Goal: Task Accomplishment & Management: Use online tool/utility

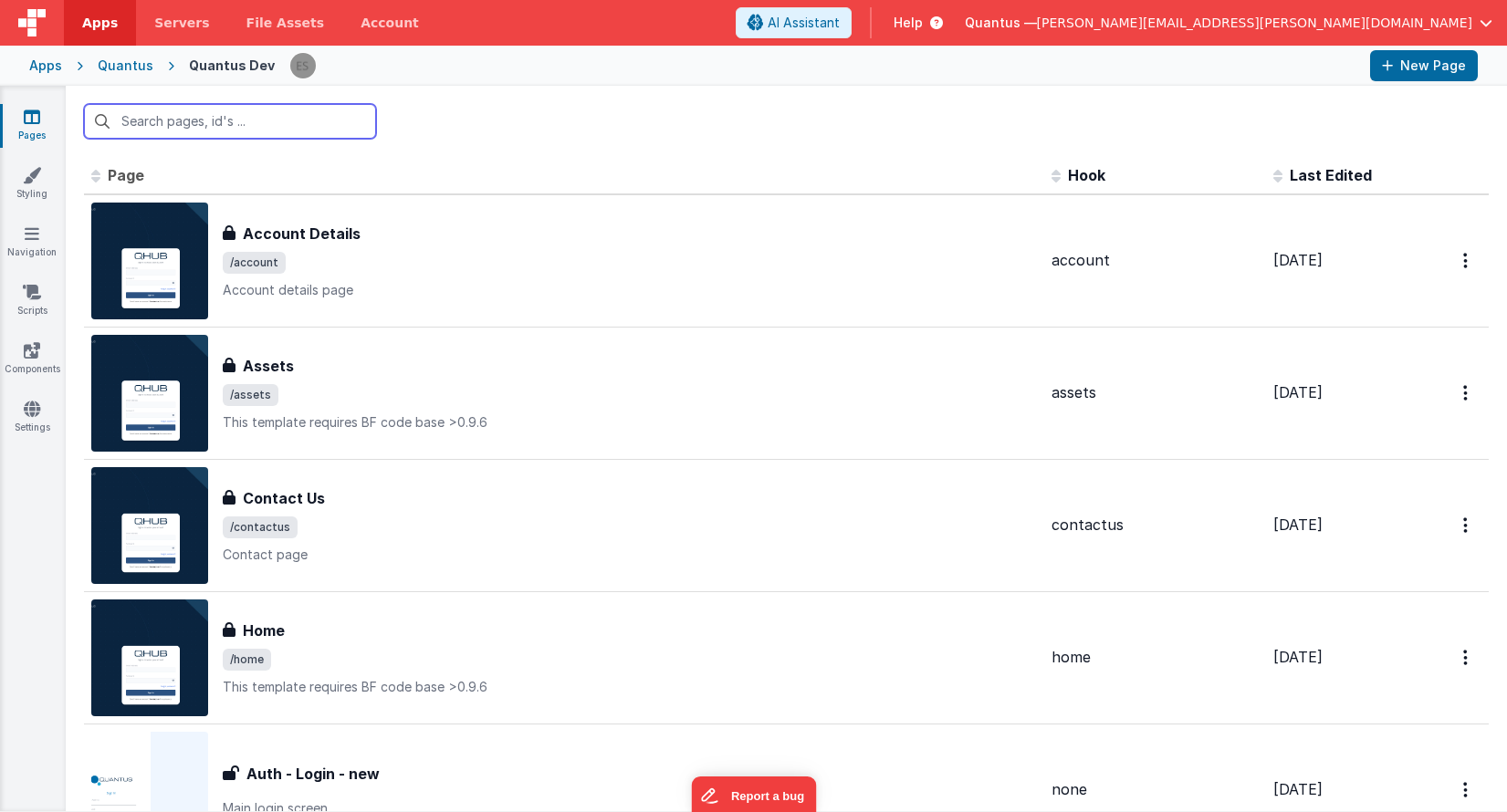
click at [236, 124] on input "text" at bounding box center [230, 122] width 292 height 34
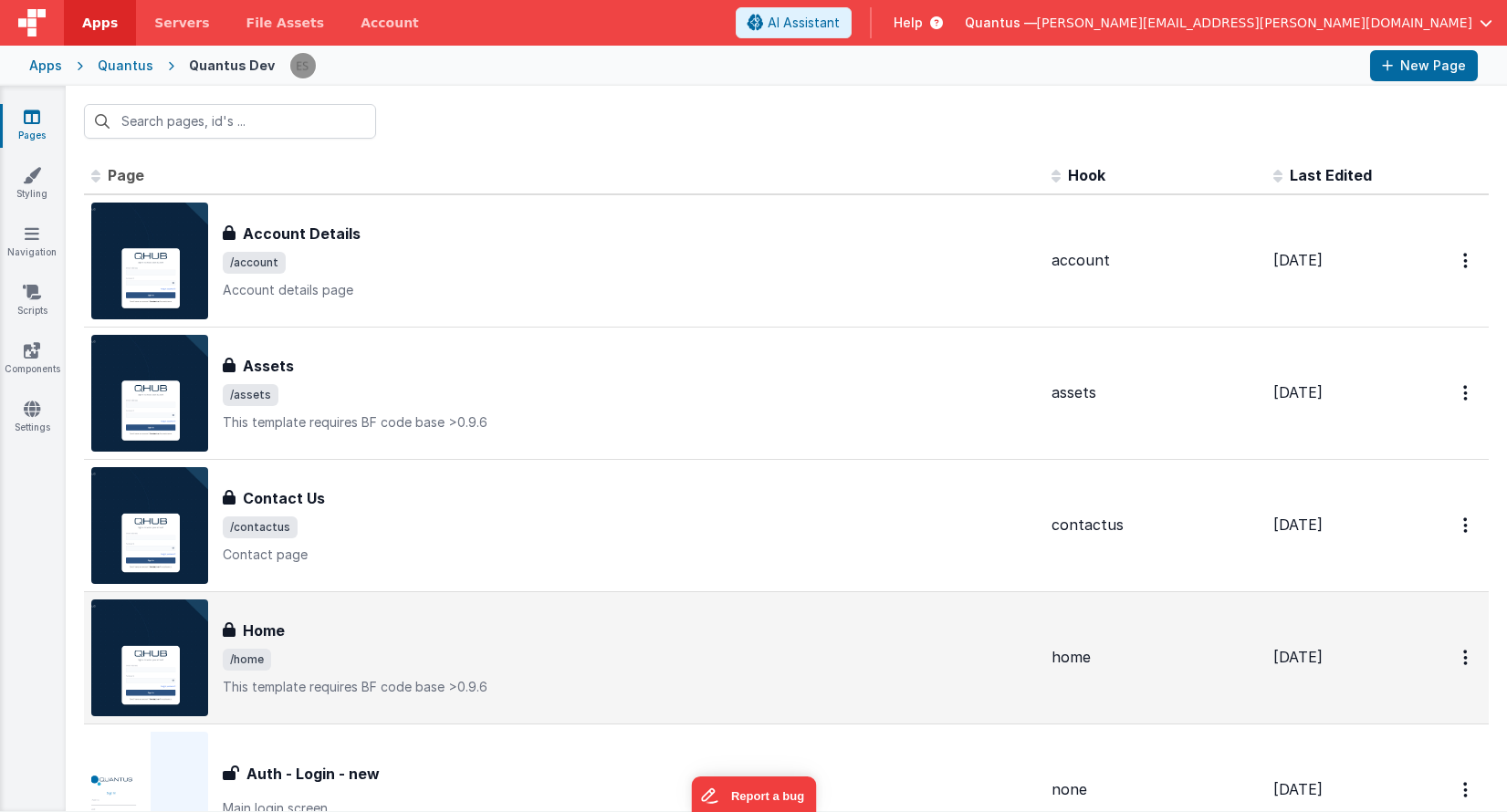
click at [375, 649] on span "/home" at bounding box center [630, 660] width 814 height 22
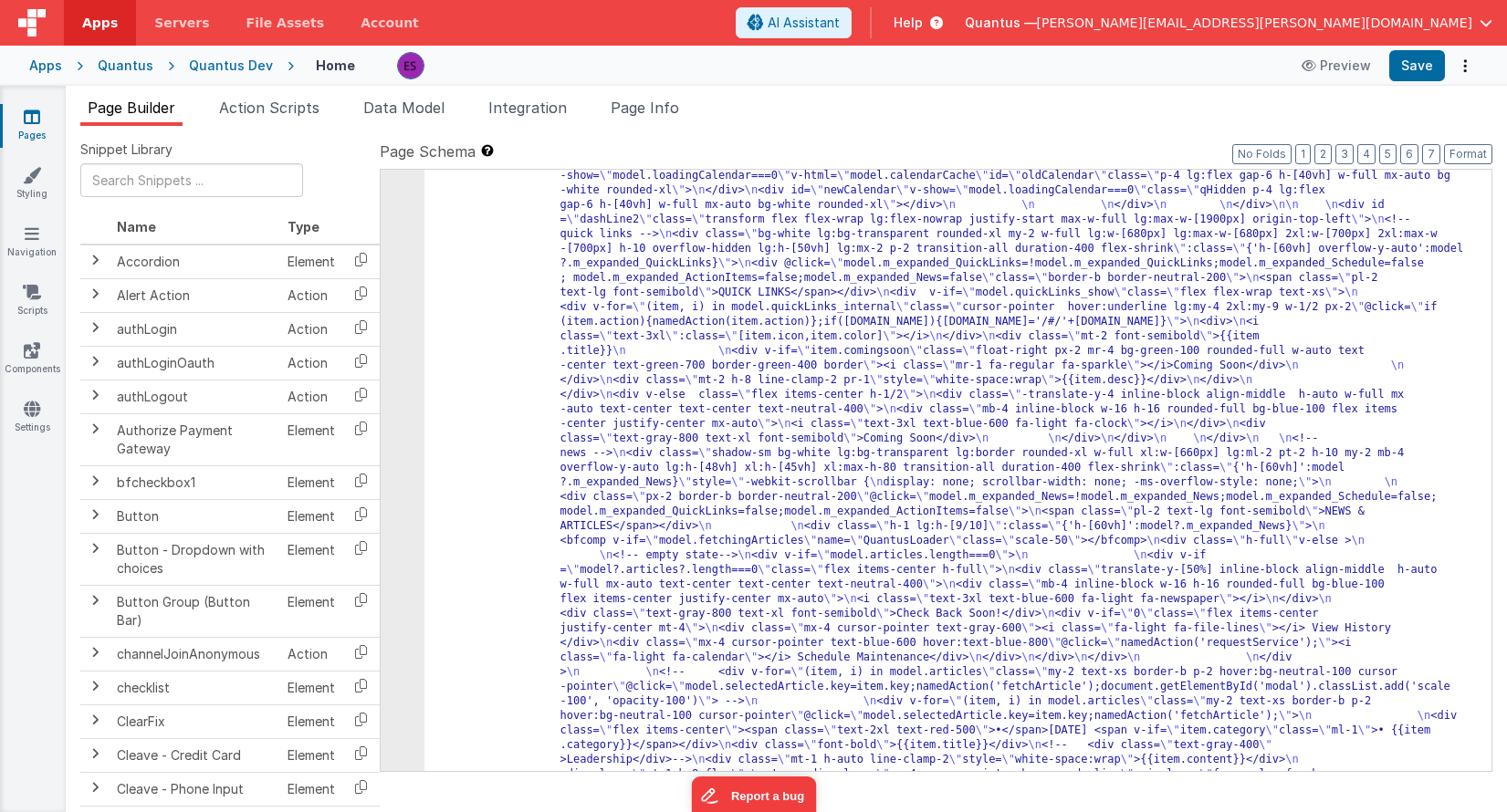
scroll to position [1487, 0]
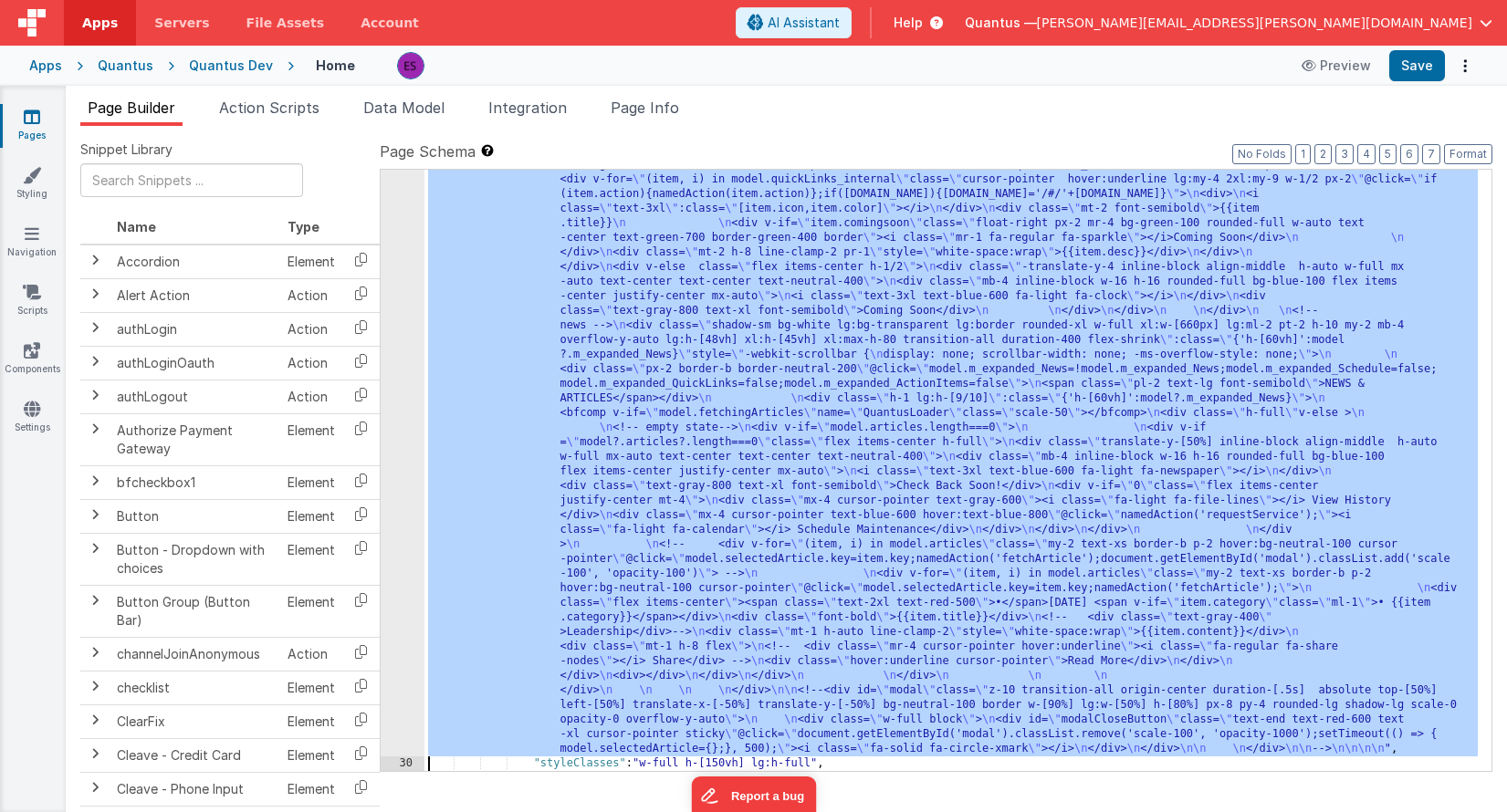
click at [390, 440] on div "29" at bounding box center [402, 165] width 44 height 1183
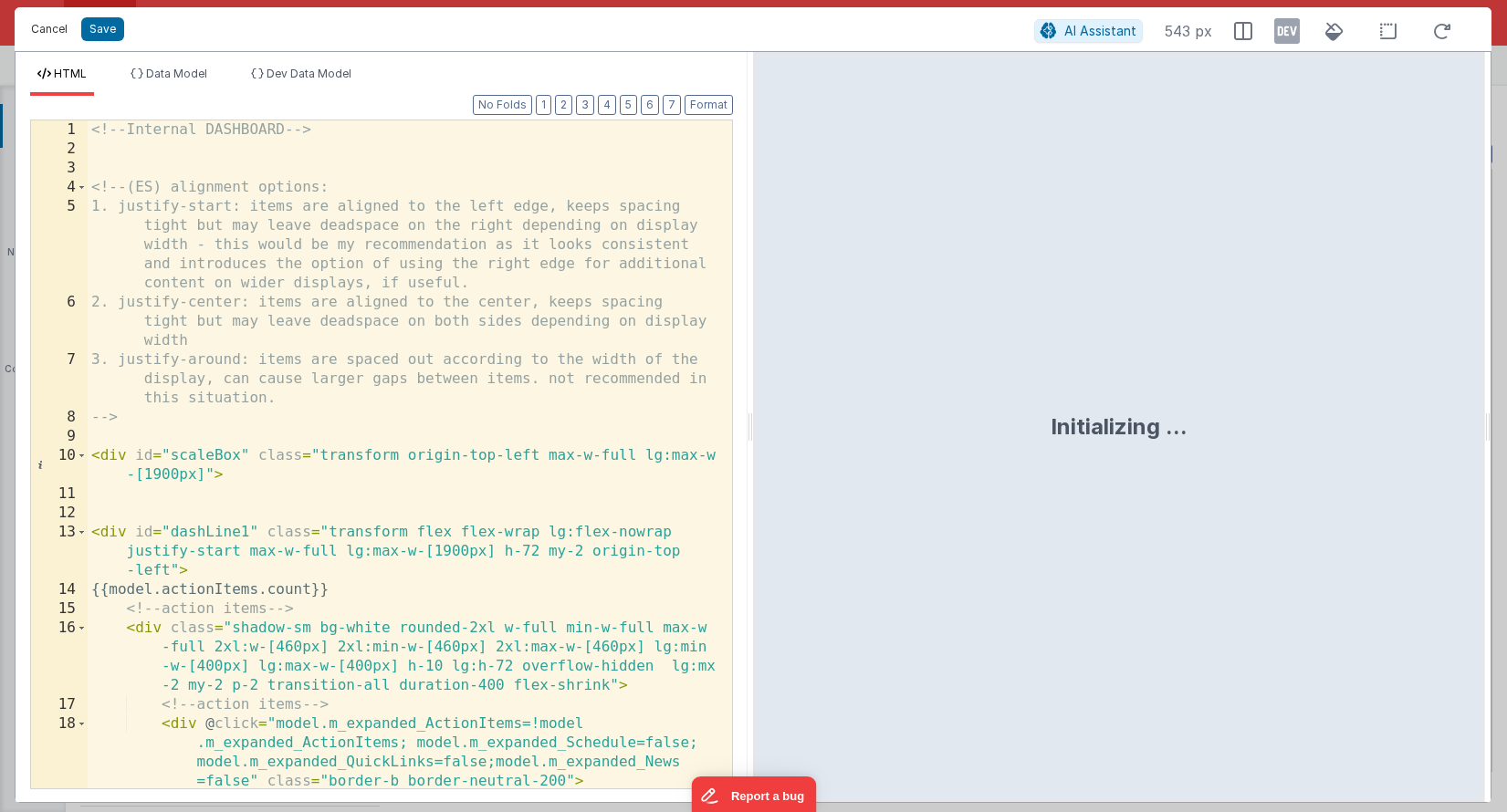
click at [60, 32] on button "Cancel" at bounding box center [49, 29] width 55 height 26
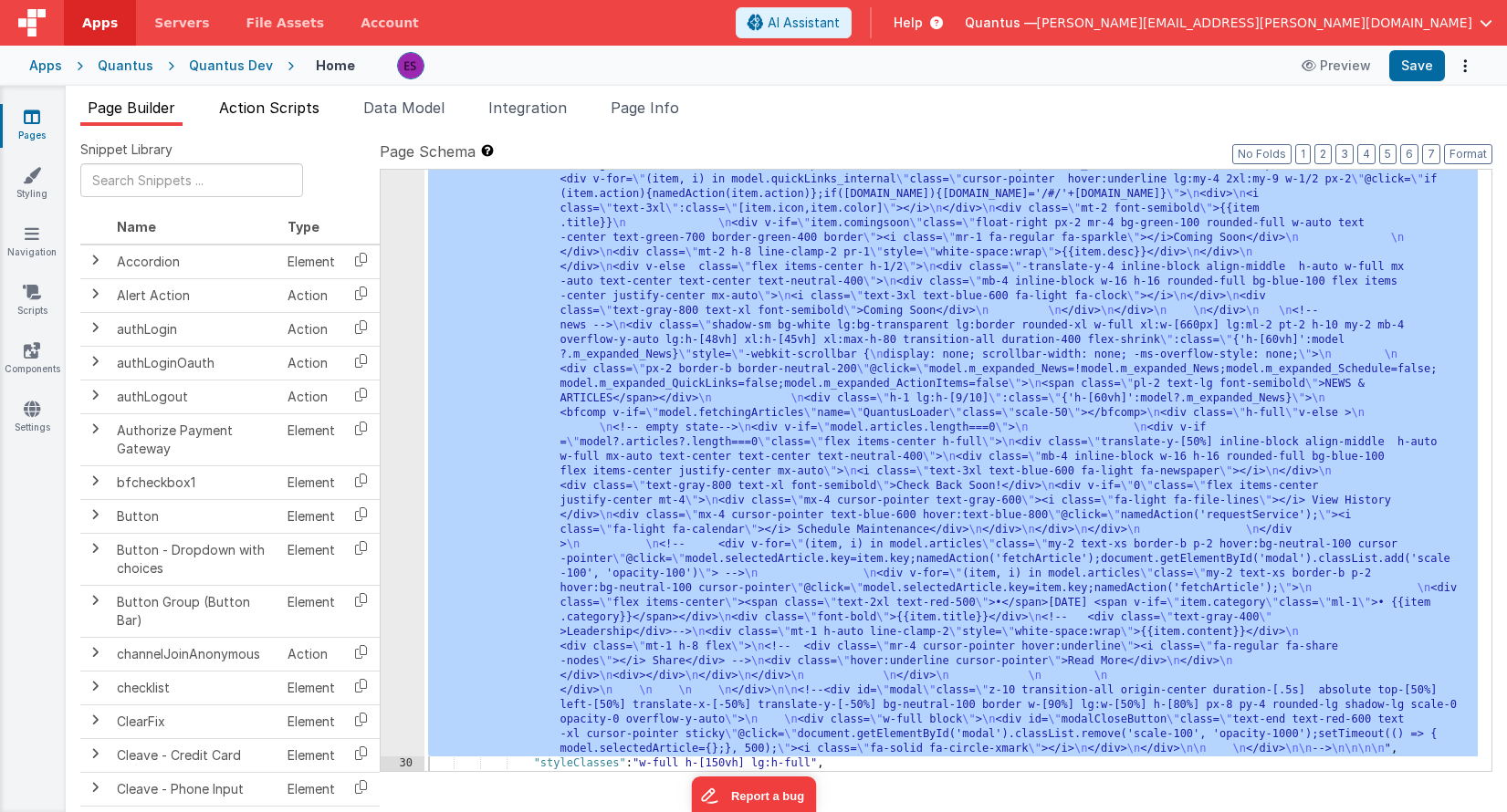
click at [289, 107] on span "Action Scripts" at bounding box center [269, 107] width 101 height 18
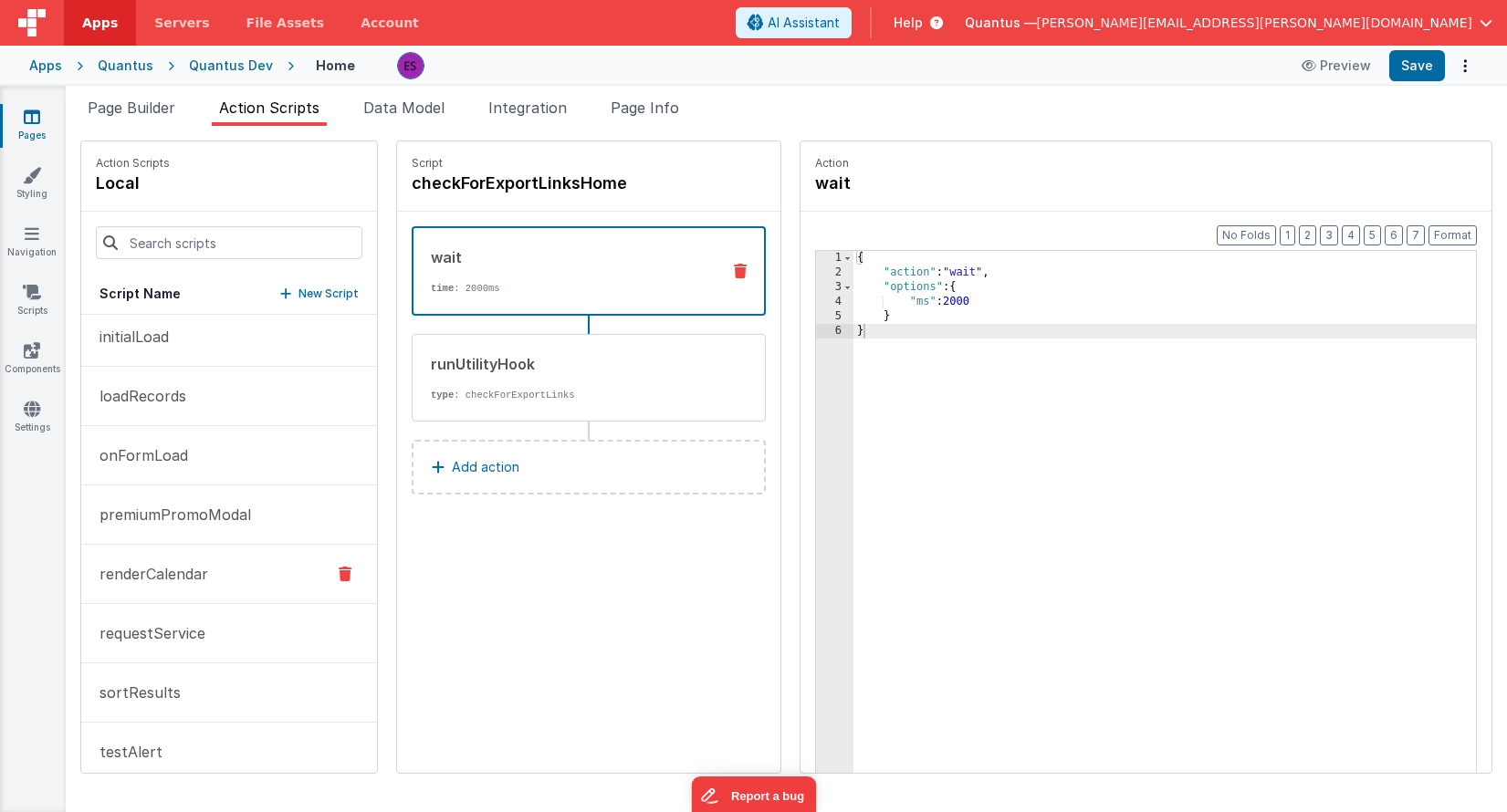
click at [194, 568] on p "renderCalendar" at bounding box center [148, 574] width 120 height 22
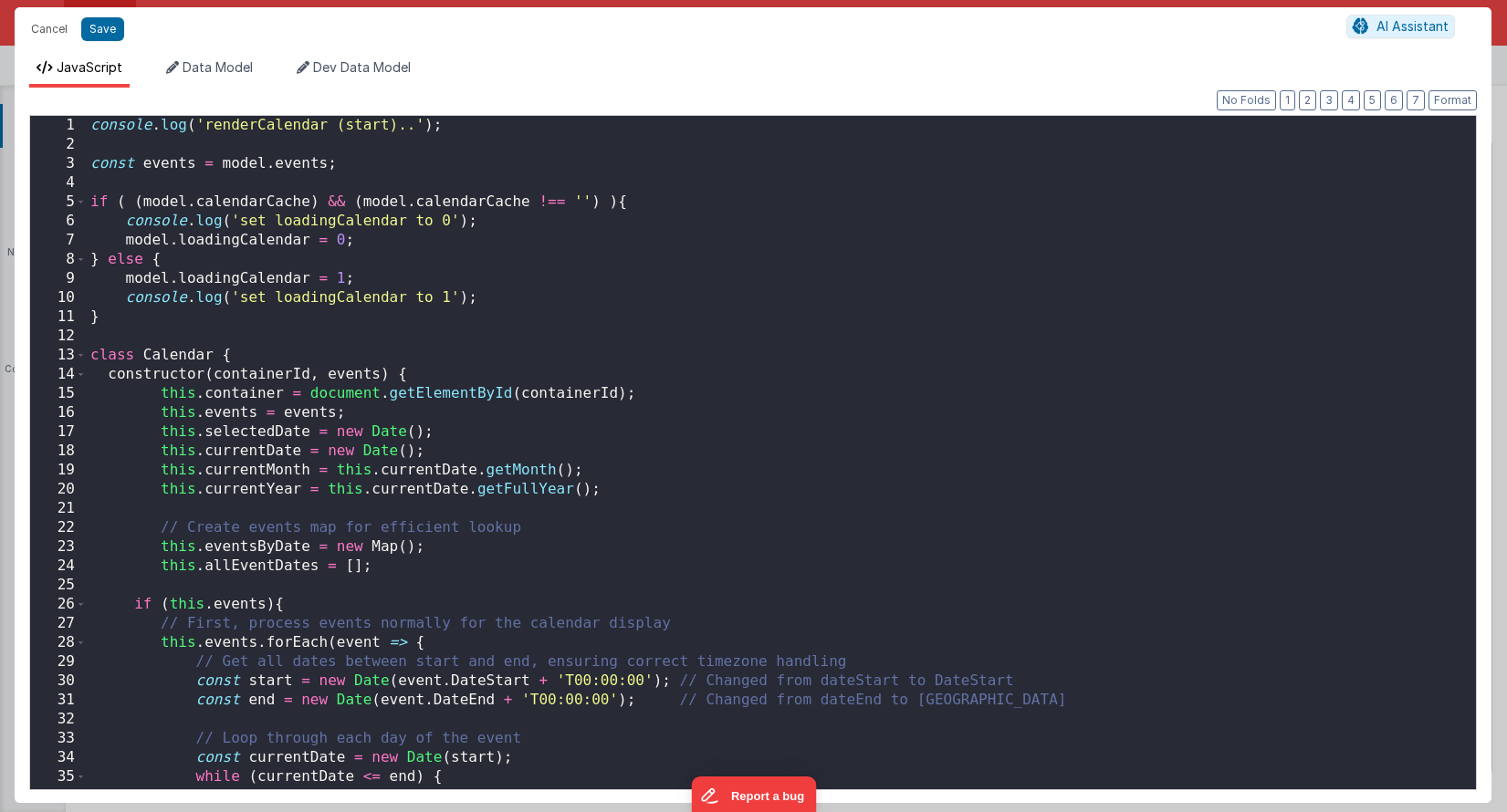
click at [768, 320] on div "console . log ( 'renderCalendar (start)..' ) ; const events = model . events ; …" at bounding box center [775, 471] width 1376 height 711
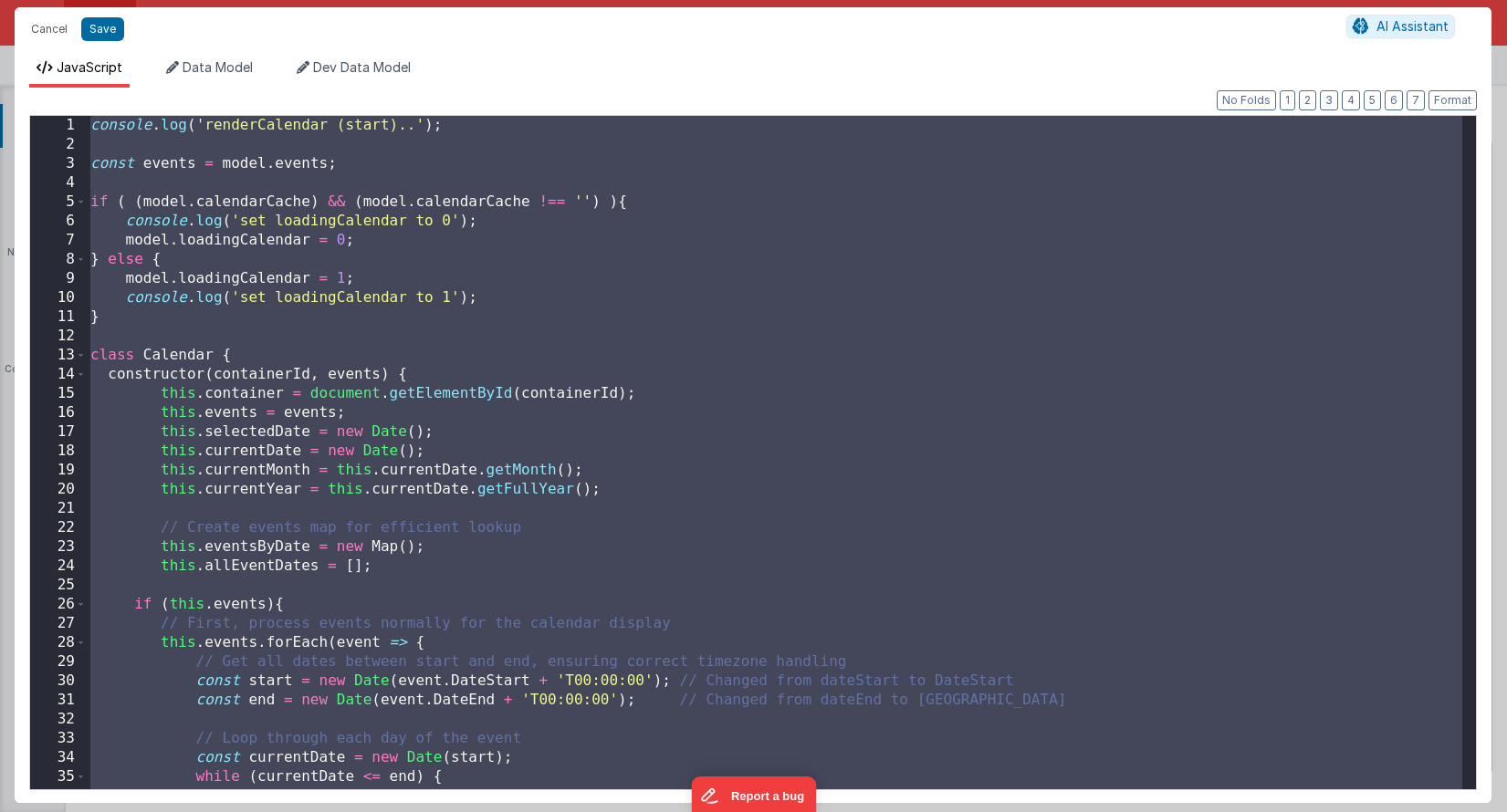
click at [662, 445] on div "console . log ( 'renderCalendar (start)..' ) ; const events = model . events ; …" at bounding box center [775, 471] width 1376 height 711
click at [825, 448] on div "console . log ( 'renderCalendar (start)..' ) ; const events = model . events ; …" at bounding box center [775, 470] width 1376 height 711
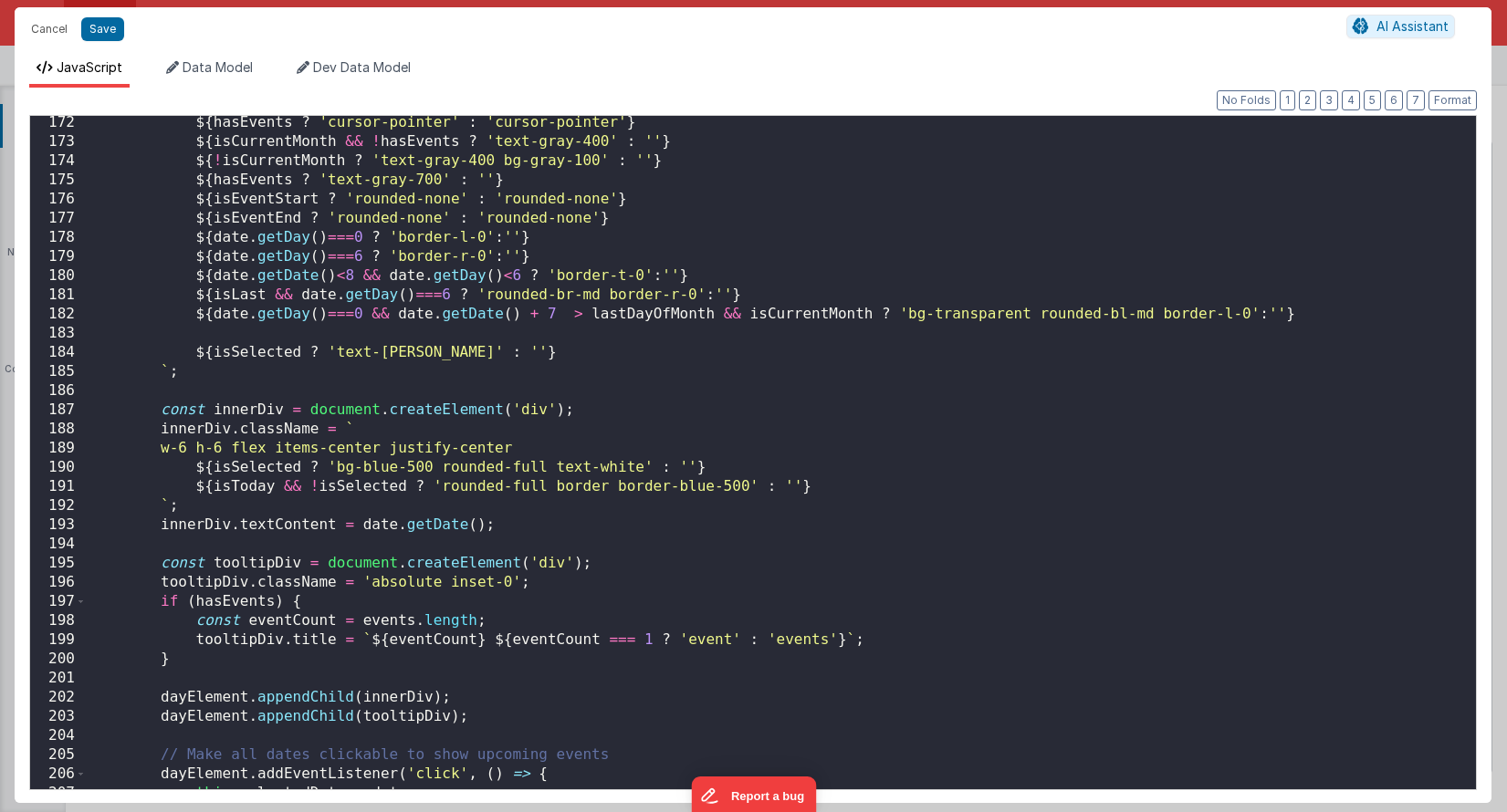
scroll to position [3539, 0]
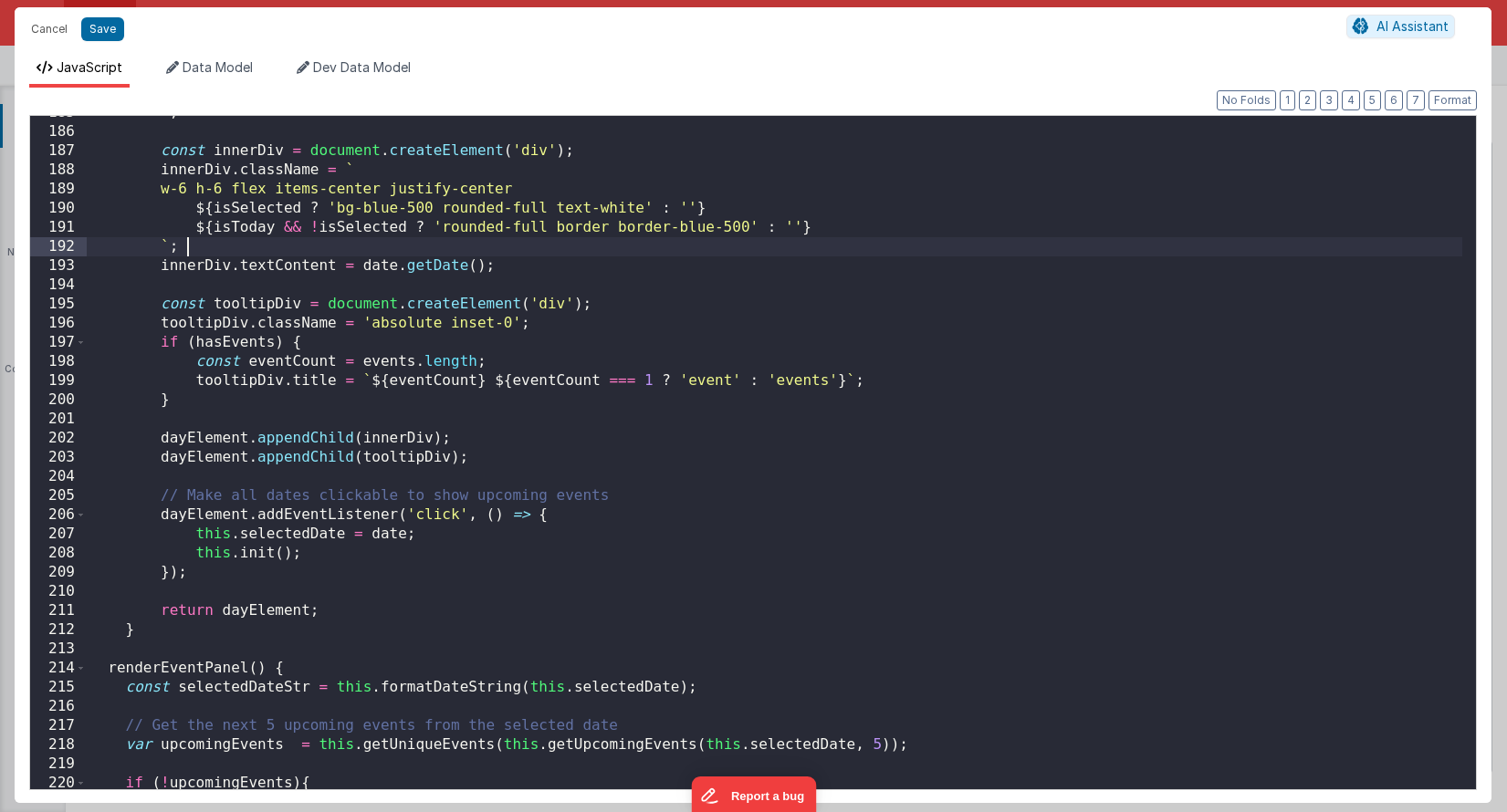
click at [246, 247] on div "` ; const innerDiv = document . createElement ( 'div' ) ; innerDiv . className …" at bounding box center [775, 459] width 1376 height 711
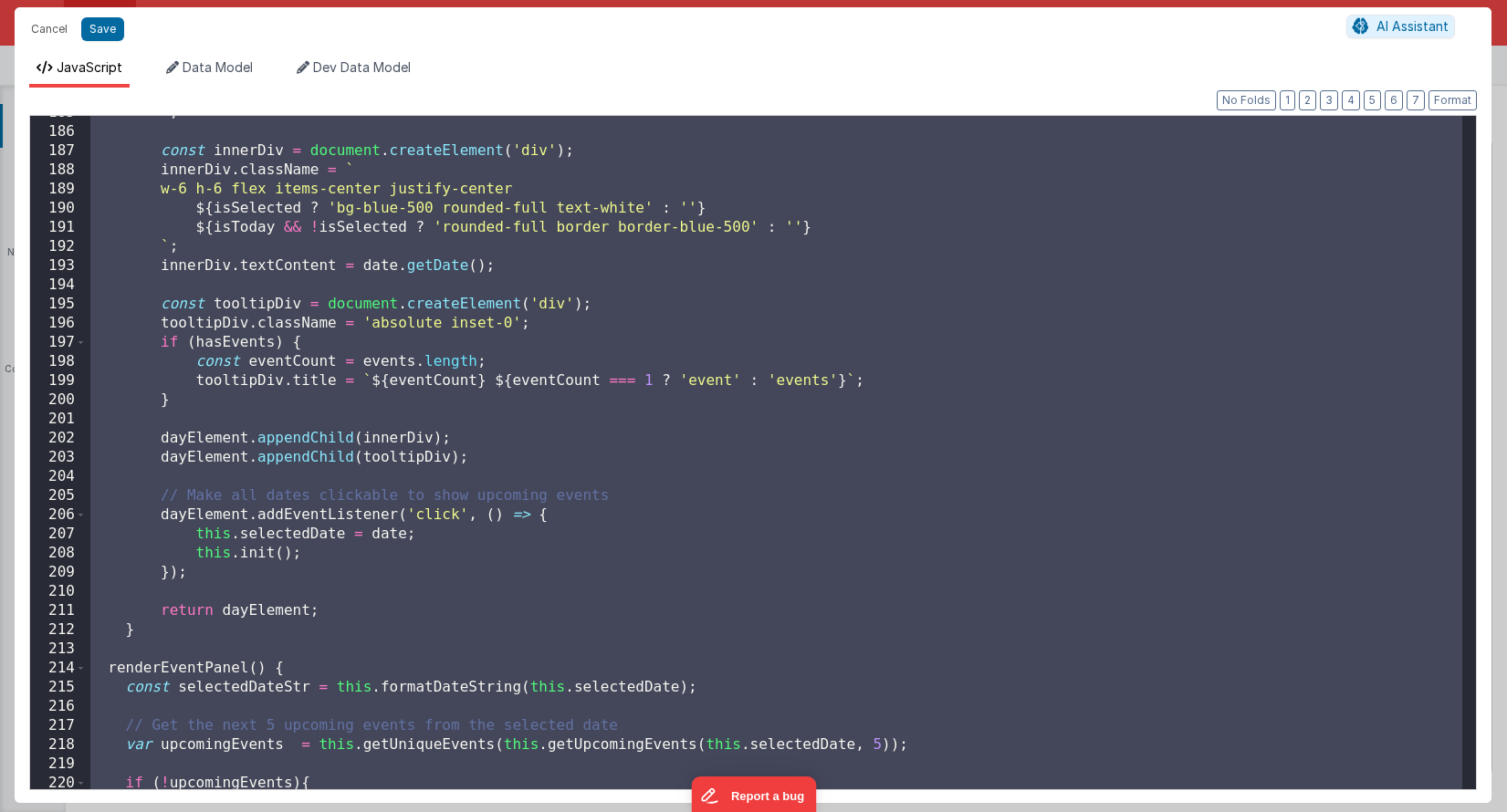
click at [1095, 327] on div "` ; const innerDiv = document . createElement ( 'div' ) ; innerDiv . className …" at bounding box center [775, 459] width 1376 height 711
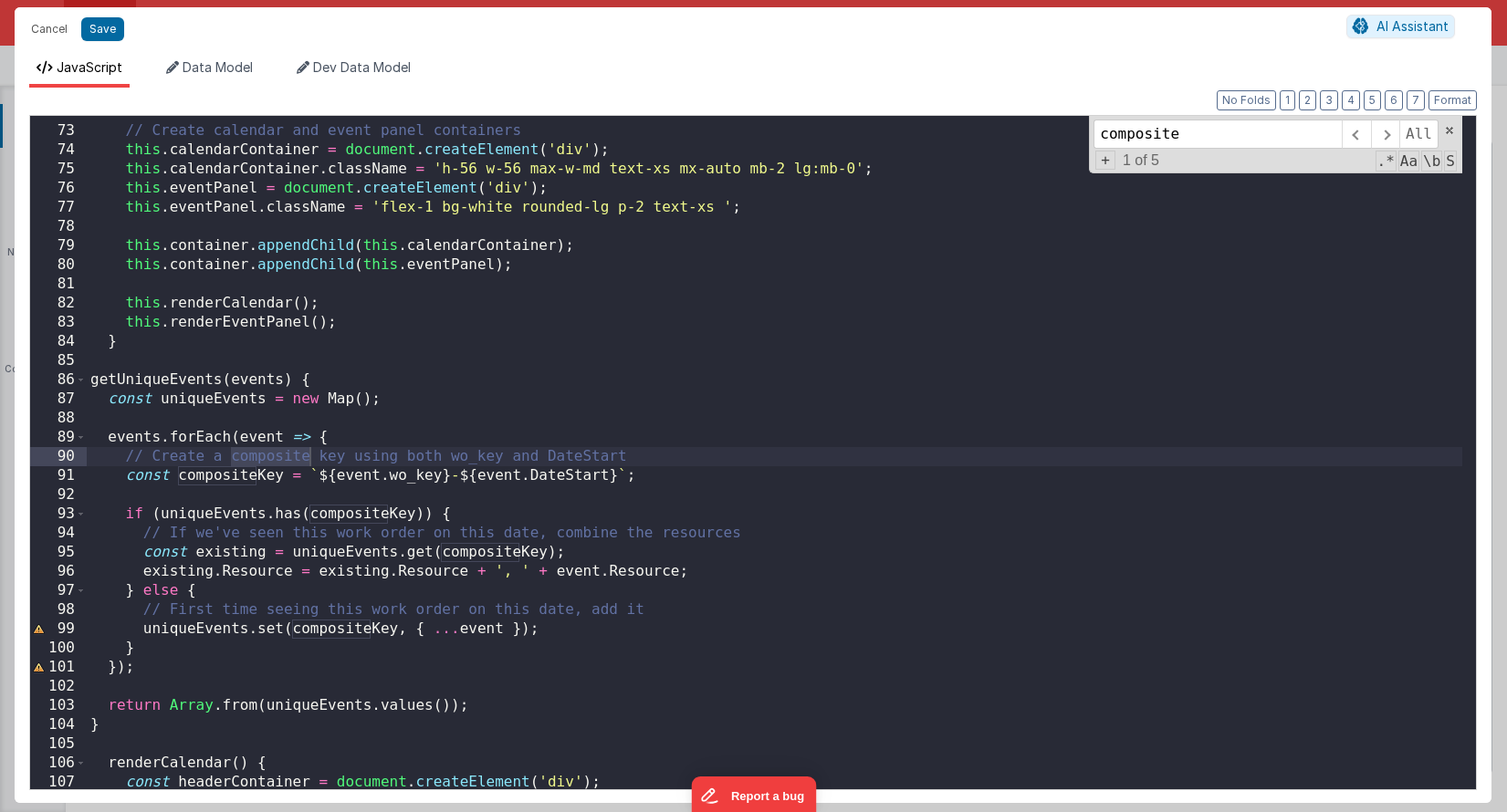
scroll to position [1374, 0]
type input "composite"
click at [647, 517] on div "// Create calendar and event panel containers this . calendarContainer = docume…" at bounding box center [775, 458] width 1376 height 711
click at [133, 471] on div "// Create calendar and event panel containers this . calendarContainer = docume…" at bounding box center [775, 458] width 1376 height 711
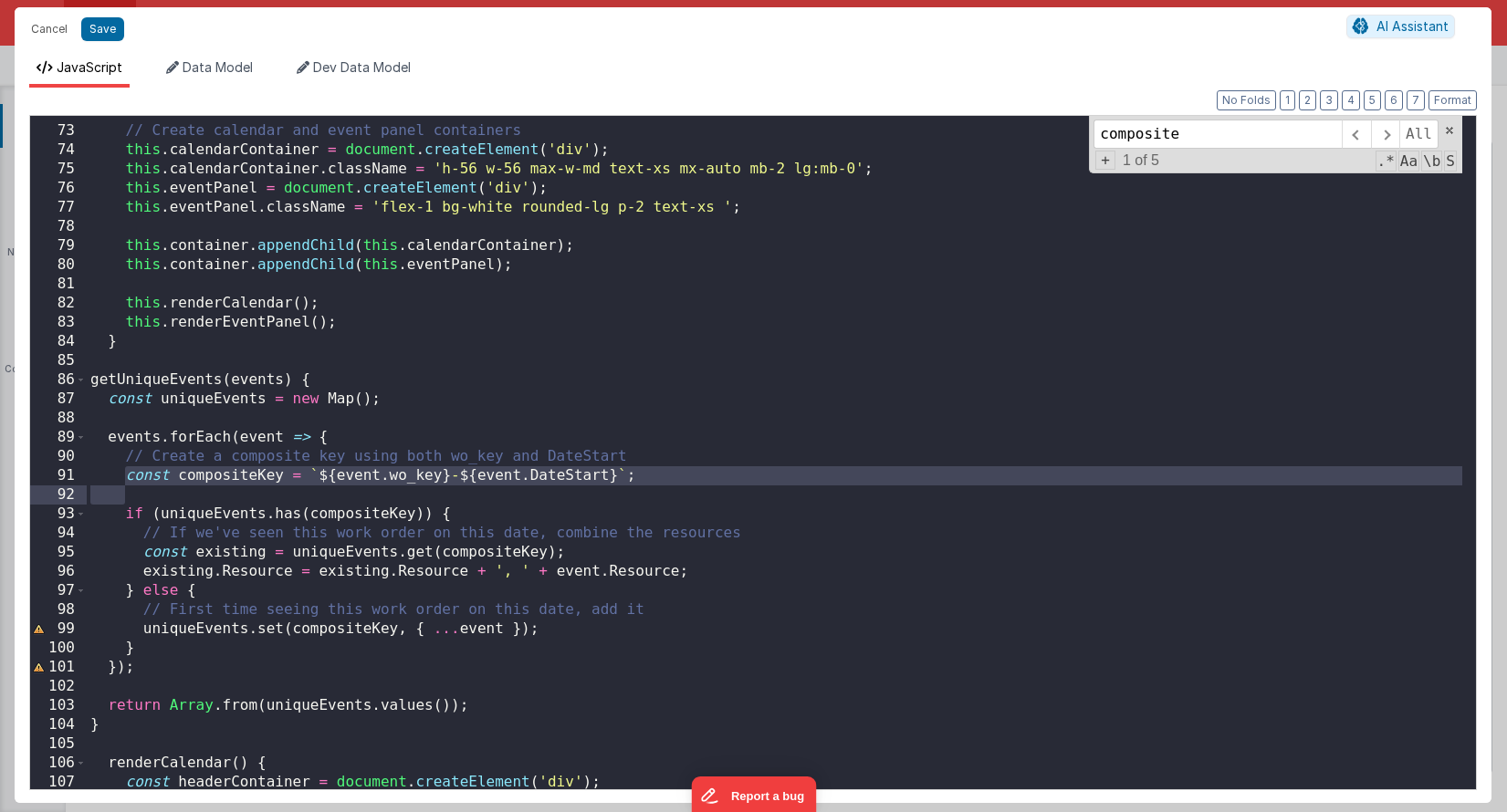
paste textarea
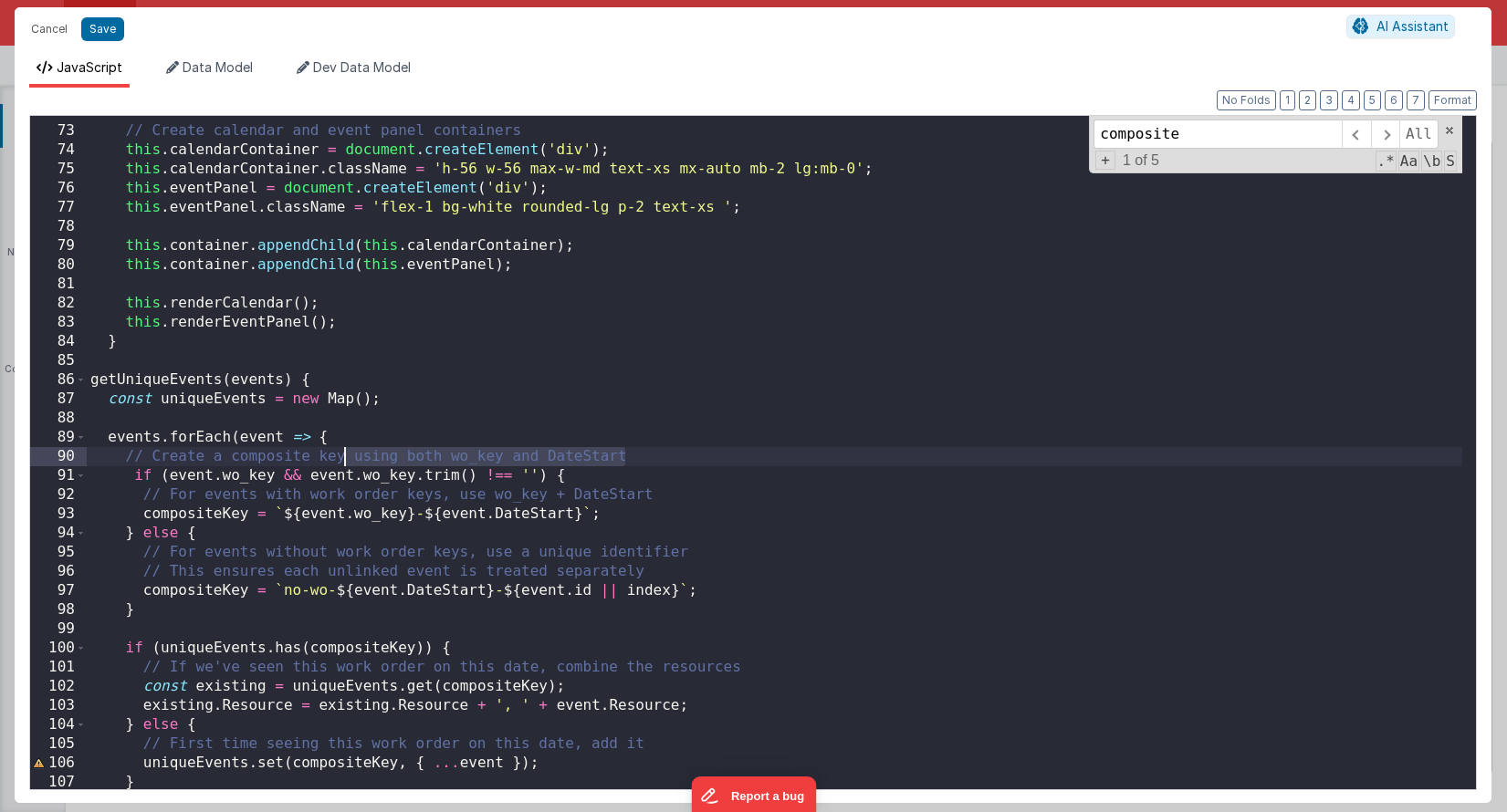
drag, startPoint x: 650, startPoint y: 456, endPoint x: 343, endPoint y: 448, distance: 307.1
click at [343, 448] on div "// Create calendar and event panel containers this . calendarContainer = docume…" at bounding box center [775, 458] width 1376 height 711
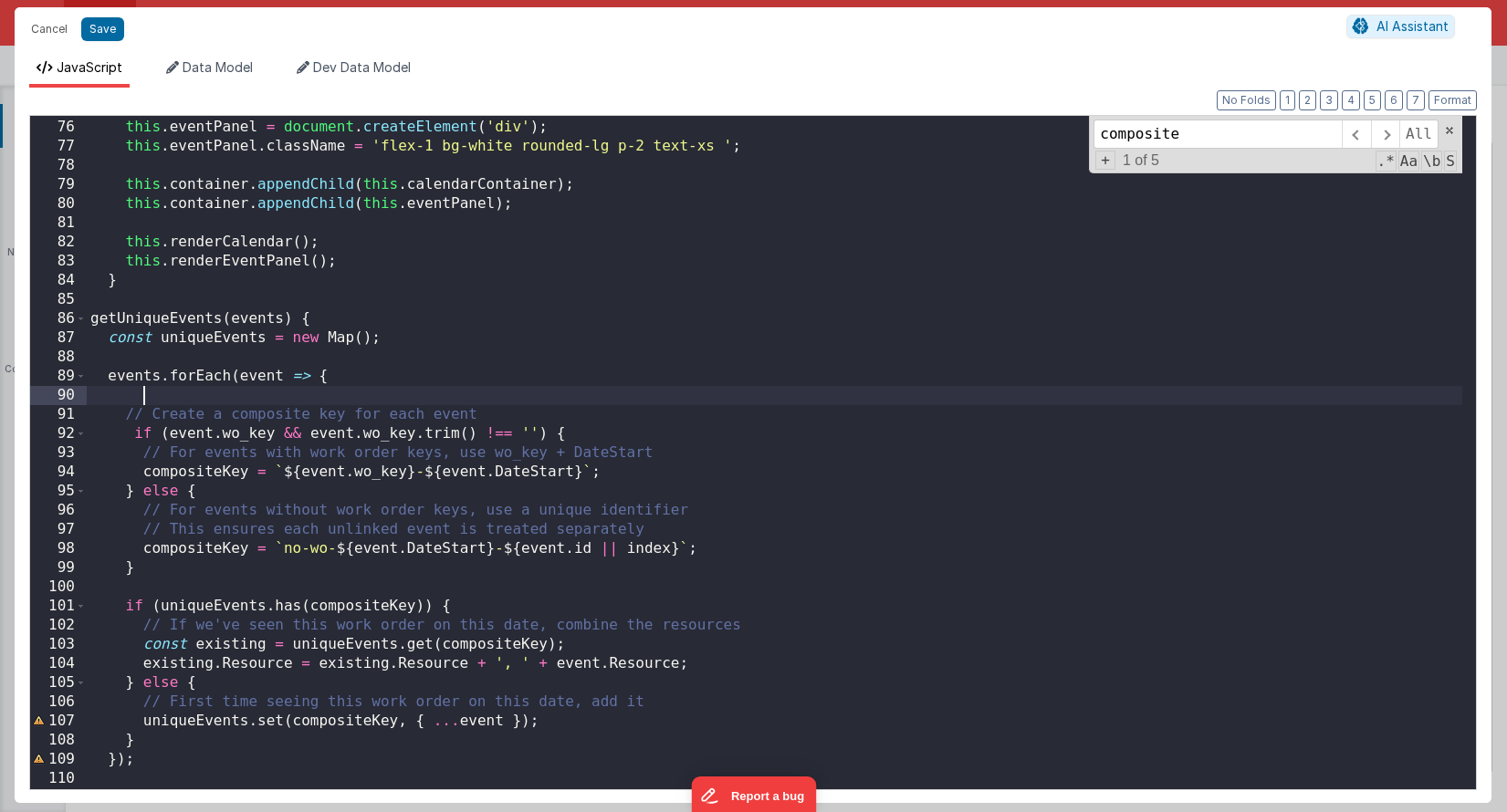
scroll to position [1439, 0]
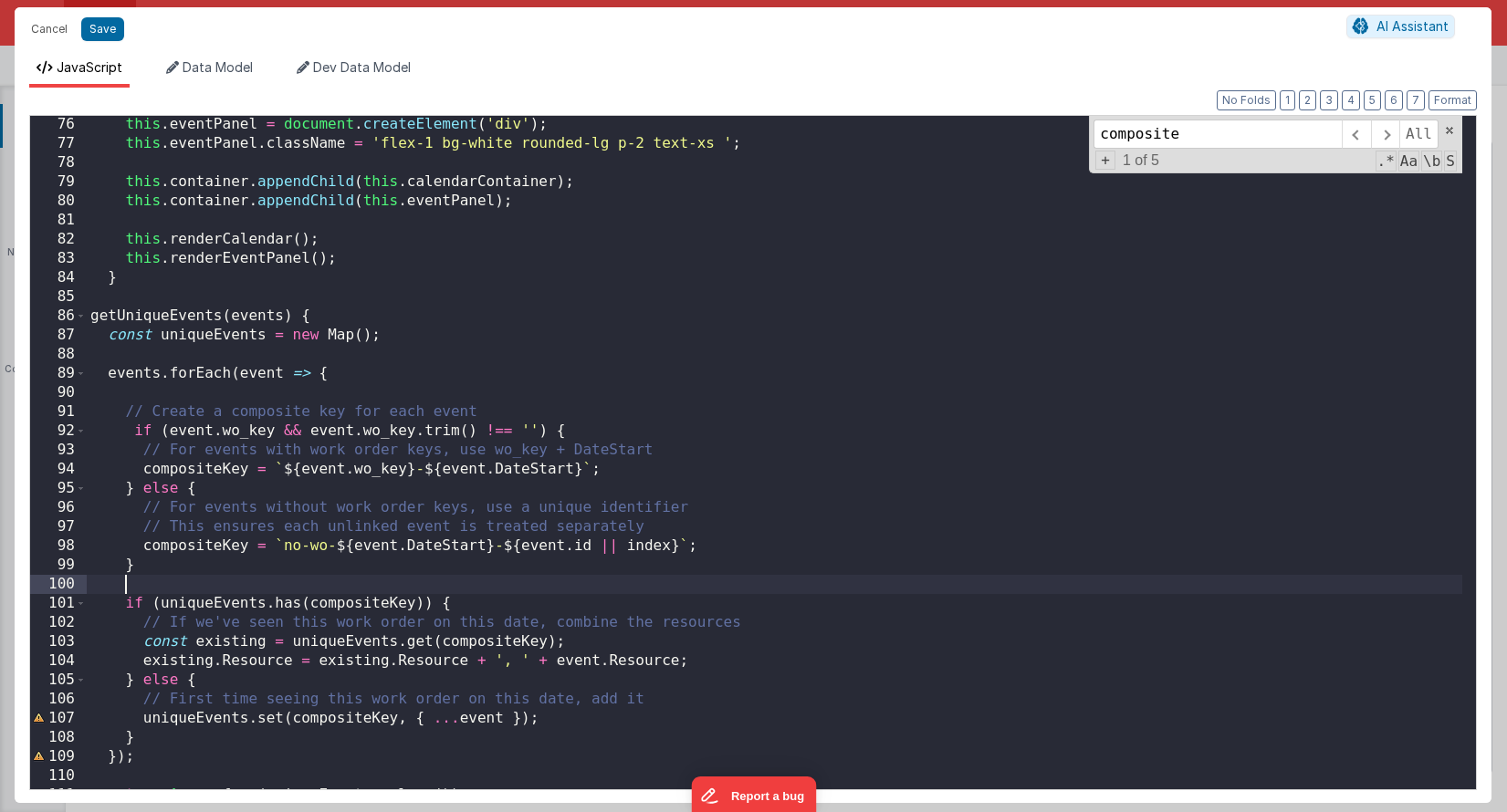
click at [710, 582] on div "this . eventPanel = document . createElement ( 'div' ) ; this . eventPanel . cl…" at bounding box center [775, 470] width 1376 height 711
click at [1450, 136] on div "composite All Replace All + 1 of 5 .* Aa \b S" at bounding box center [1276, 145] width 374 height 57
click at [1449, 129] on span at bounding box center [1450, 130] width 12 height 12
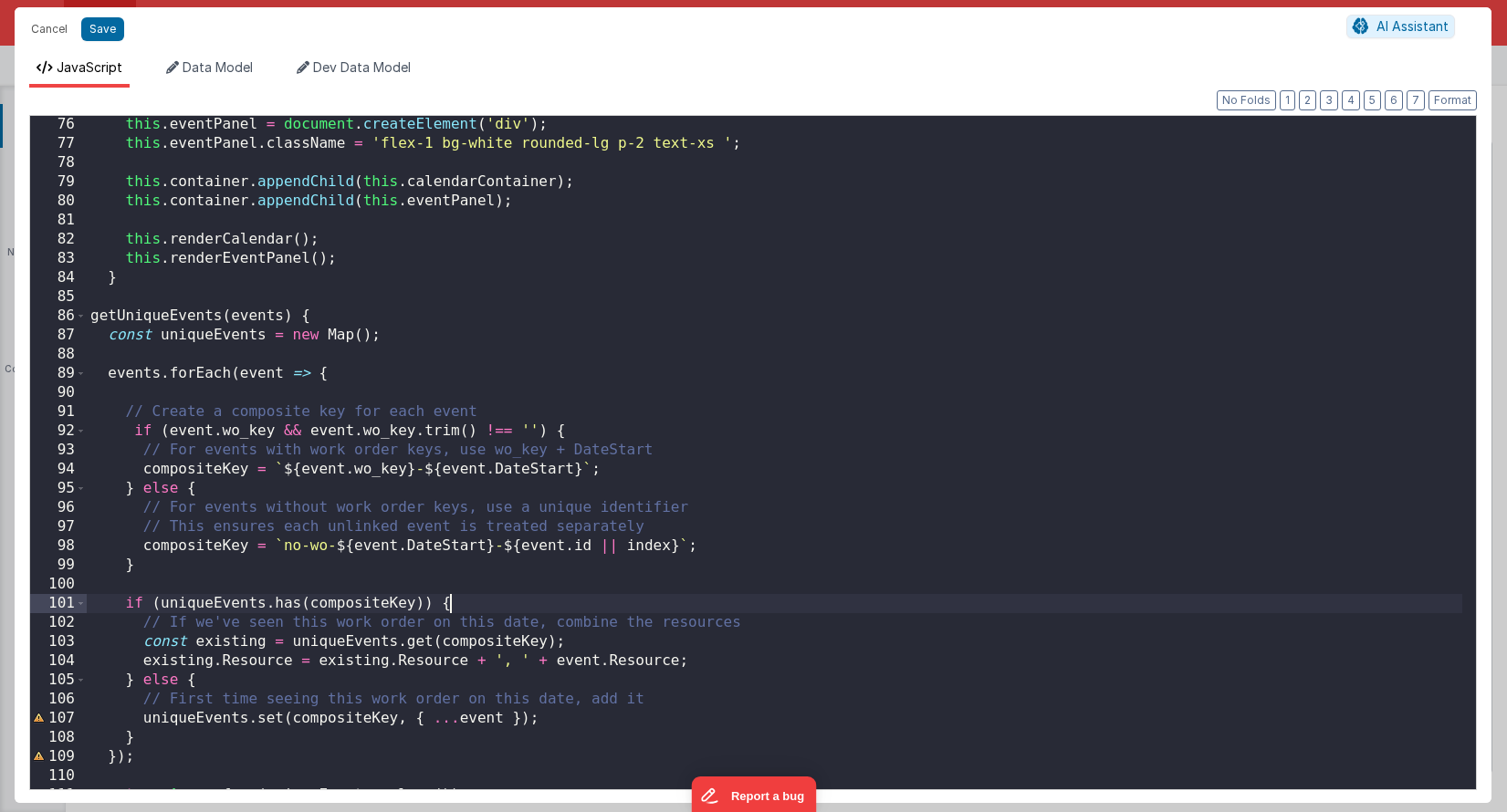
click at [733, 607] on div "this . eventPanel = document . createElement ( 'div' ) ; this . eventPanel . cl…" at bounding box center [775, 470] width 1376 height 711
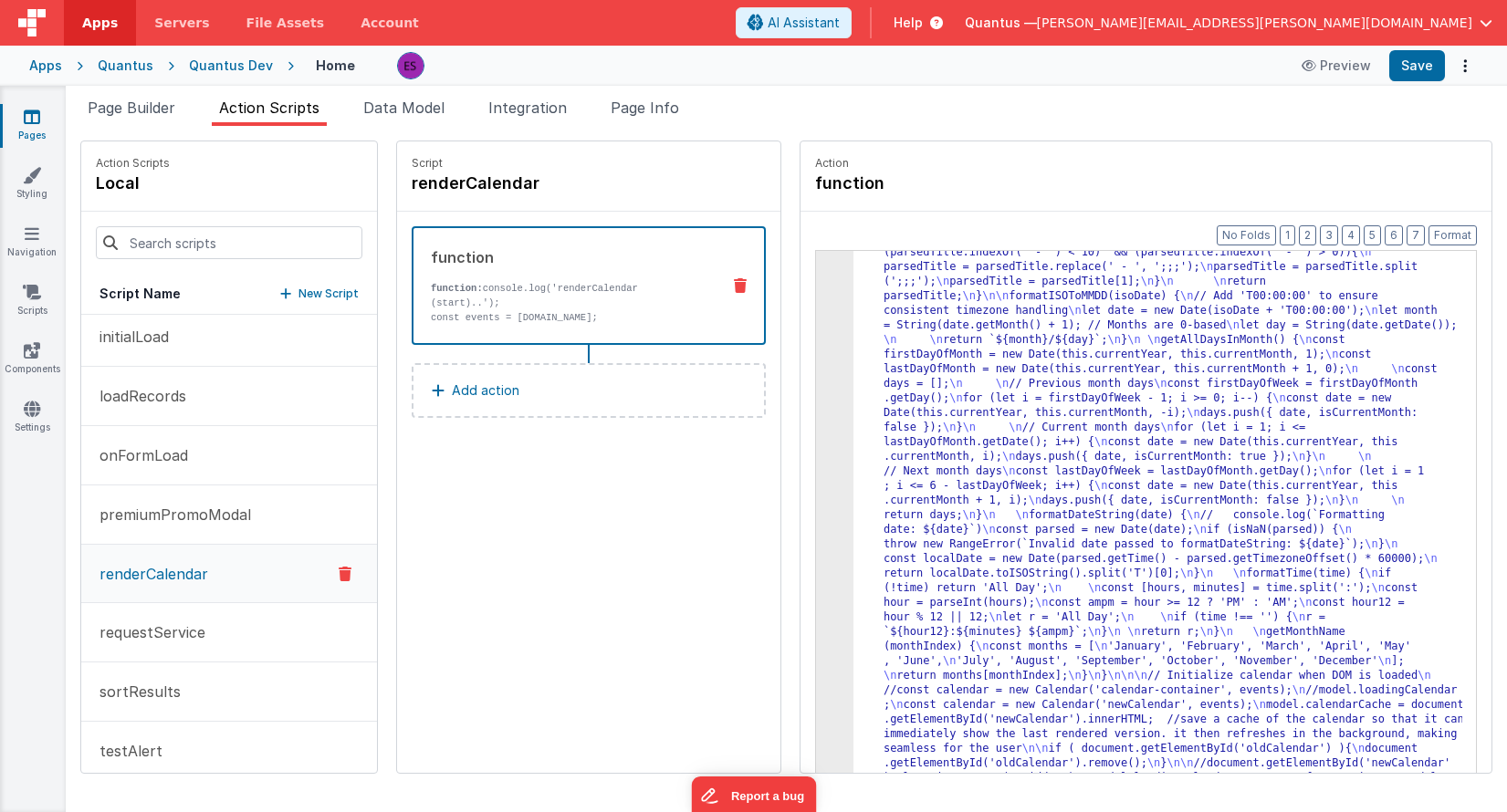
scroll to position [2401, 0]
click at [1416, 70] on button "Save" at bounding box center [1418, 65] width 56 height 31
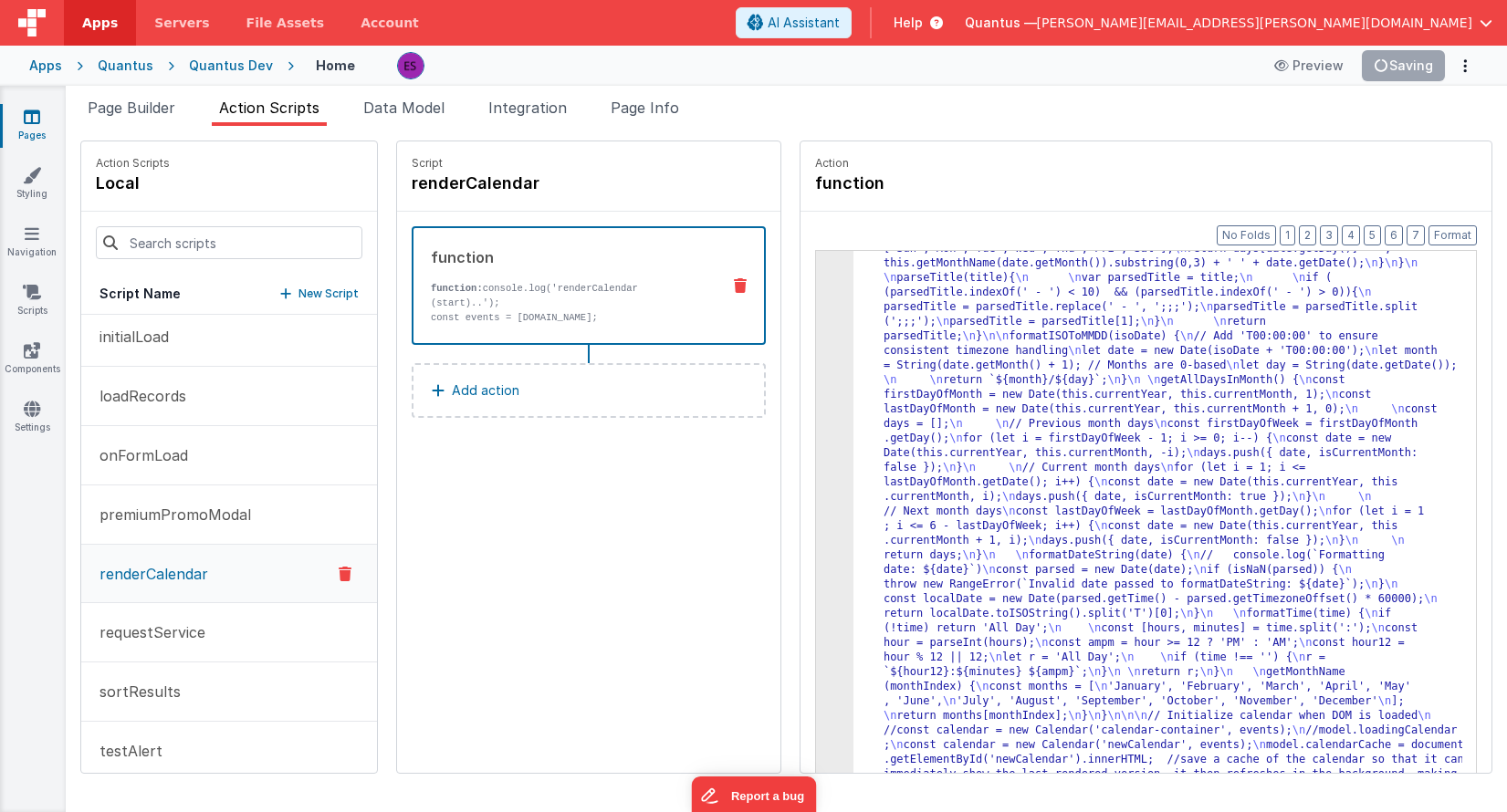
scroll to position [2366, 0]
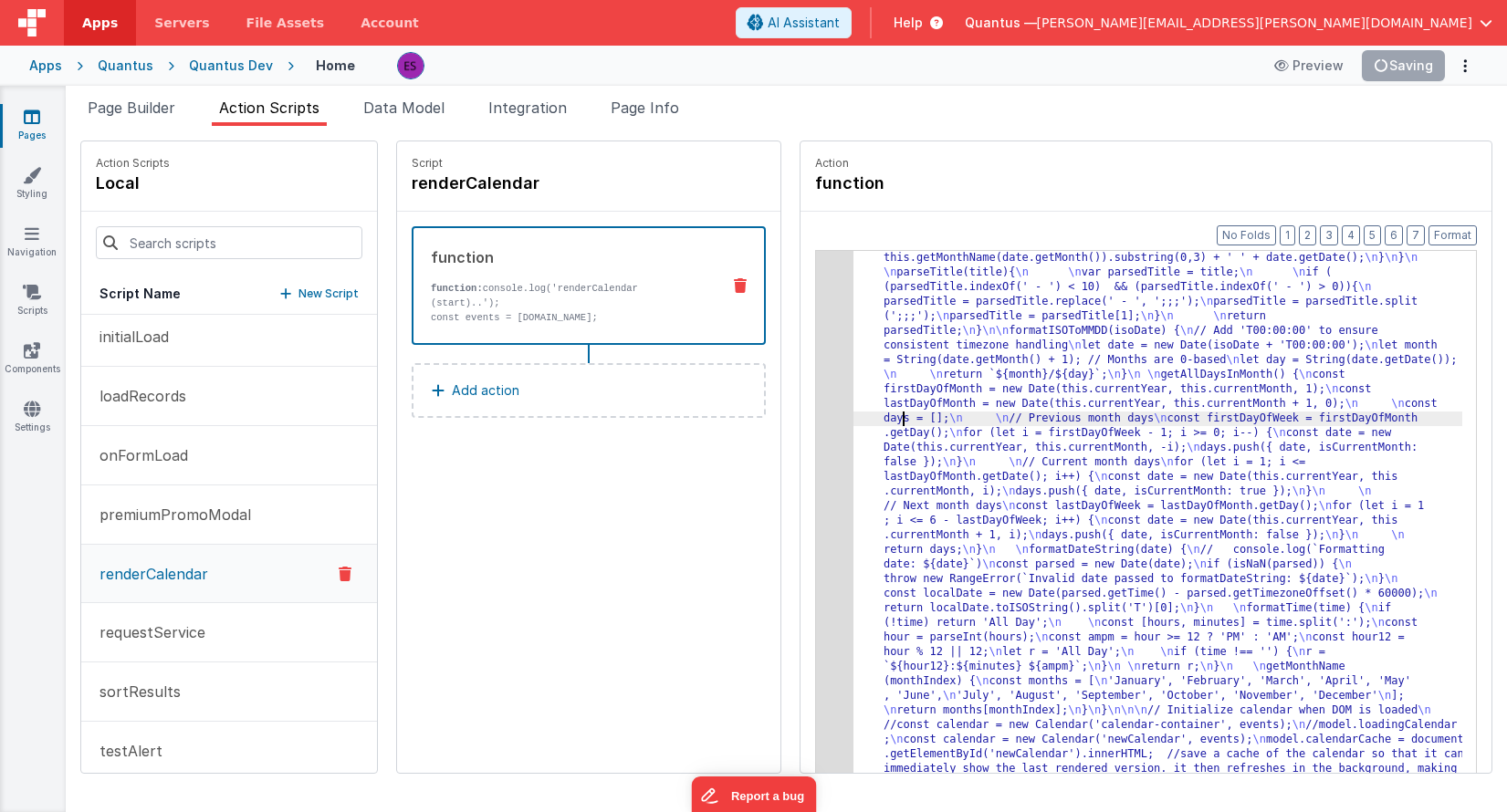
scroll to position [2364, 0]
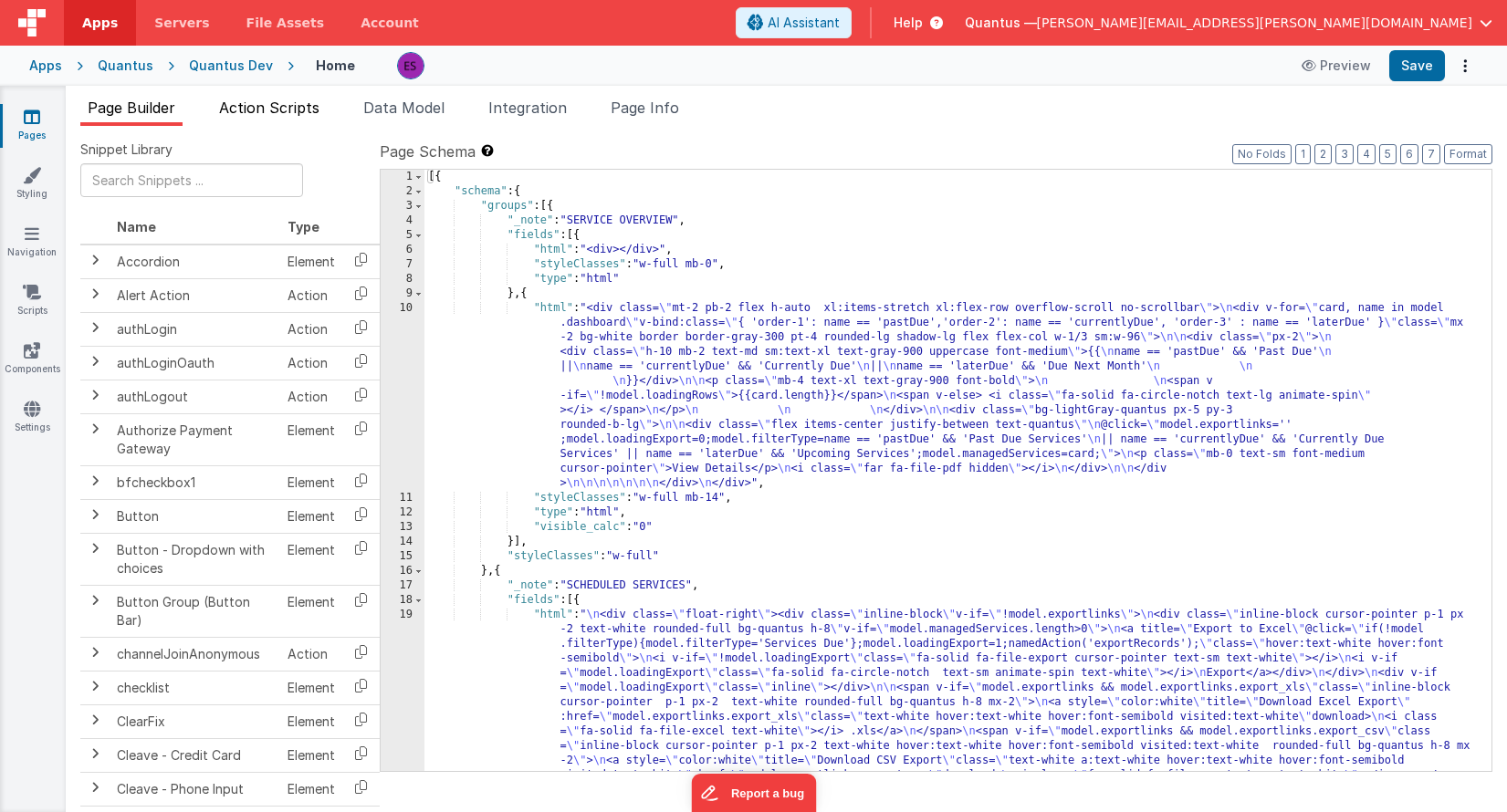
click at [250, 105] on span "Action Scripts" at bounding box center [269, 107] width 101 height 18
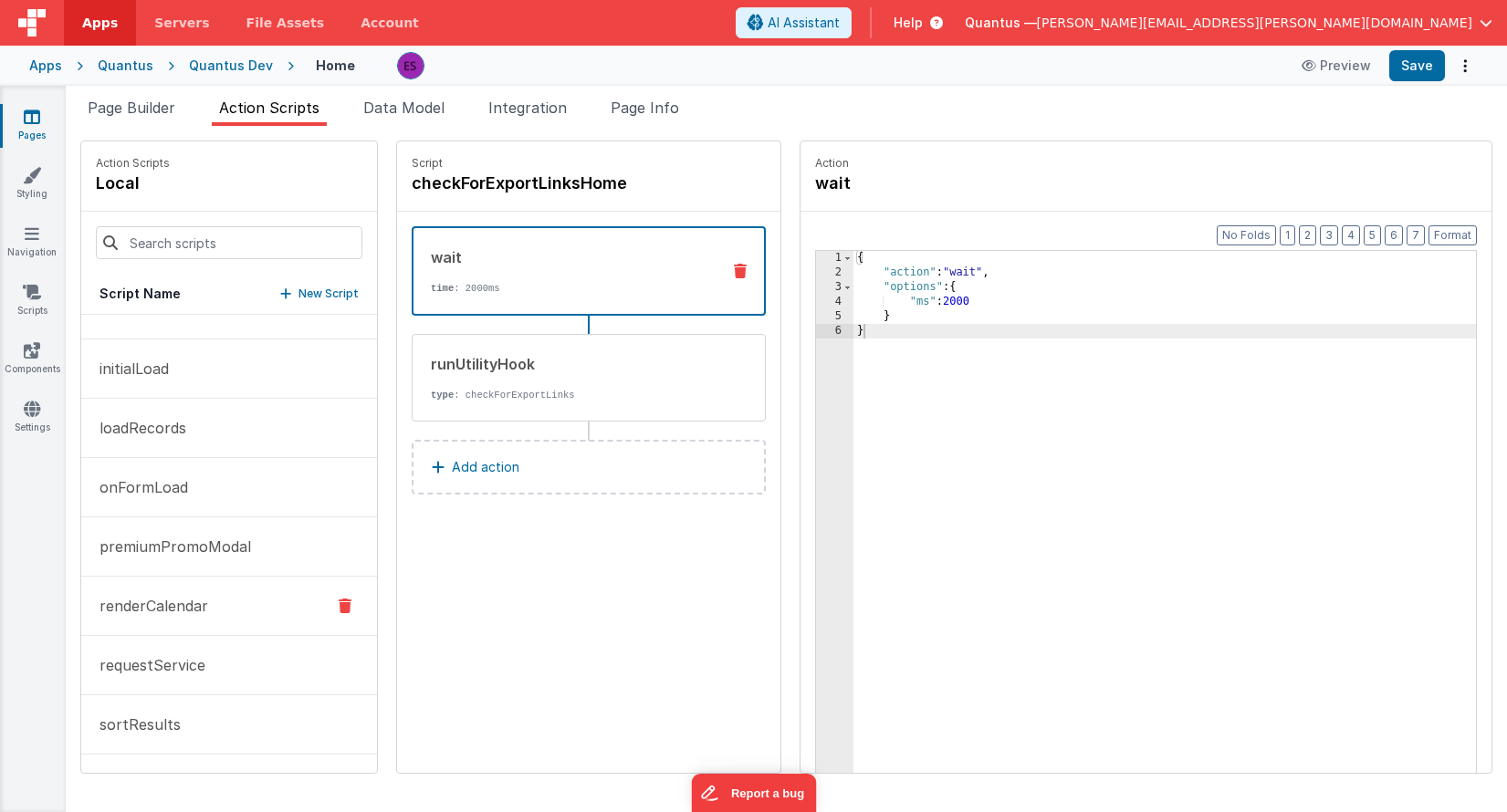
click at [150, 603] on p "renderCalendar" at bounding box center [148, 605] width 120 height 22
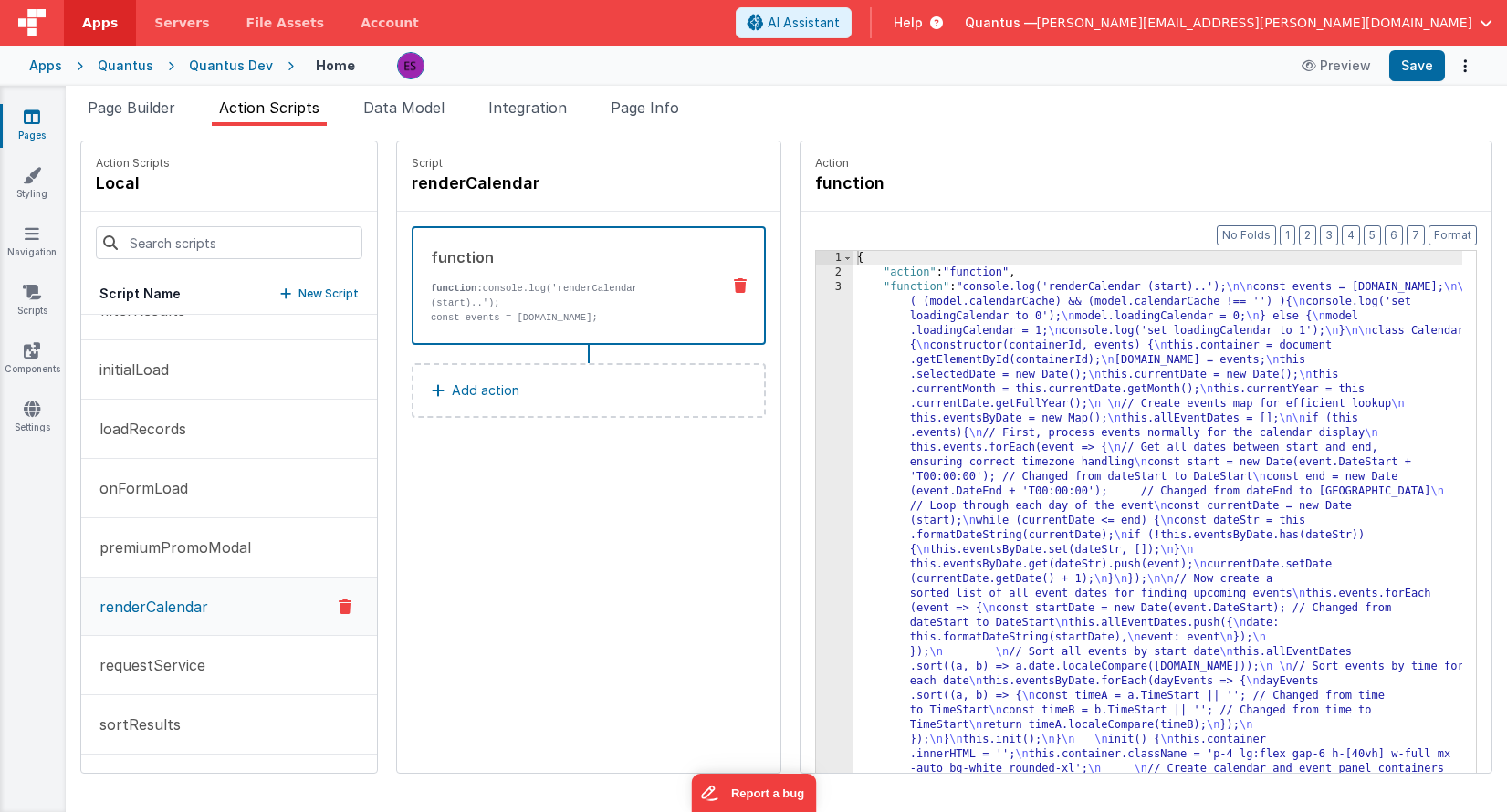
scroll to position [272, 0]
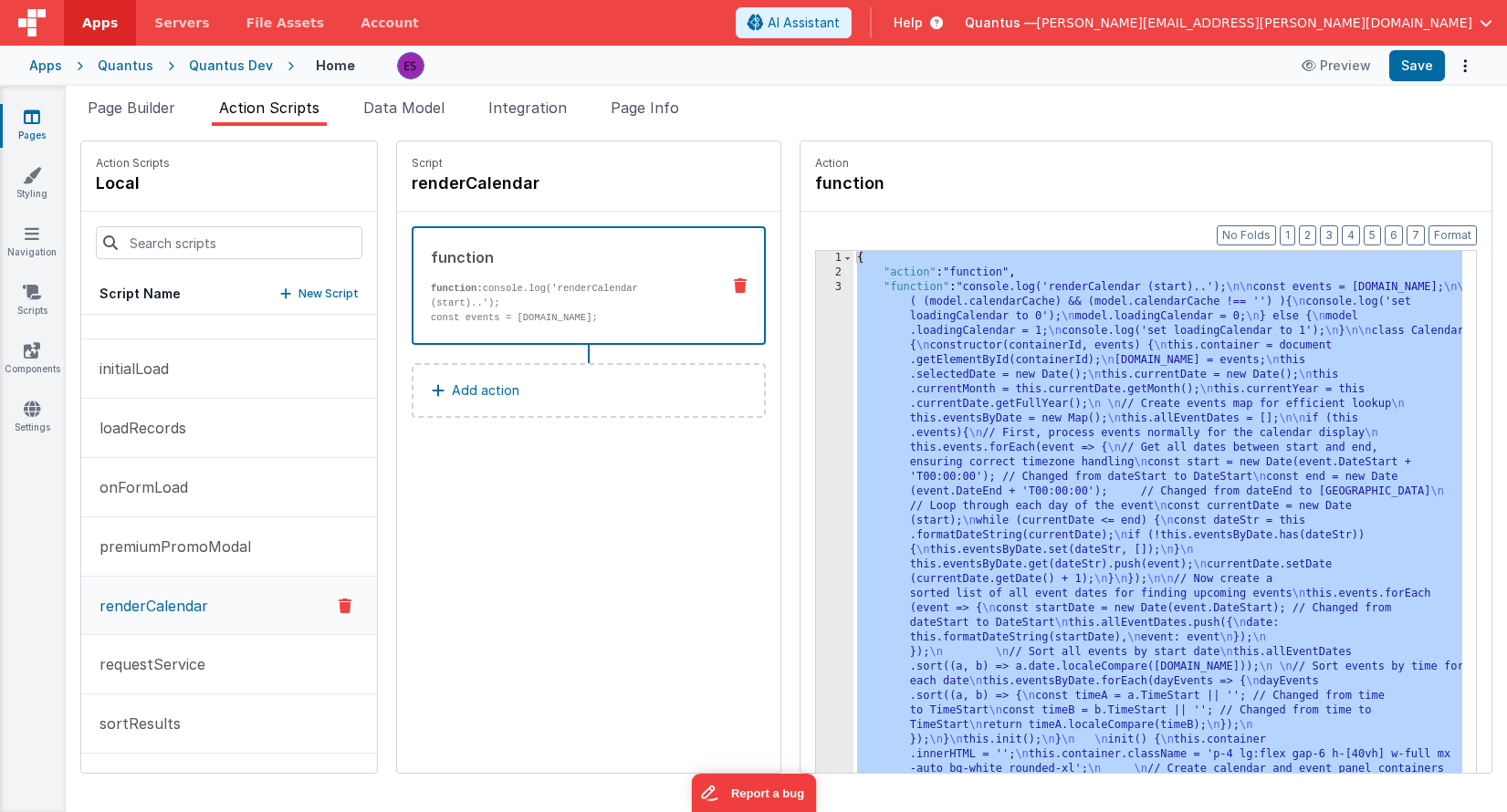
scroll to position [2401, 0]
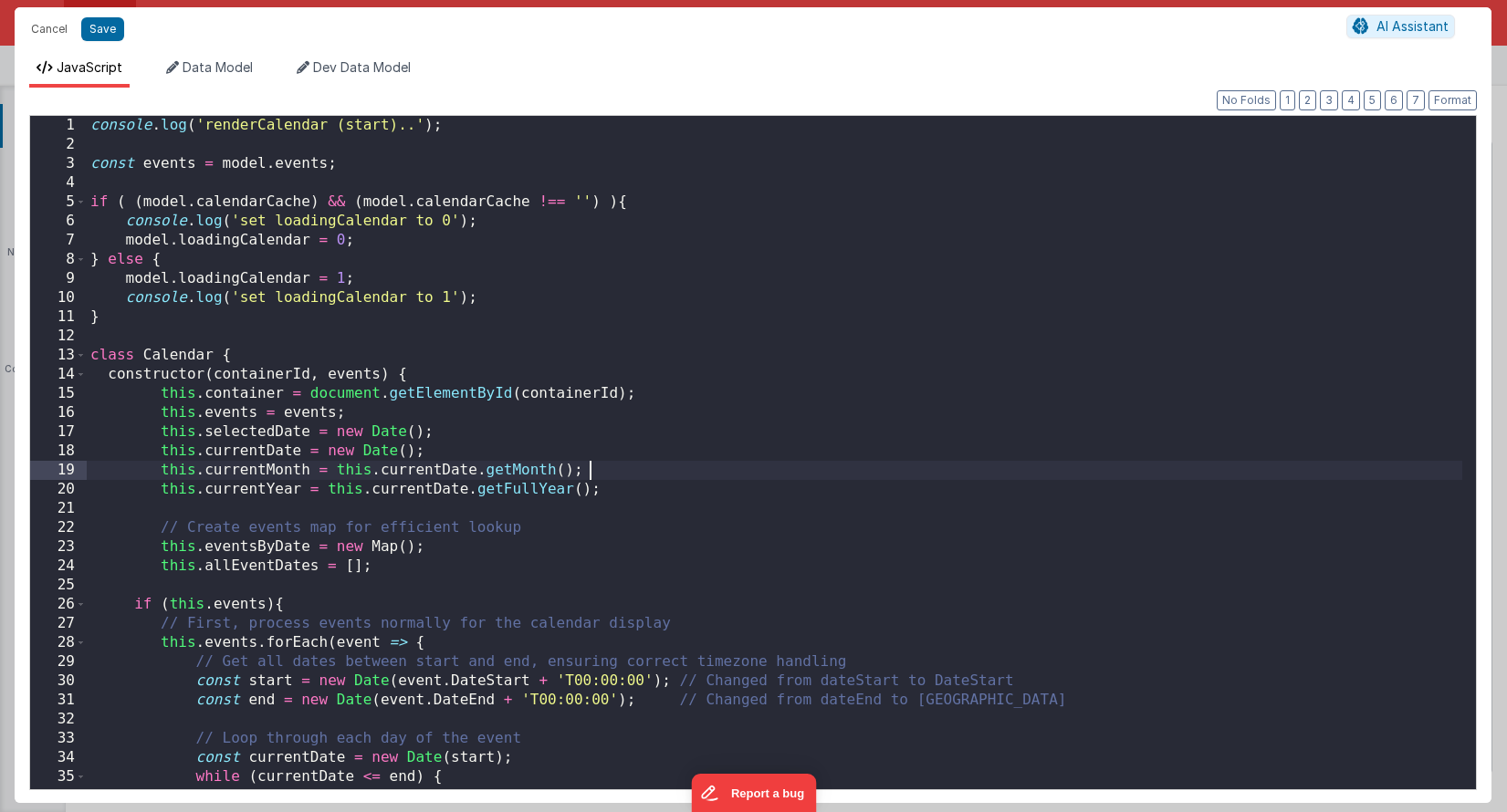
click at [806, 462] on div "console . log ( 'renderCalendar (start)..' ) ; const events = model . events ; …" at bounding box center [775, 471] width 1376 height 711
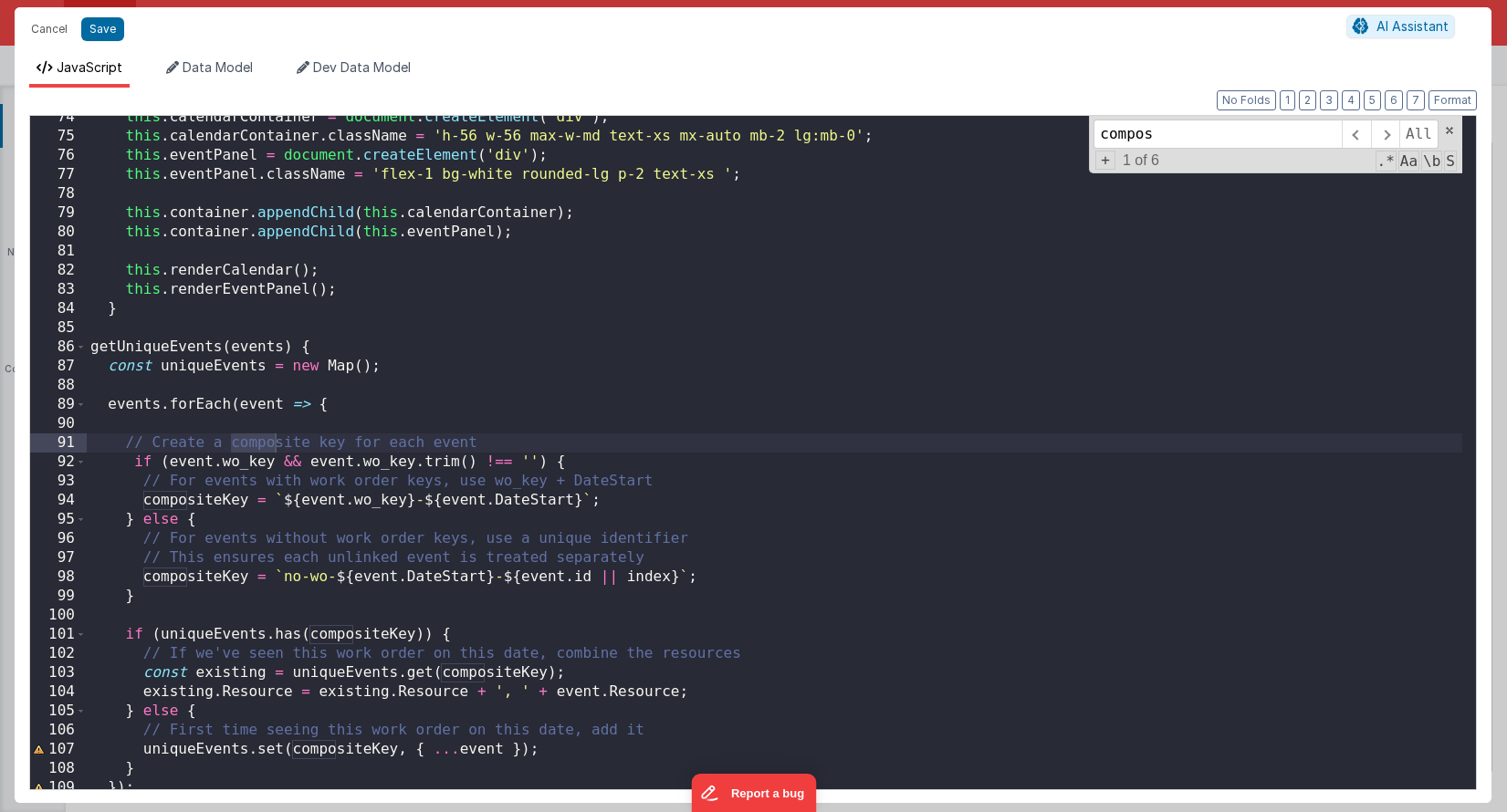
scroll to position [1408, 0]
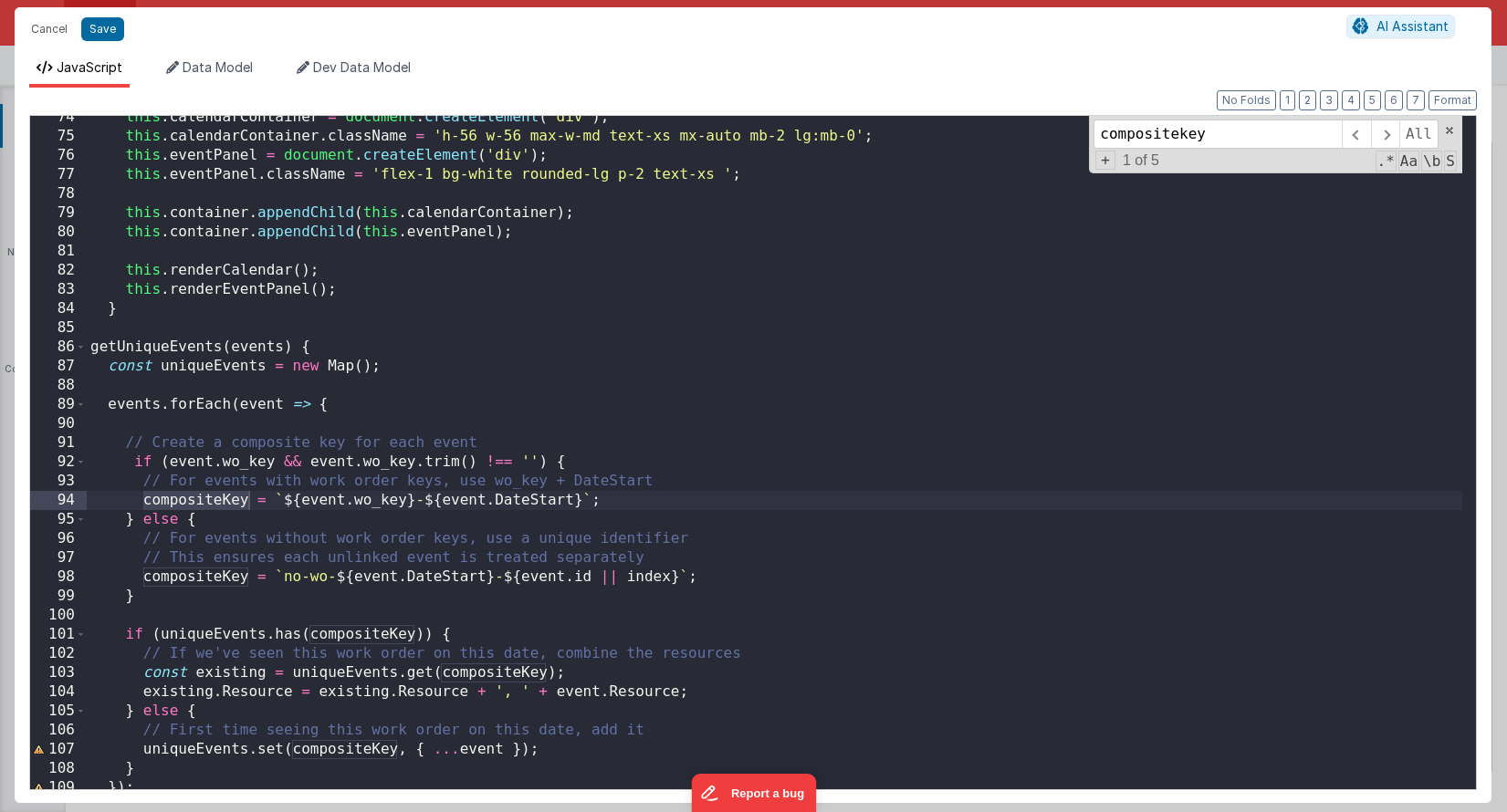
type input "compositekey"
click at [713, 553] on div "this . calendarContainer = document . createElement ( 'div' ) ; this . calendar…" at bounding box center [775, 462] width 1376 height 711
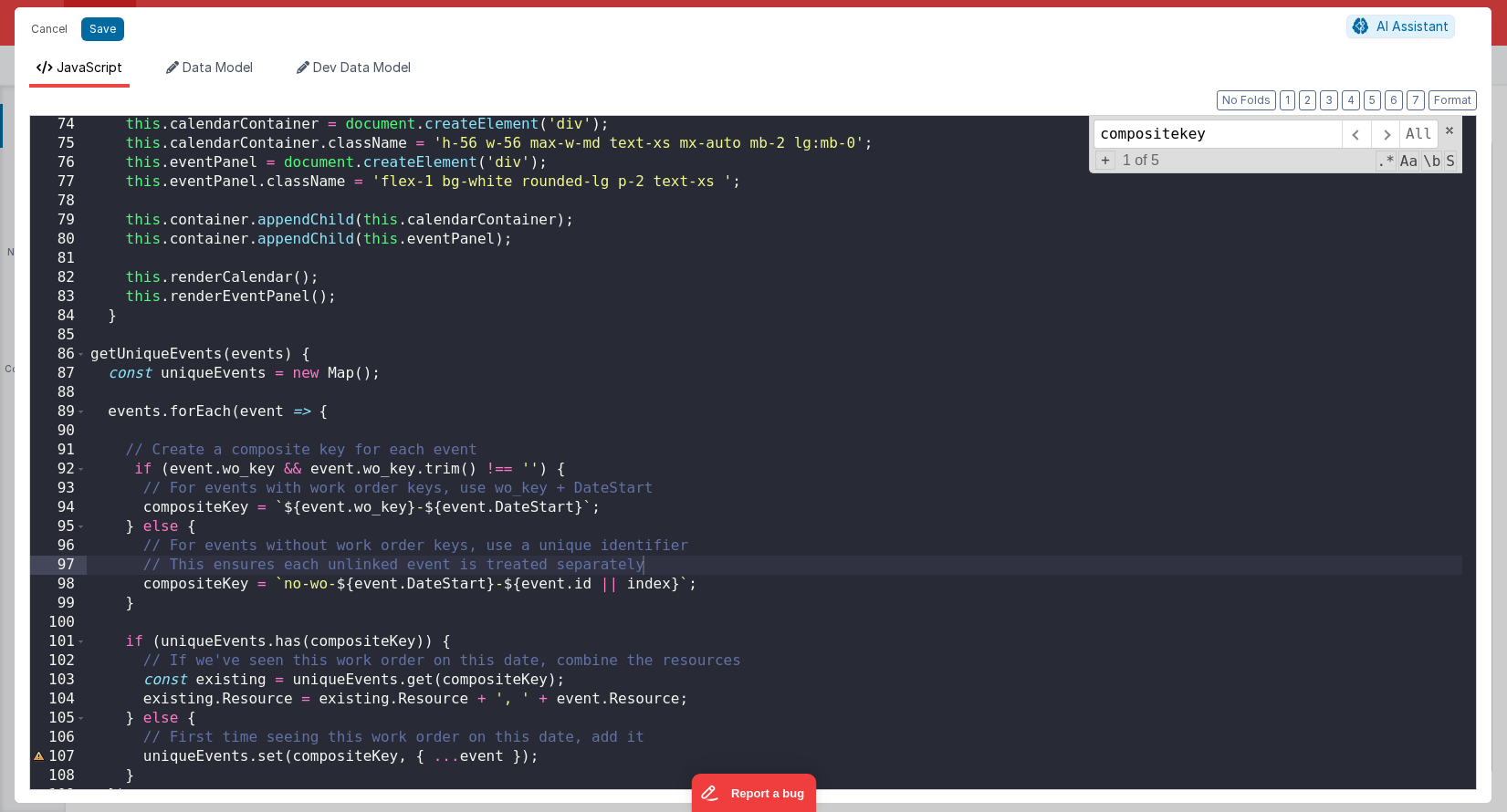
scroll to position [1401, 0]
click at [210, 619] on div "this . calendarContainer = document . createElement ( 'div' ) ; this . calendar…" at bounding box center [775, 470] width 1376 height 711
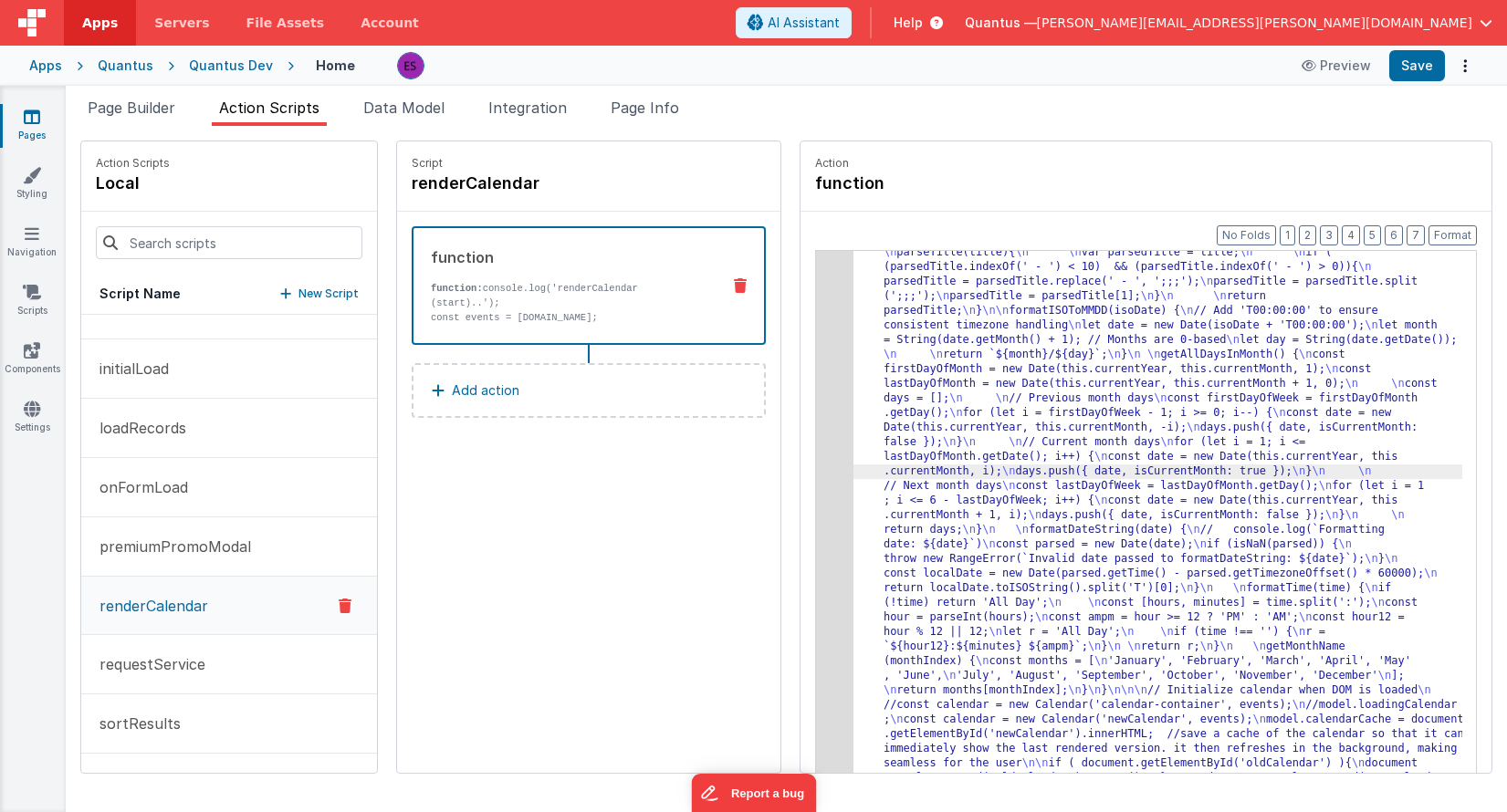
drag, startPoint x: 936, startPoint y: 373, endPoint x: 915, endPoint y: 365, distance: 22.5
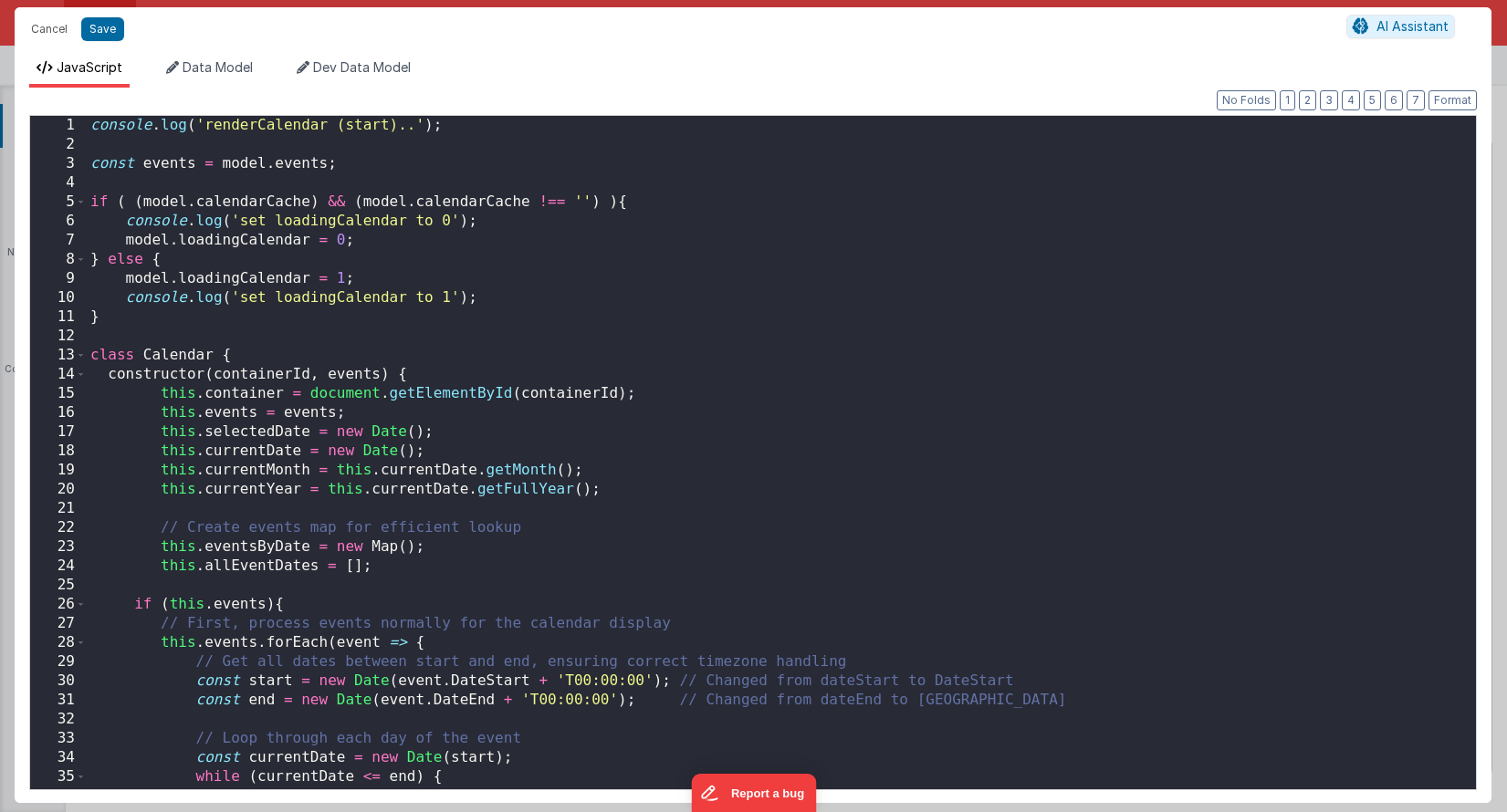
click at [678, 402] on div "console . log ( 'renderCalendar (start)..' ) ; const events = model . events ; …" at bounding box center [775, 471] width 1376 height 711
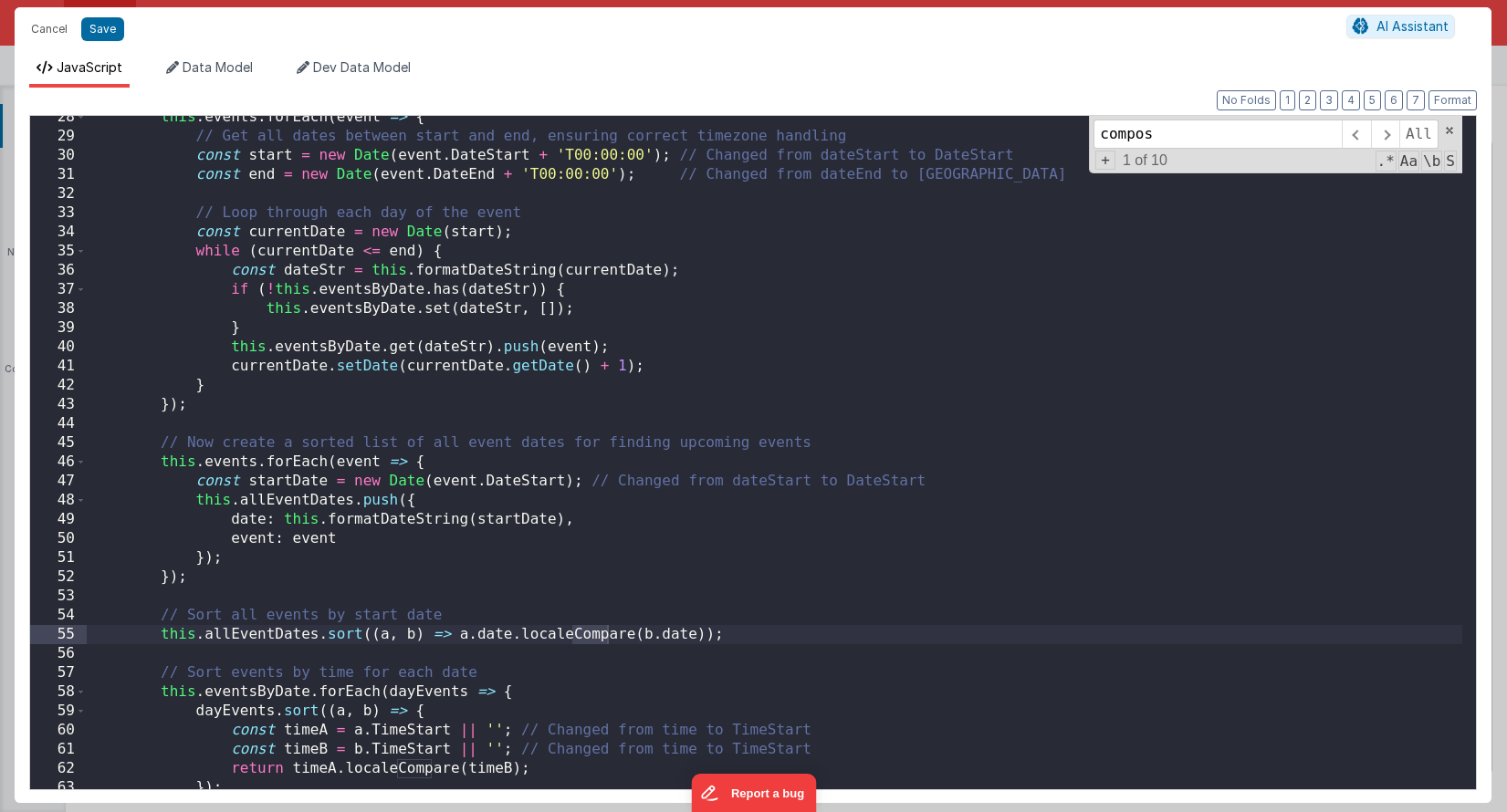
scroll to position [1408, 0]
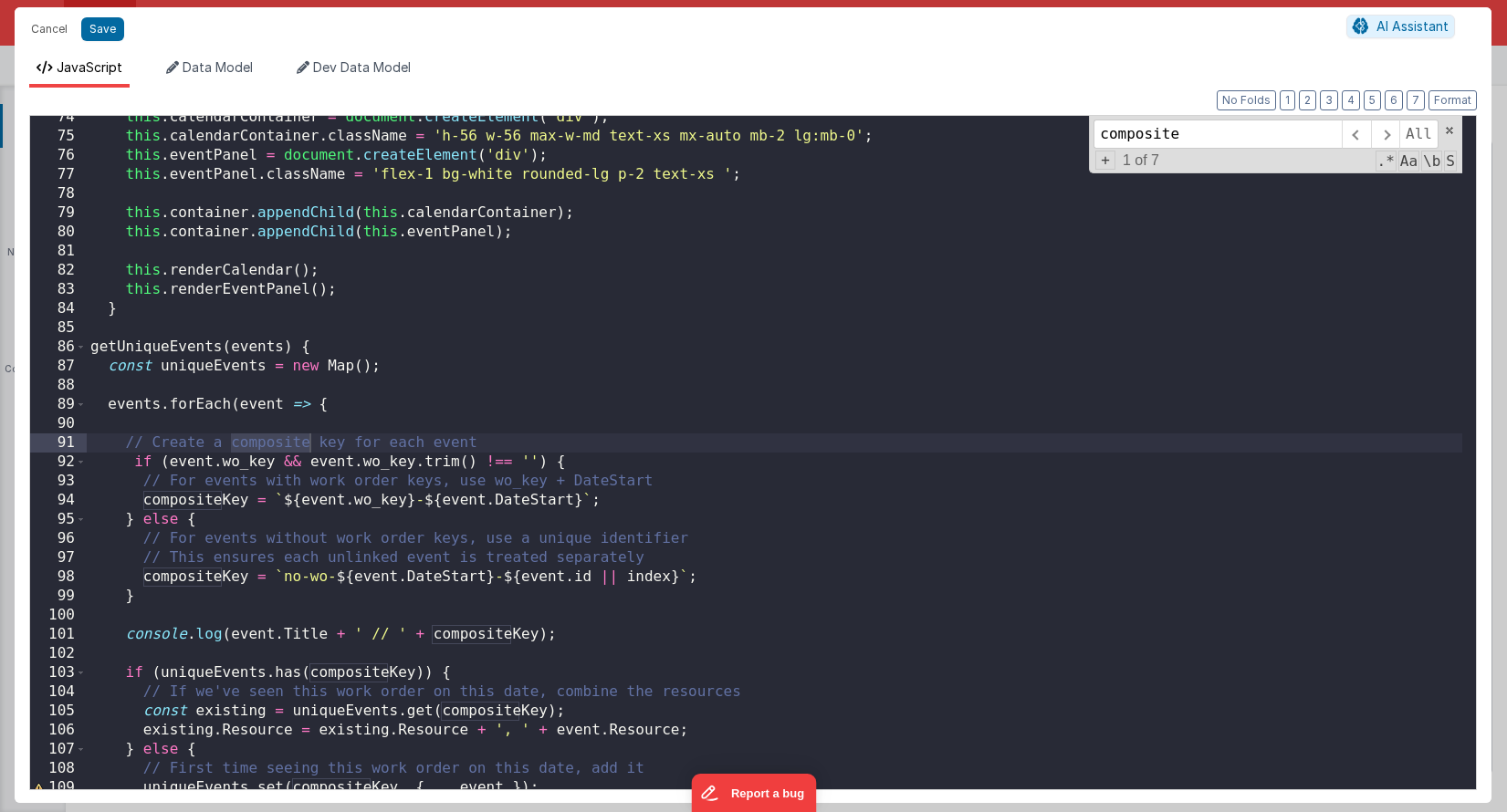
type input "composite"
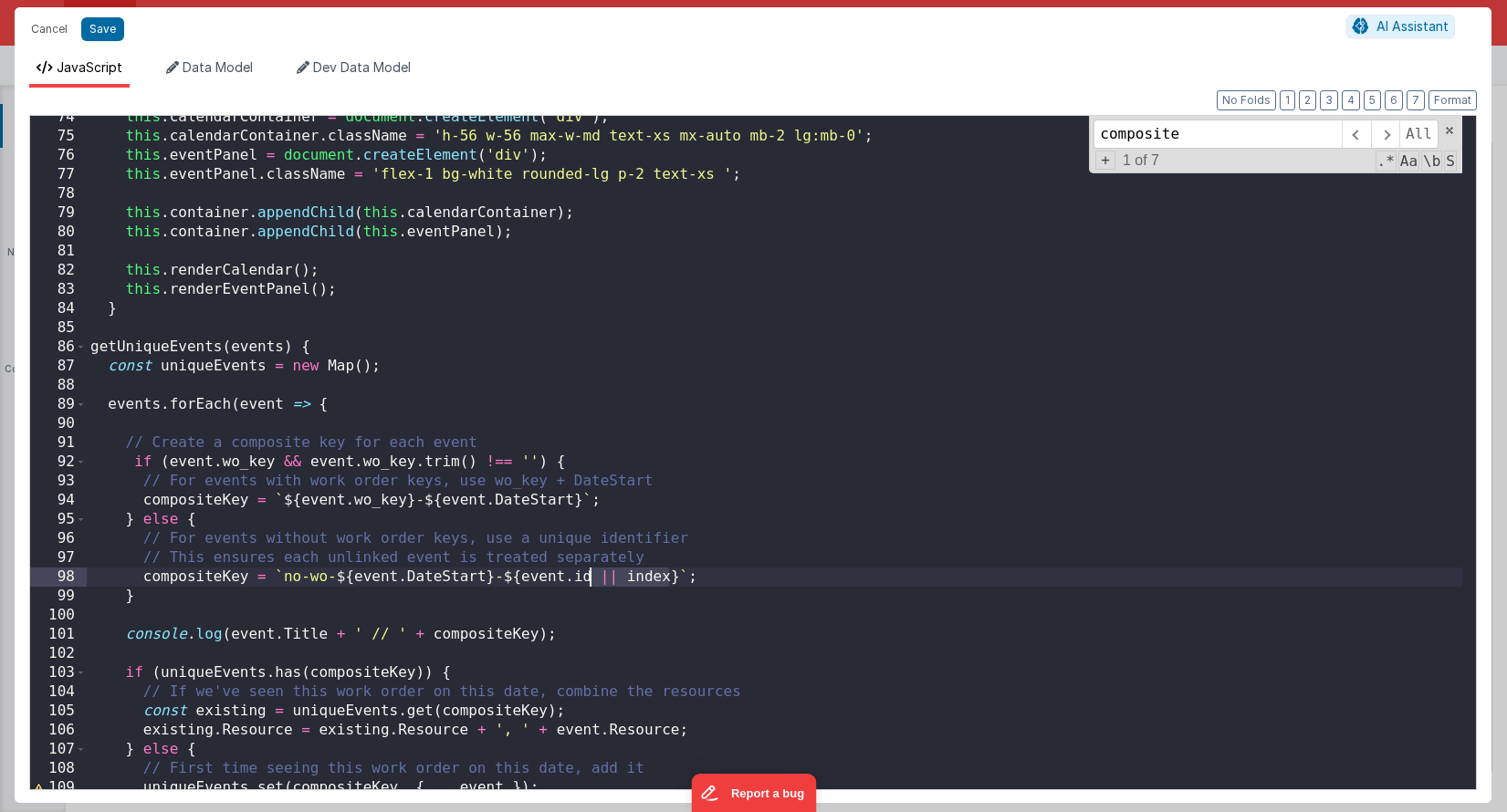
drag, startPoint x: 669, startPoint y: 575, endPoint x: 592, endPoint y: 575, distance: 77.0
click at [592, 575] on div "this . calendarContainer = document . createElement ( 'div' ) ; this . calendar…" at bounding box center [775, 462] width 1376 height 711
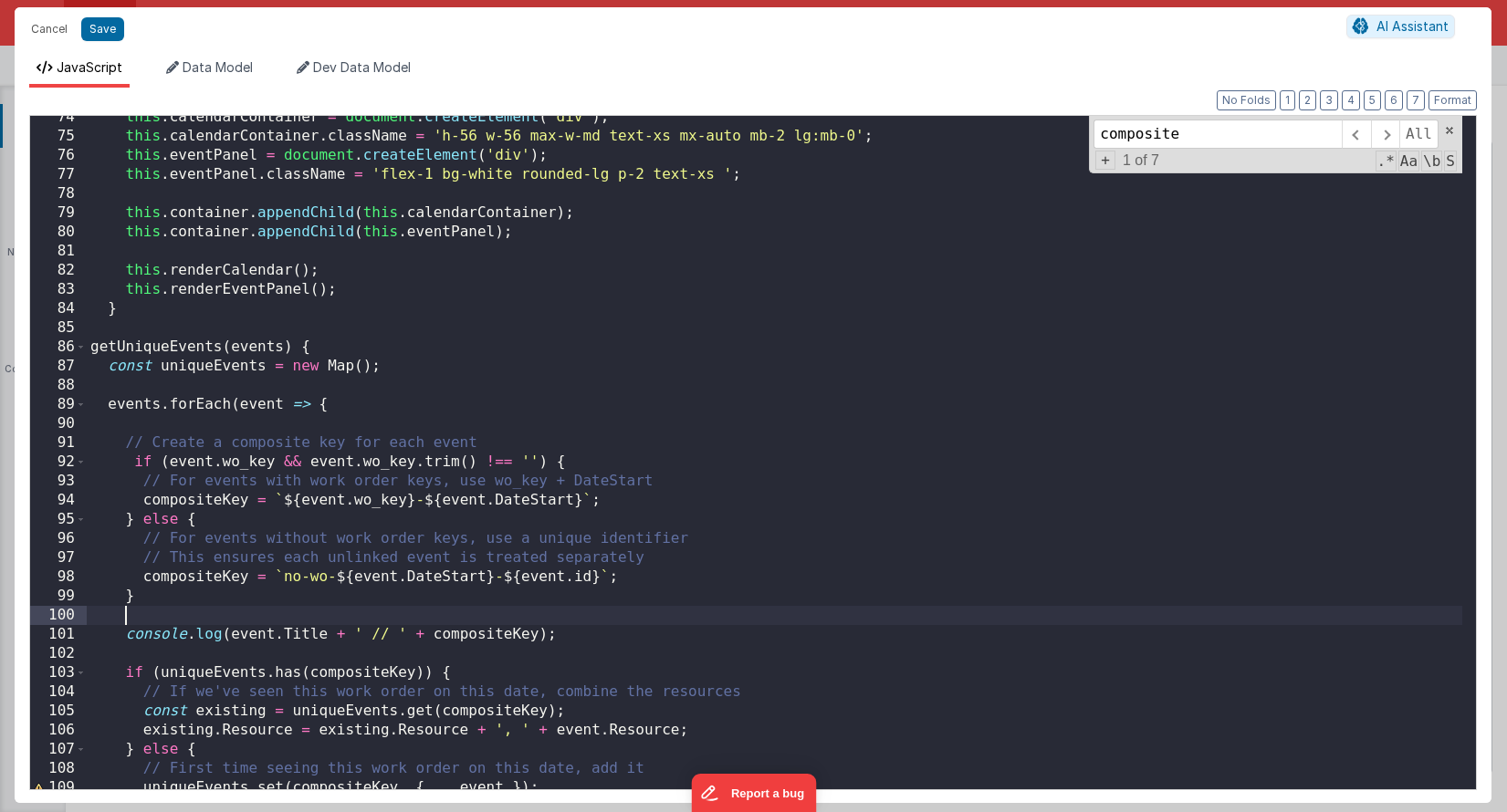
click at [303, 616] on div "this . calendarContainer = document . createElement ( 'div' ) ; this . calendar…" at bounding box center [775, 462] width 1376 height 711
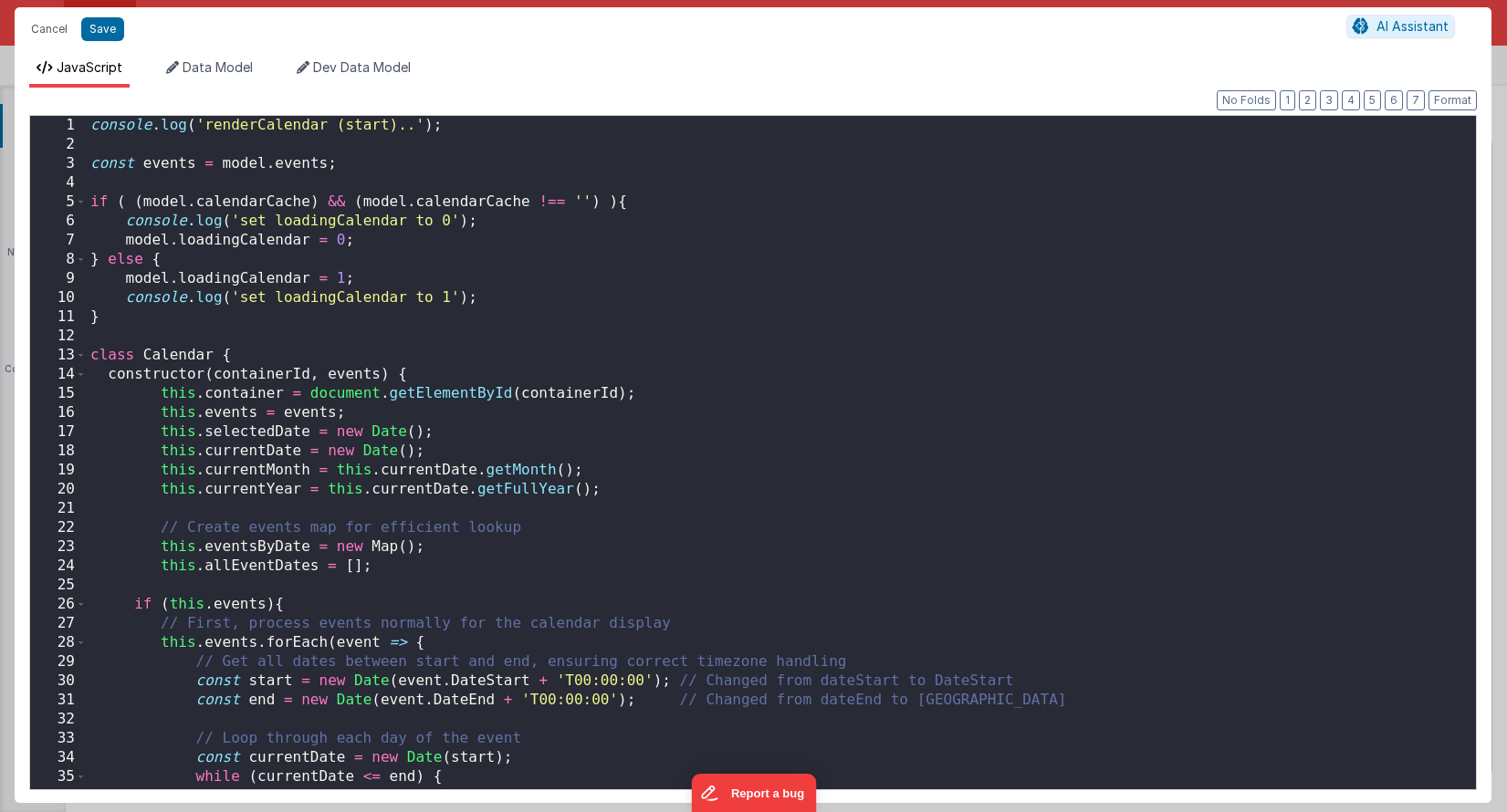
click at [232, 371] on div "console . log ( 'renderCalendar (start)..' ) ; const events = model . events ; …" at bounding box center [775, 471] width 1376 height 711
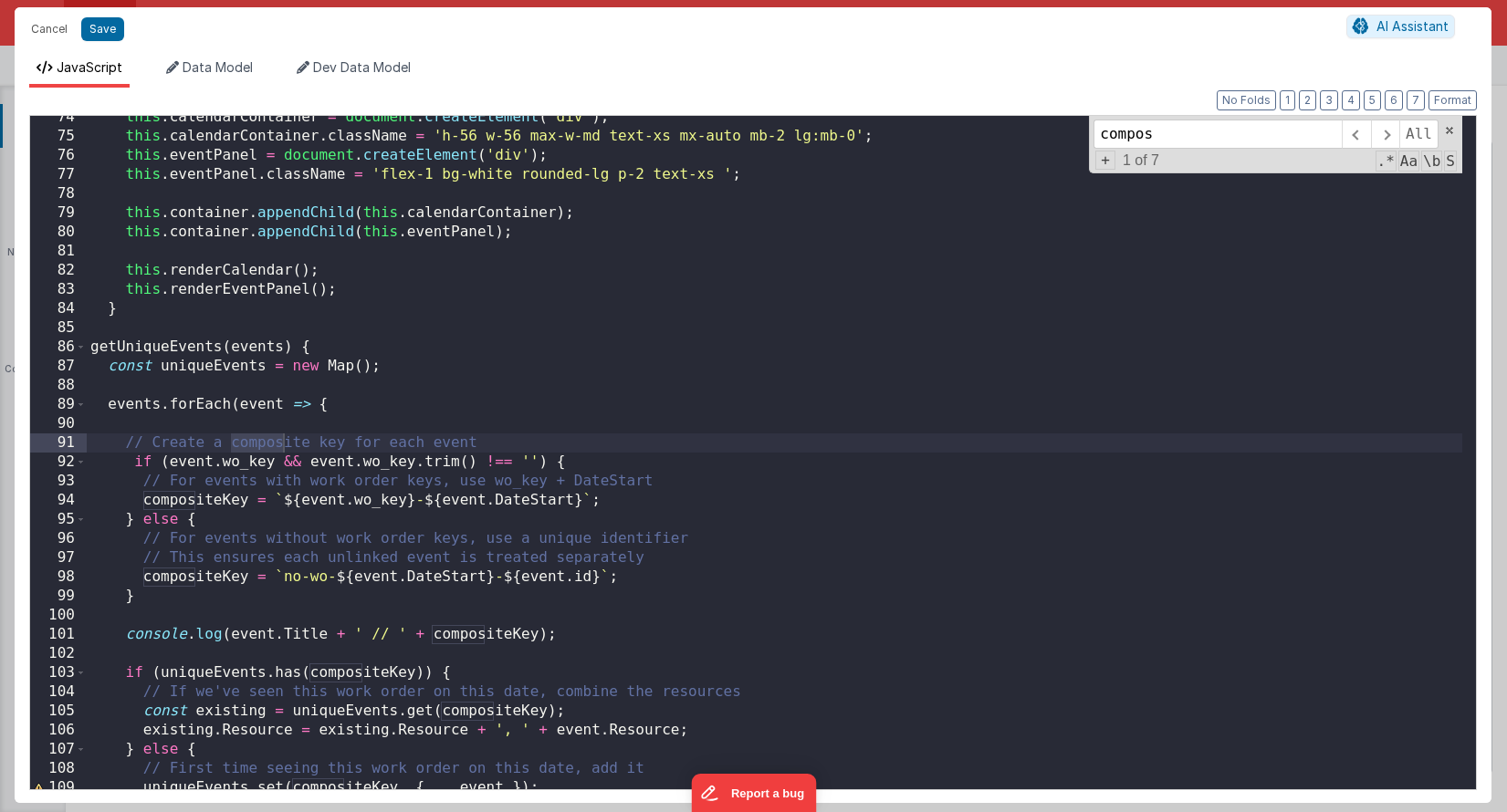
type input "compos"
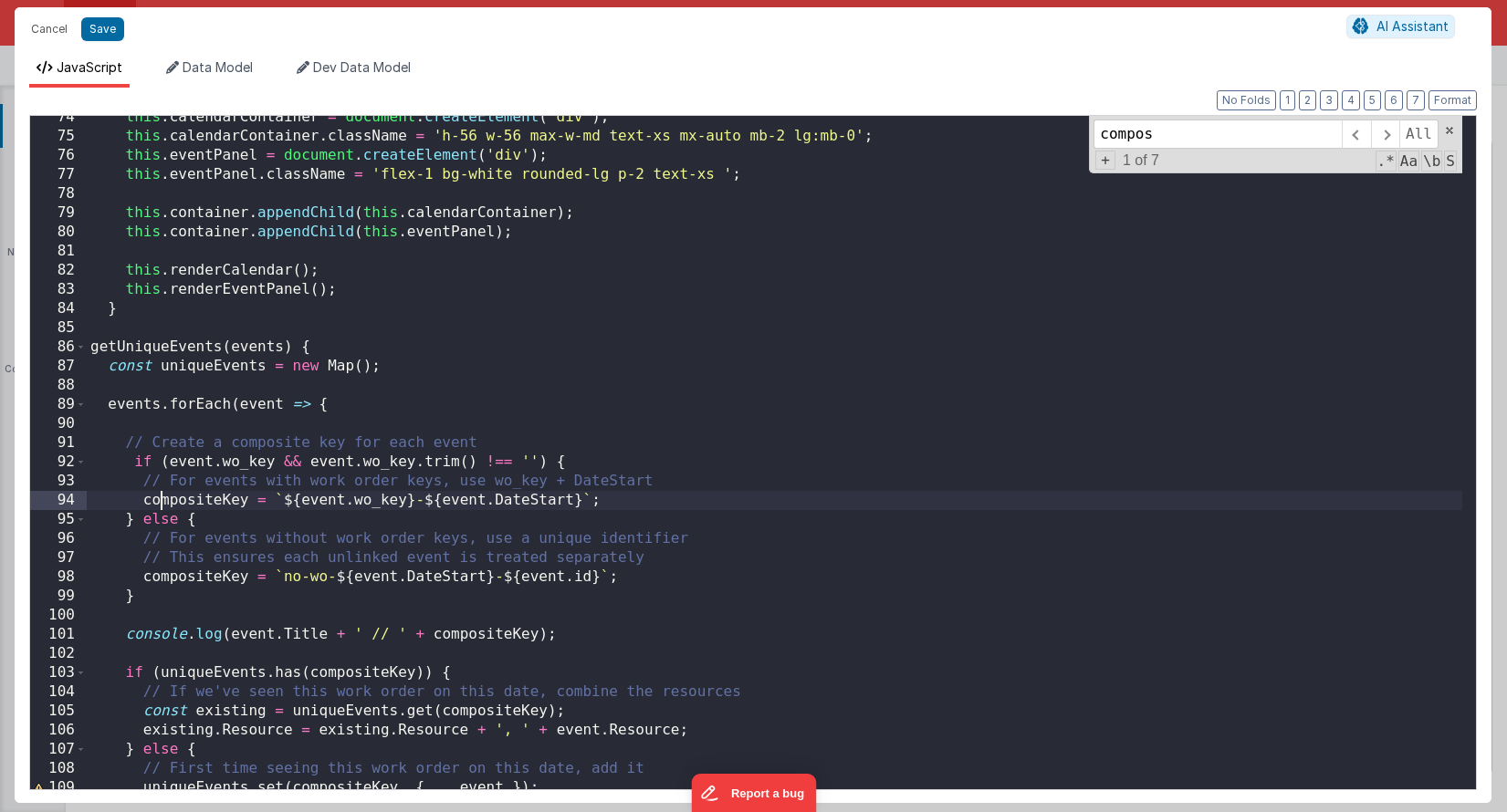
click at [159, 501] on div "this . calendarContainer = document . createElement ( 'div' ) ; this . calendar…" at bounding box center [775, 462] width 1376 height 711
click at [140, 418] on div "this . calendarContainer = document . createElement ( 'div' ) ; this . calendar…" at bounding box center [775, 462] width 1376 height 711
paste textarea
click at [322, 421] on div "this . calendarContainer = document . createElement ( 'div' ) ; this . calendar…" at bounding box center [775, 462] width 1376 height 711
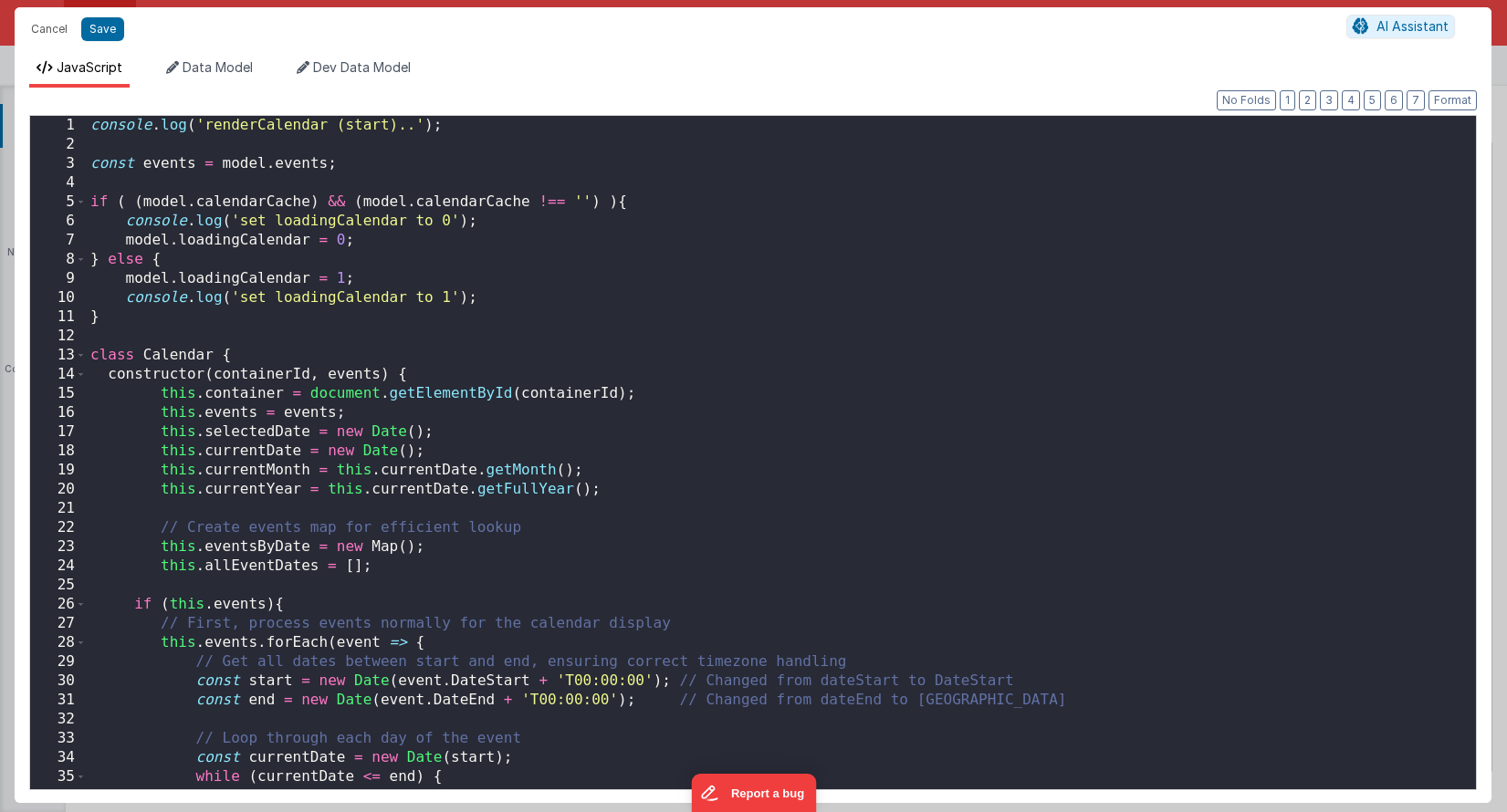
click at [311, 419] on div "console . log ( 'renderCalendar (start)..' ) ; const events = model . events ; …" at bounding box center [775, 471] width 1376 height 711
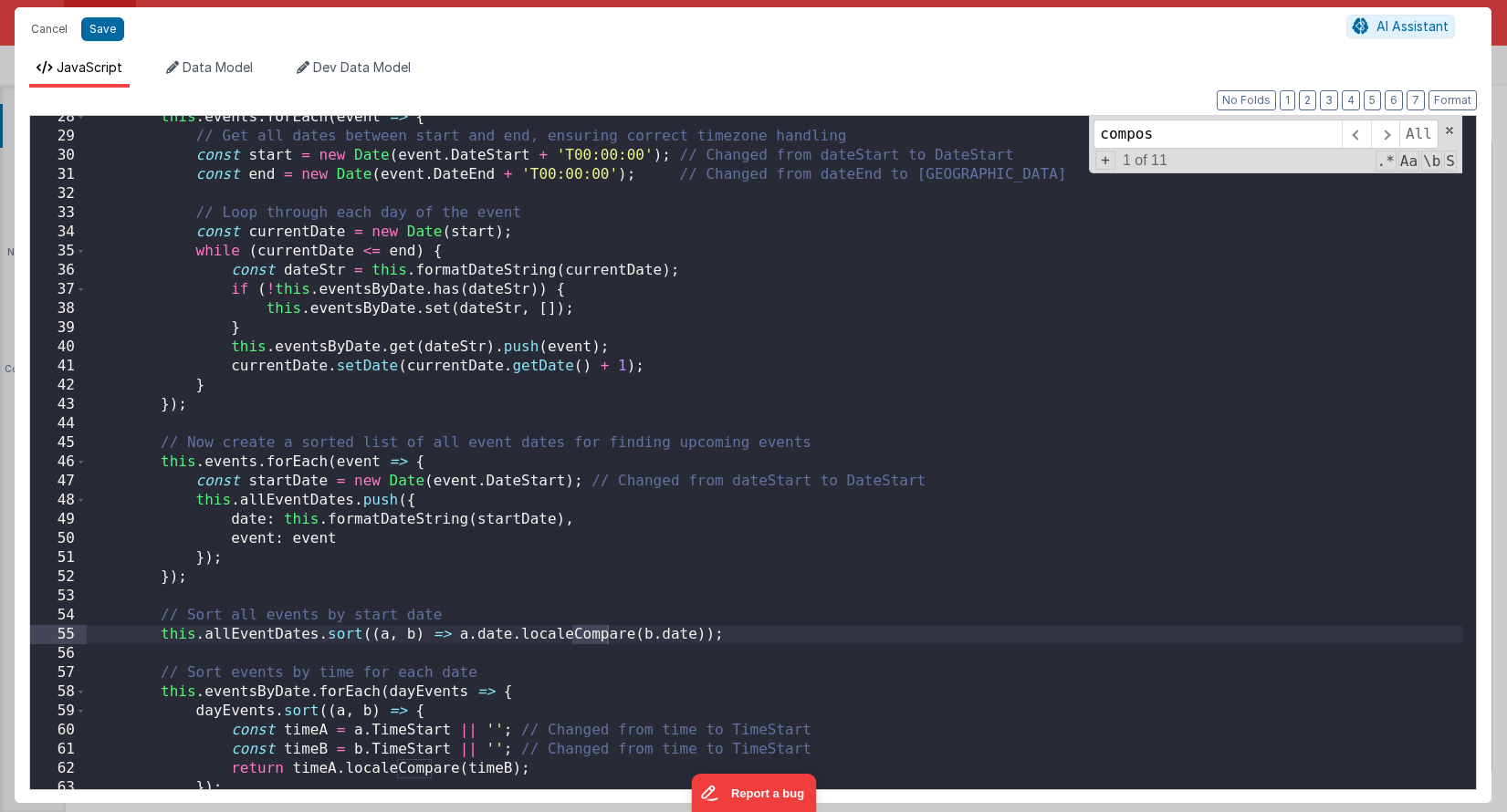
scroll to position [1388, 0]
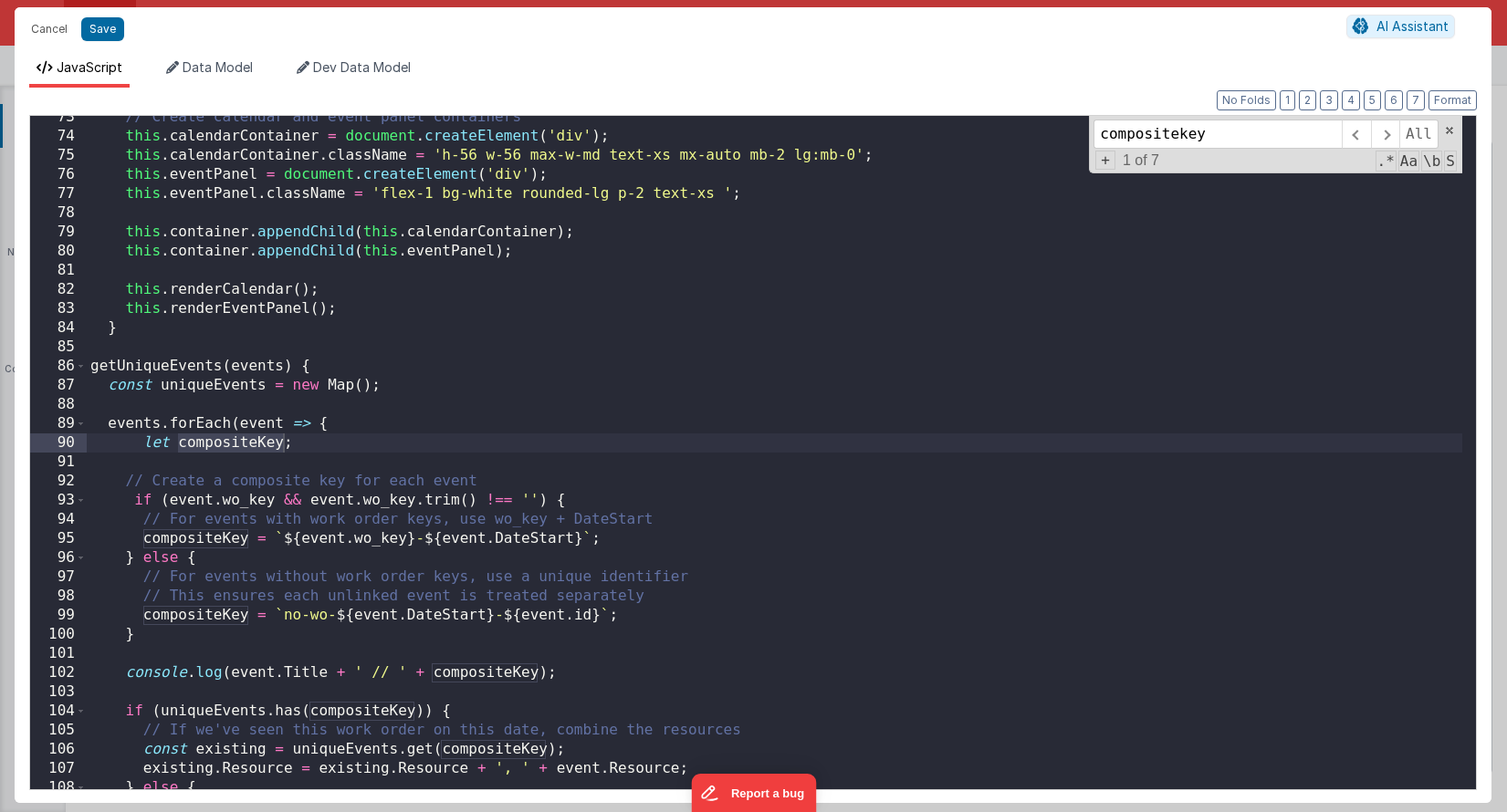
type input "compositekey"
click at [132, 475] on div "// Create calendar and event panel containers this . calendarContainer = docume…" at bounding box center [775, 462] width 1376 height 711
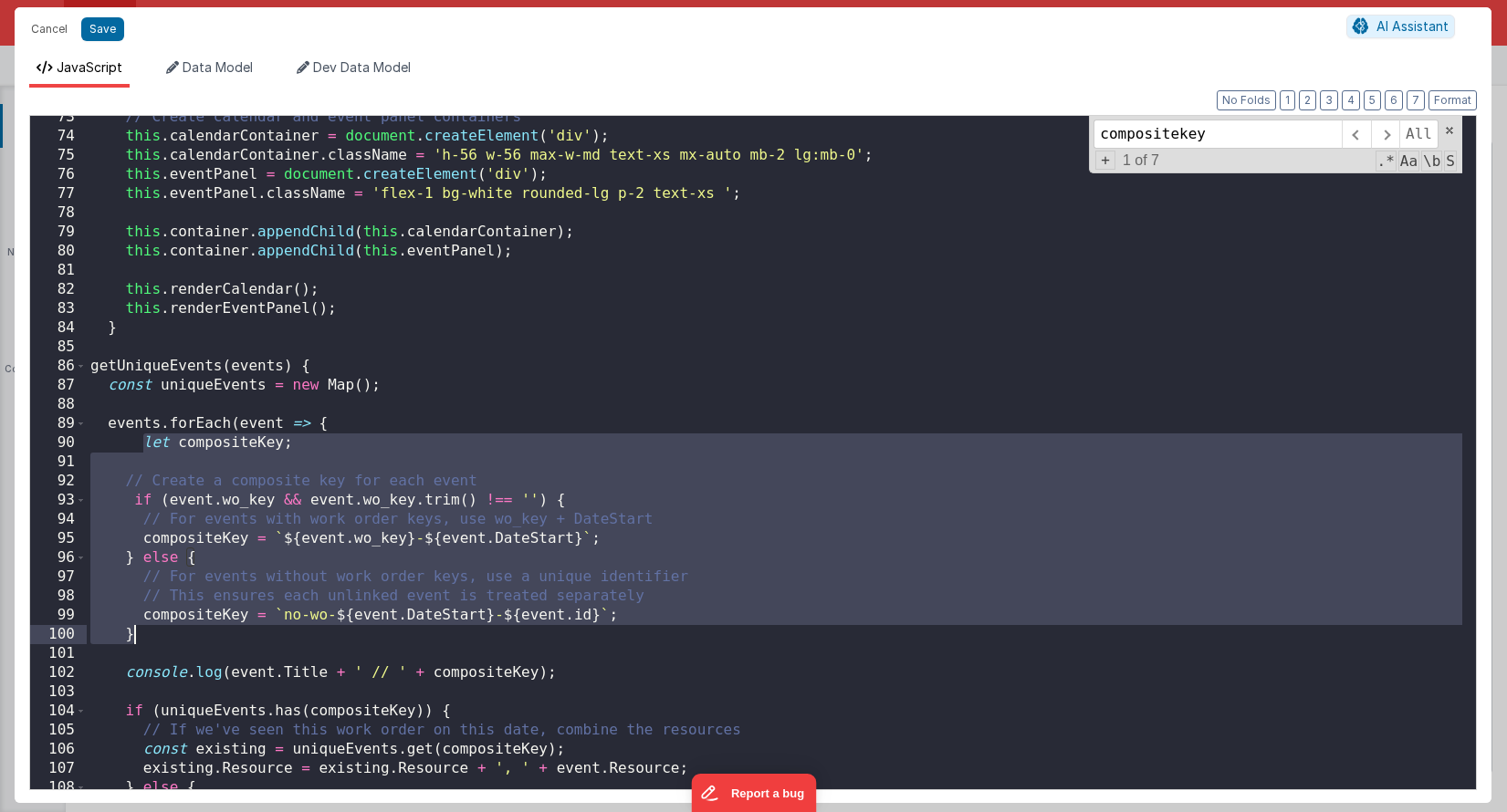
drag, startPoint x: 141, startPoint y: 439, endPoint x: 174, endPoint y: 627, distance: 190.9
click at [174, 627] on div "// Create calendar and event panel containers this . calendarContainer = docume…" at bounding box center [775, 462] width 1376 height 711
click at [126, 671] on div "// Create calendar and event panel containers this . calendarContainer = docume…" at bounding box center [775, 462] width 1376 height 711
drag, startPoint x: 167, startPoint y: 636, endPoint x: 133, endPoint y: 439, distance: 199.9
click at [133, 439] on div "// Create calendar and event panel containers this . calendarContainer = docume…" at bounding box center [775, 462] width 1376 height 711
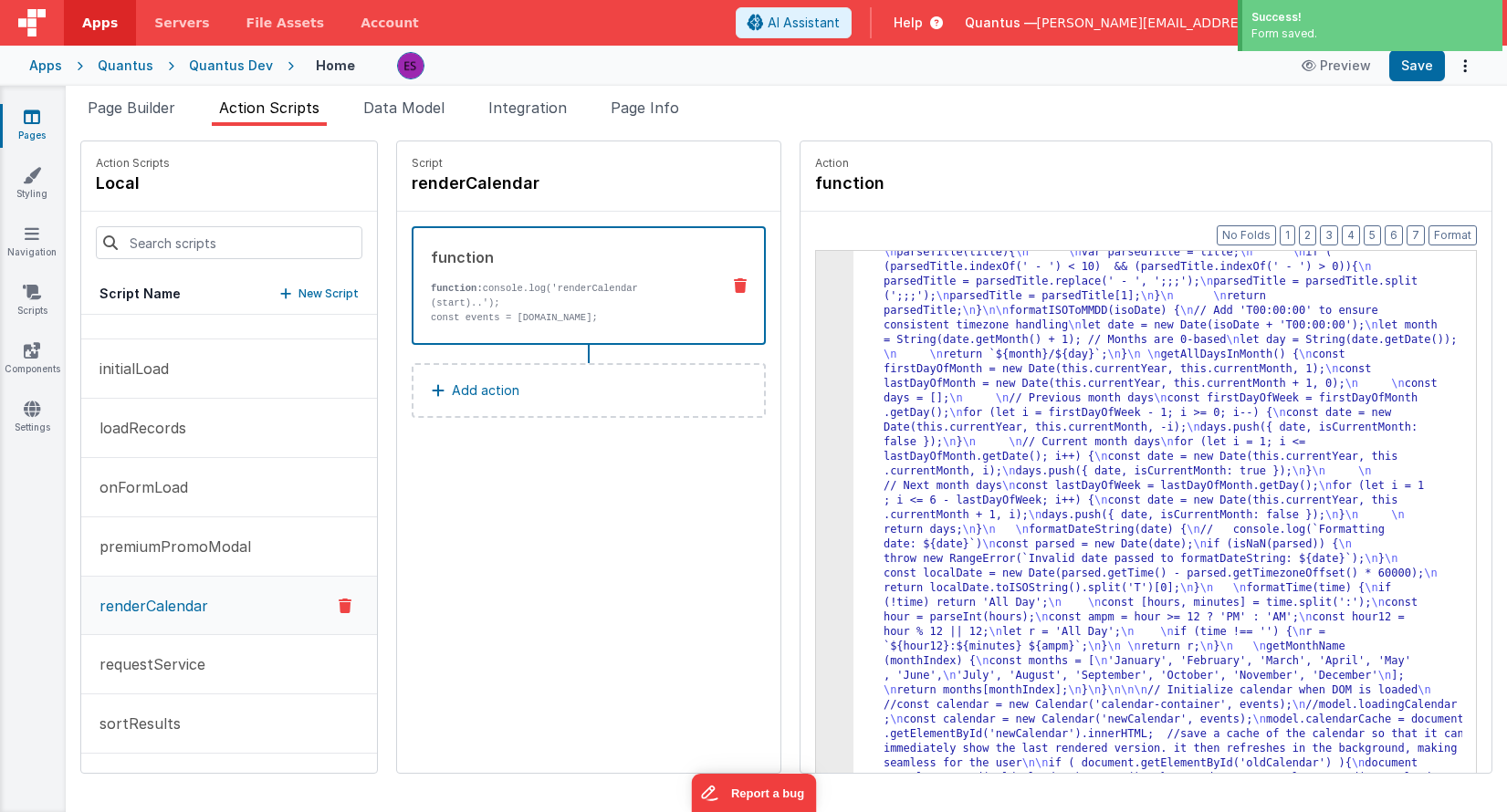
click at [137, 70] on div "Quantus" at bounding box center [126, 65] width 56 height 18
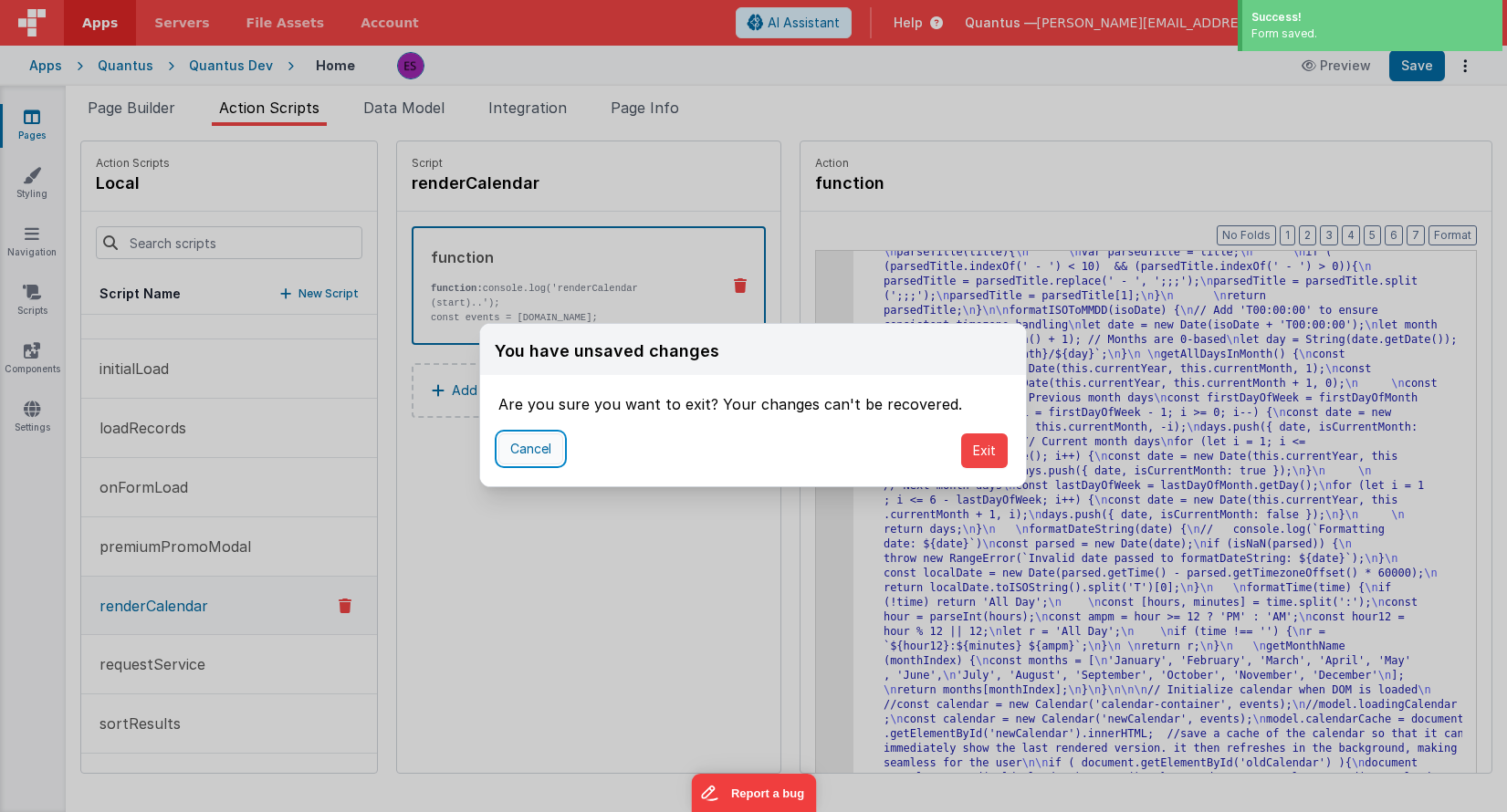
click at [509, 451] on button "Cancel" at bounding box center [531, 449] width 65 height 31
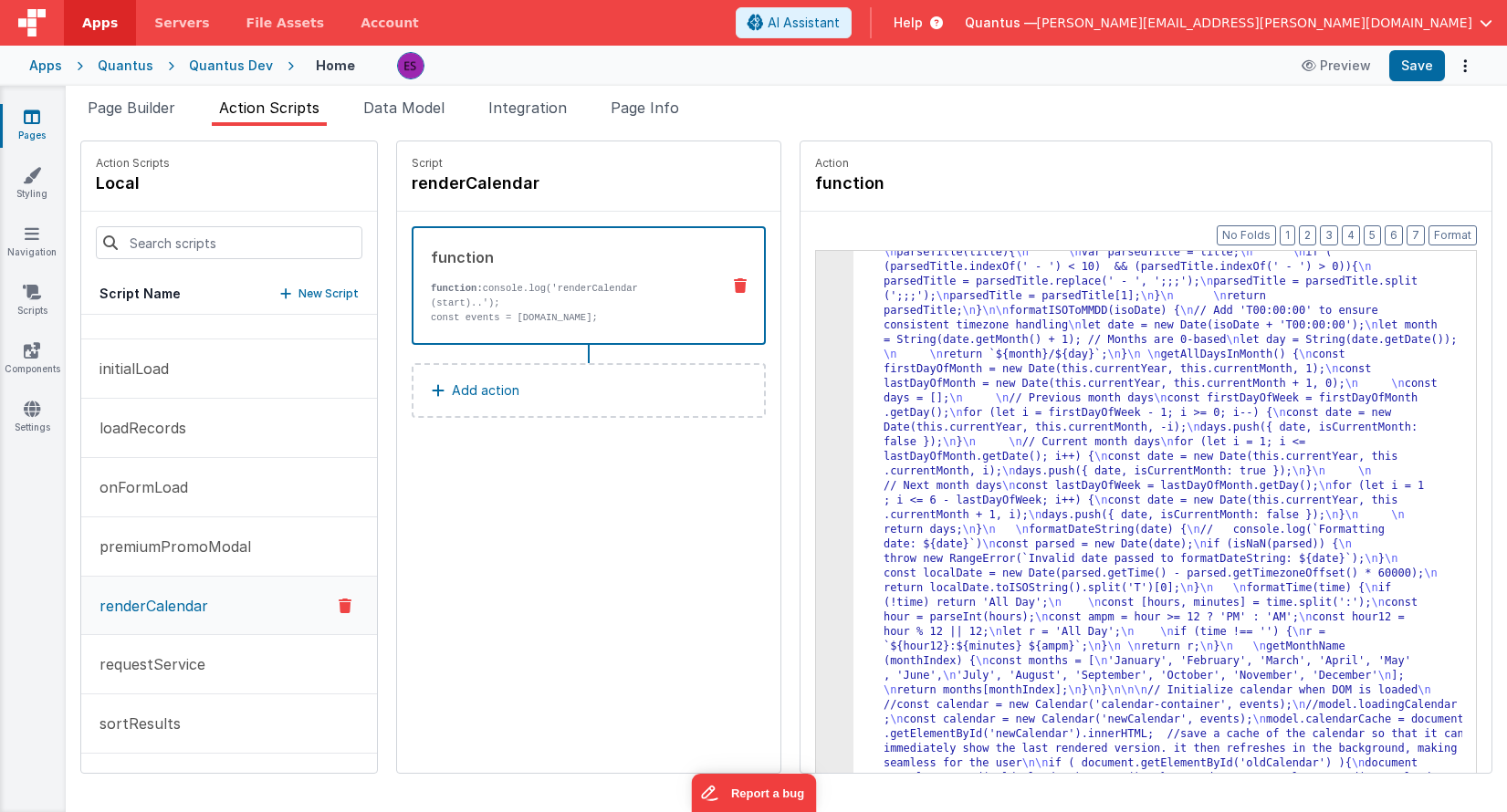
click at [115, 65] on div "Quantus" at bounding box center [126, 65] width 56 height 18
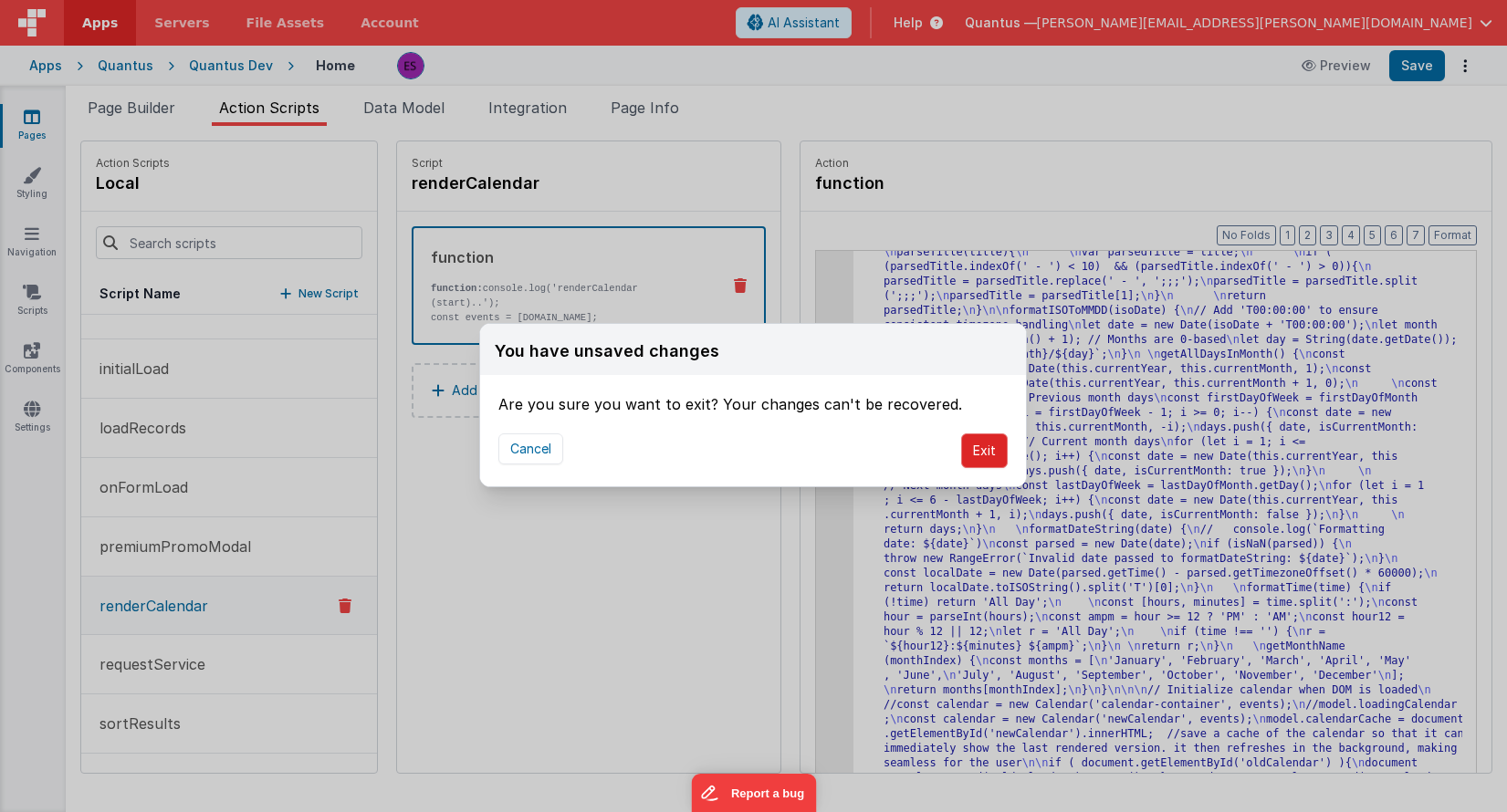
click at [996, 445] on button "Exit" at bounding box center [985, 451] width 47 height 34
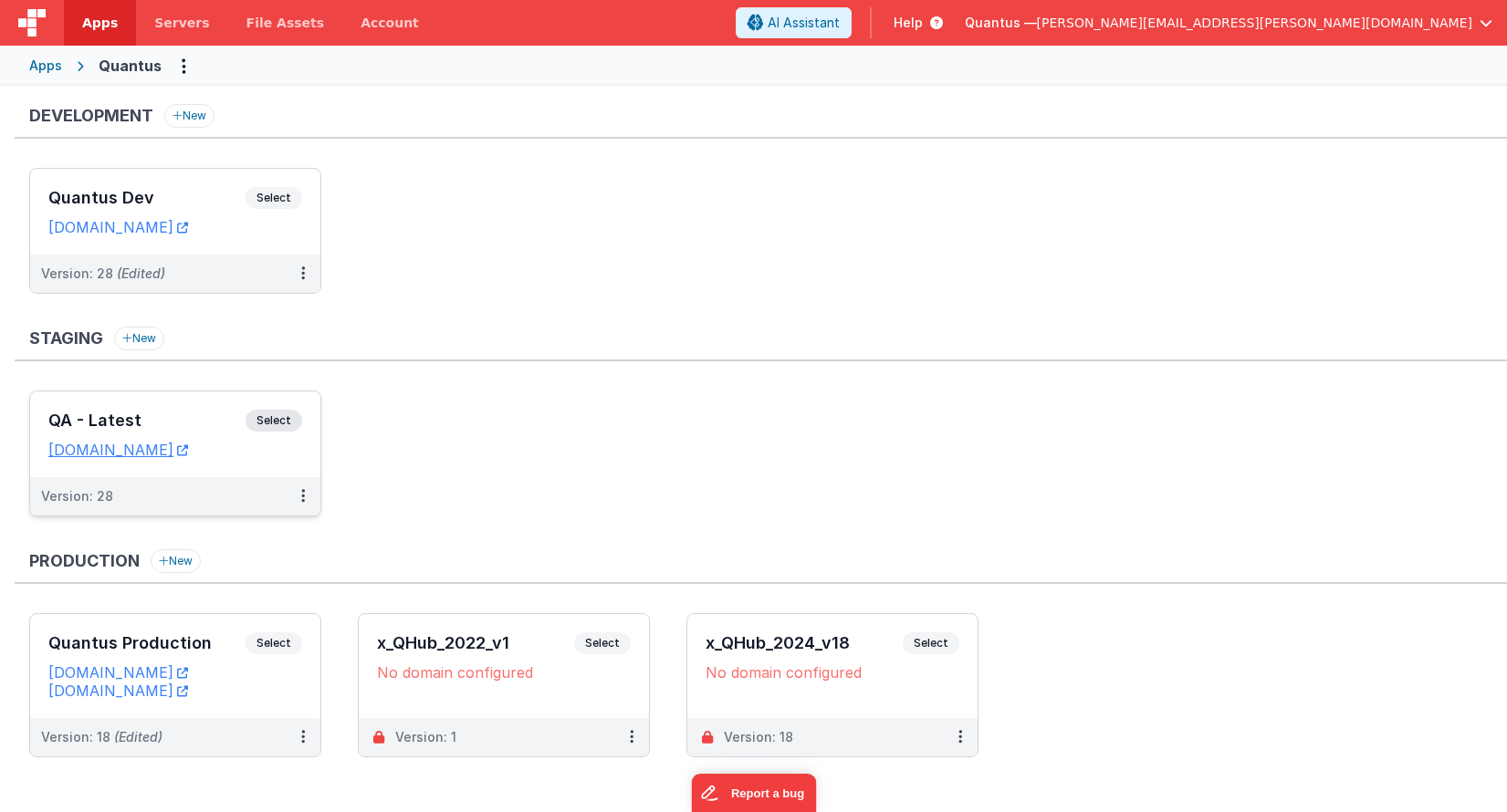
click at [177, 402] on div "QA - Latest Select URLs [DOMAIN_NAME]" at bounding box center [174, 435] width 290 height 86
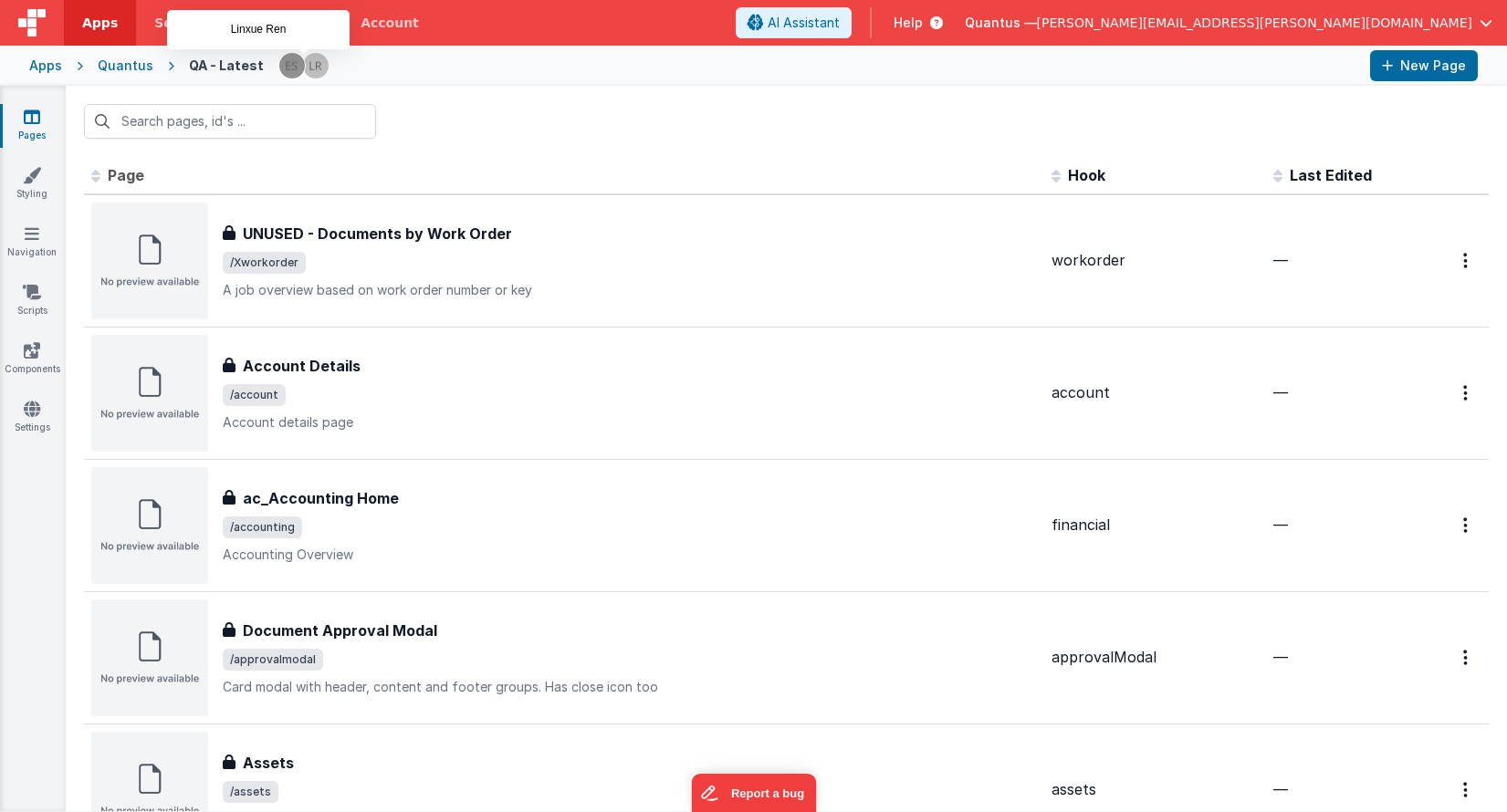
click at [312, 68] on img at bounding box center [315, 65] width 26 height 26
click at [306, 70] on img at bounding box center [315, 65] width 26 height 26
click at [304, 67] on img at bounding box center [315, 65] width 26 height 26
click at [304, 67] on div at bounding box center [817, 65] width 1078 height 31
click at [370, 30] on link "Account" at bounding box center [389, 23] width 95 height 46
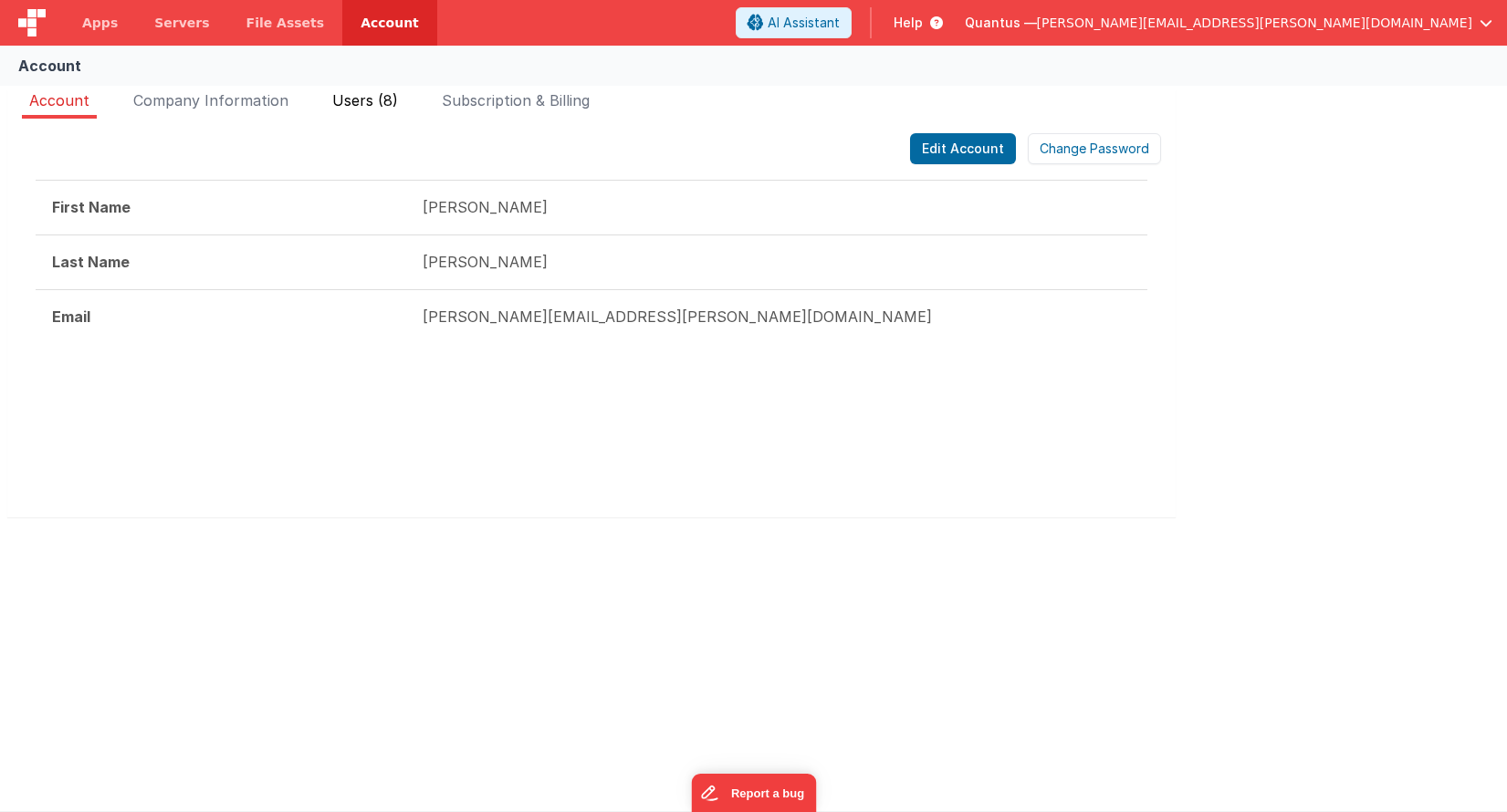
click at [377, 106] on span "Users (8)" at bounding box center [365, 100] width 66 height 18
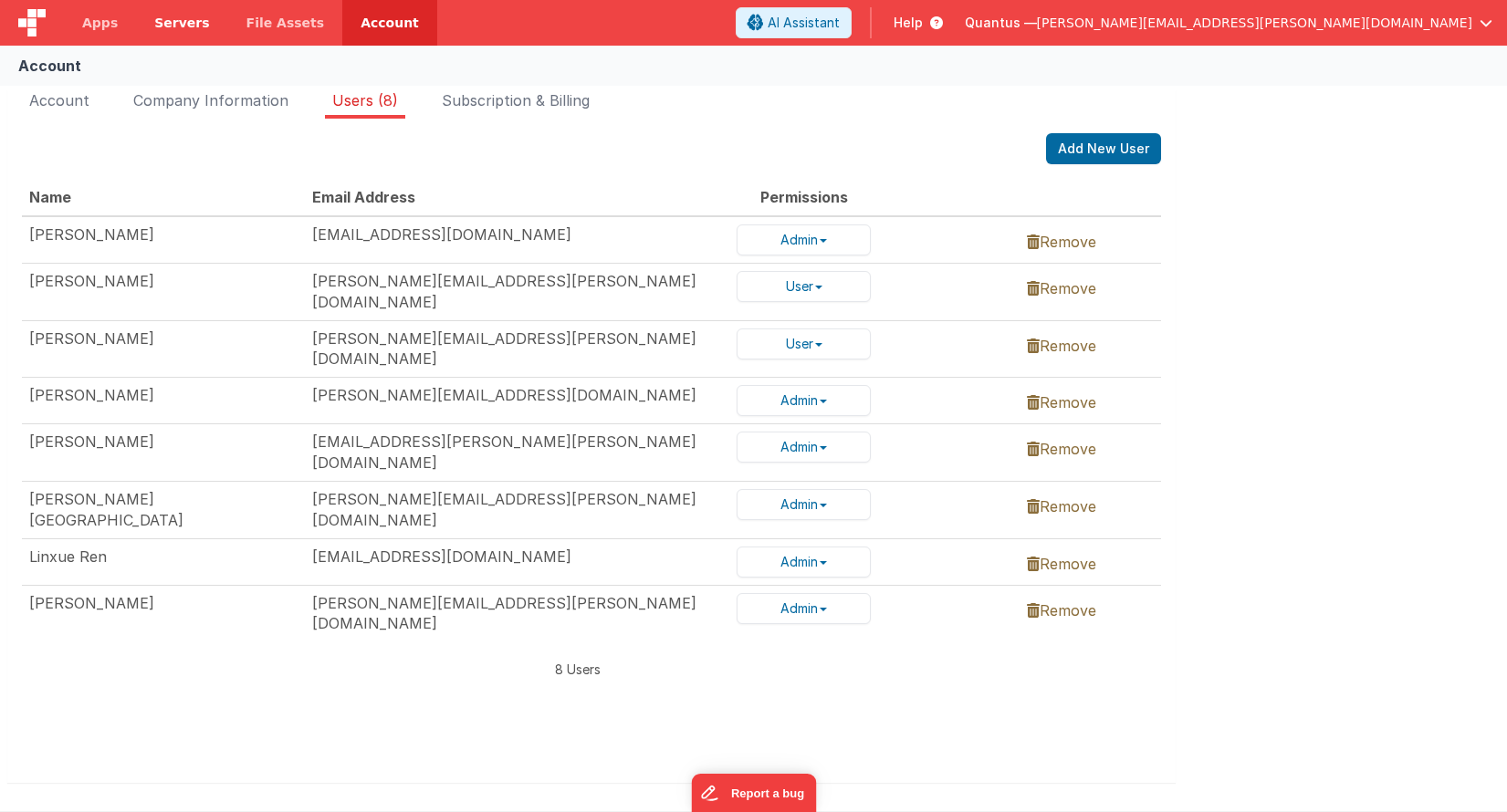
click at [184, 34] on link "Servers" at bounding box center [181, 23] width 91 height 46
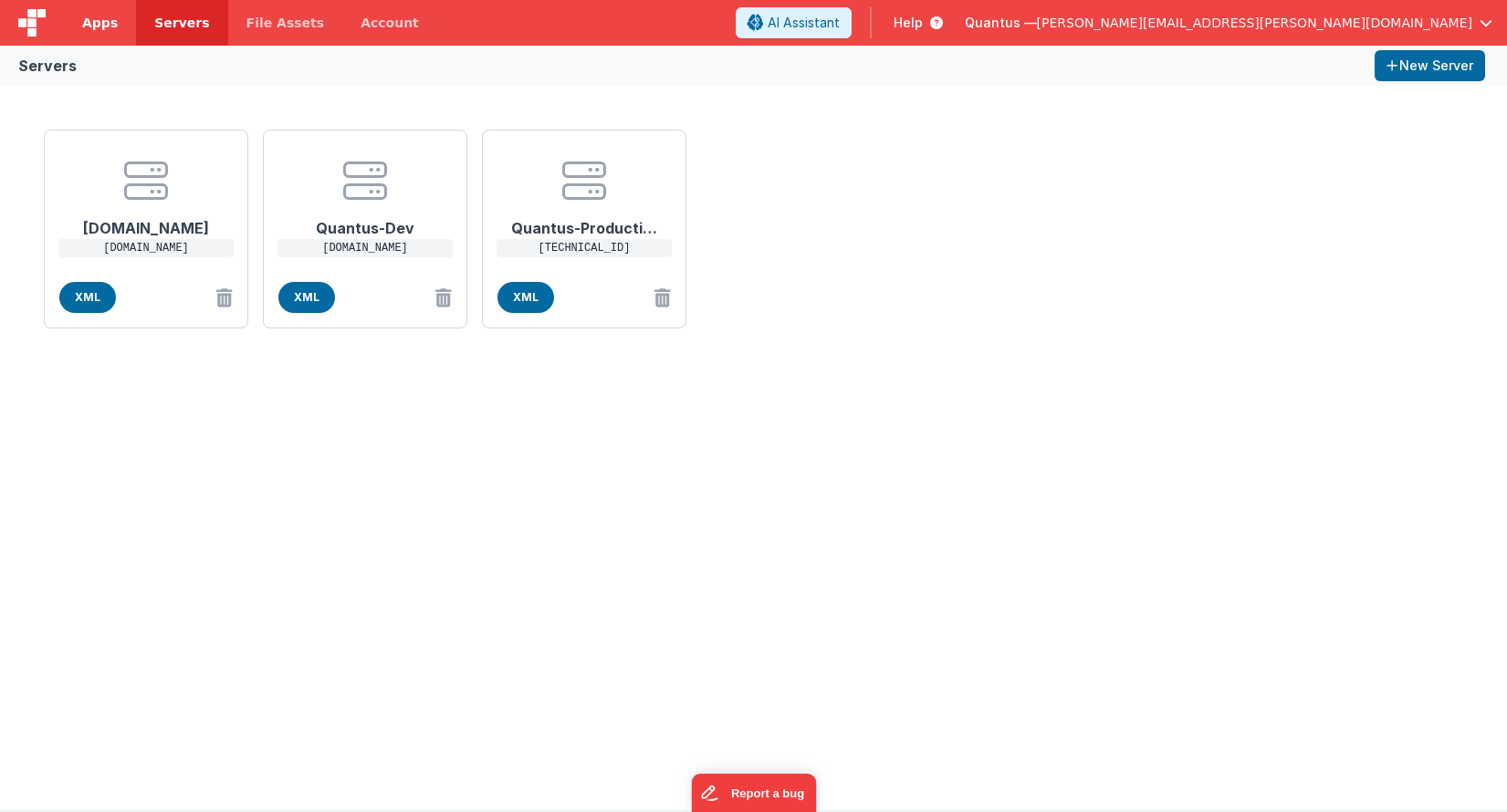
click at [107, 34] on link "Apps" at bounding box center [100, 23] width 72 height 46
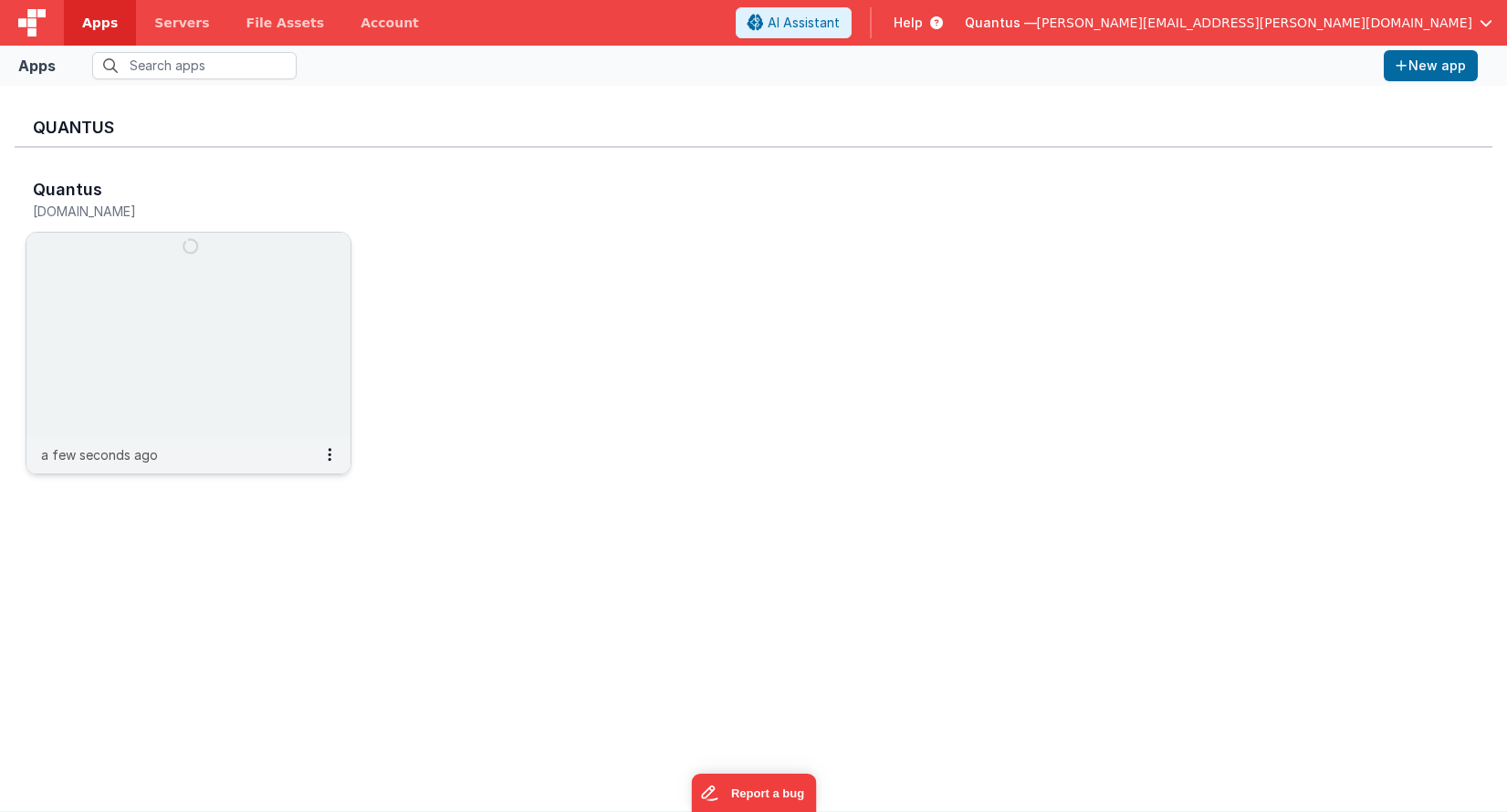
click at [243, 302] on img at bounding box center [189, 334] width 324 height 204
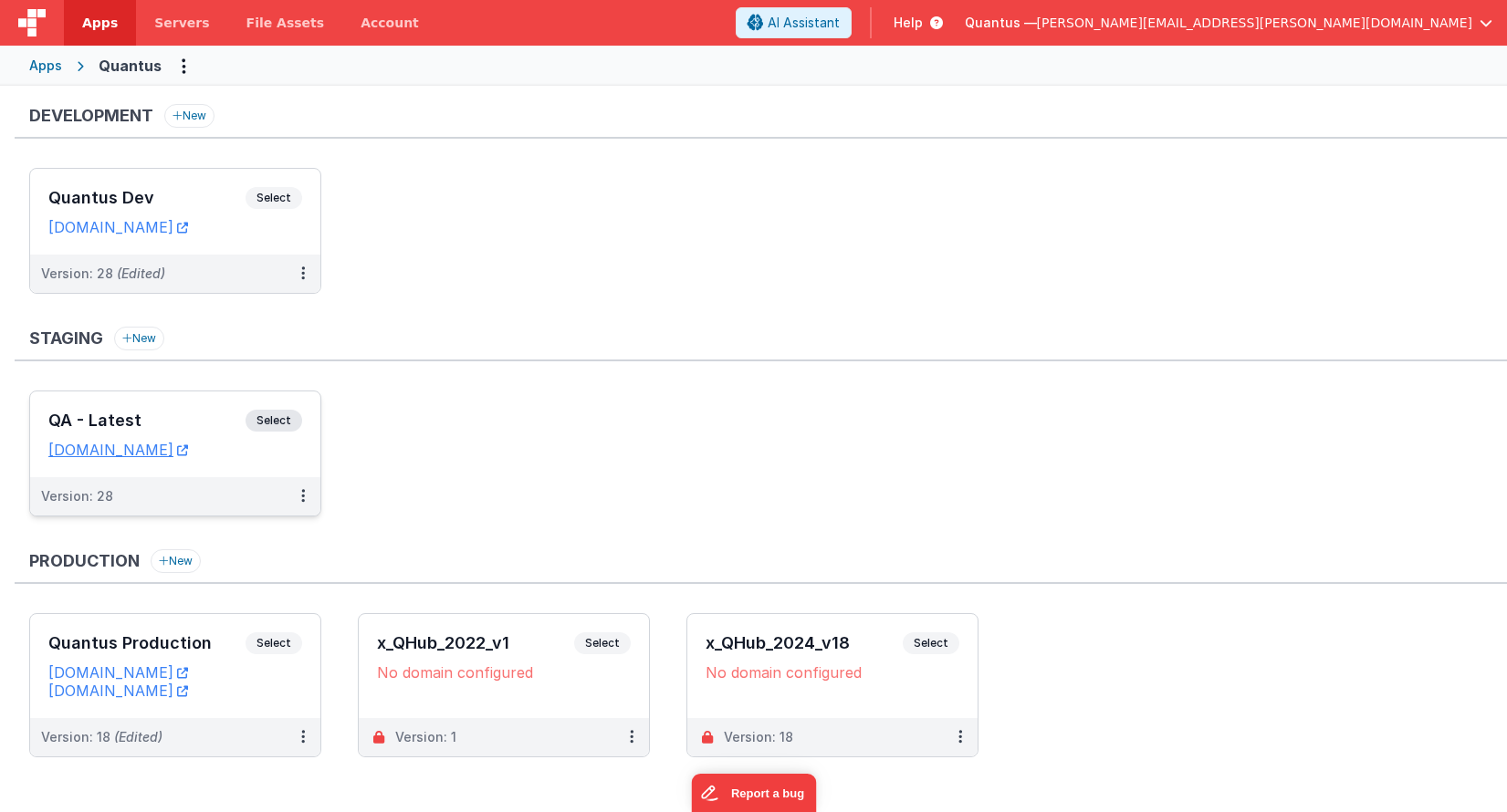
click at [204, 397] on div "QA - Latest Select URLs [DOMAIN_NAME]" at bounding box center [174, 435] width 290 height 86
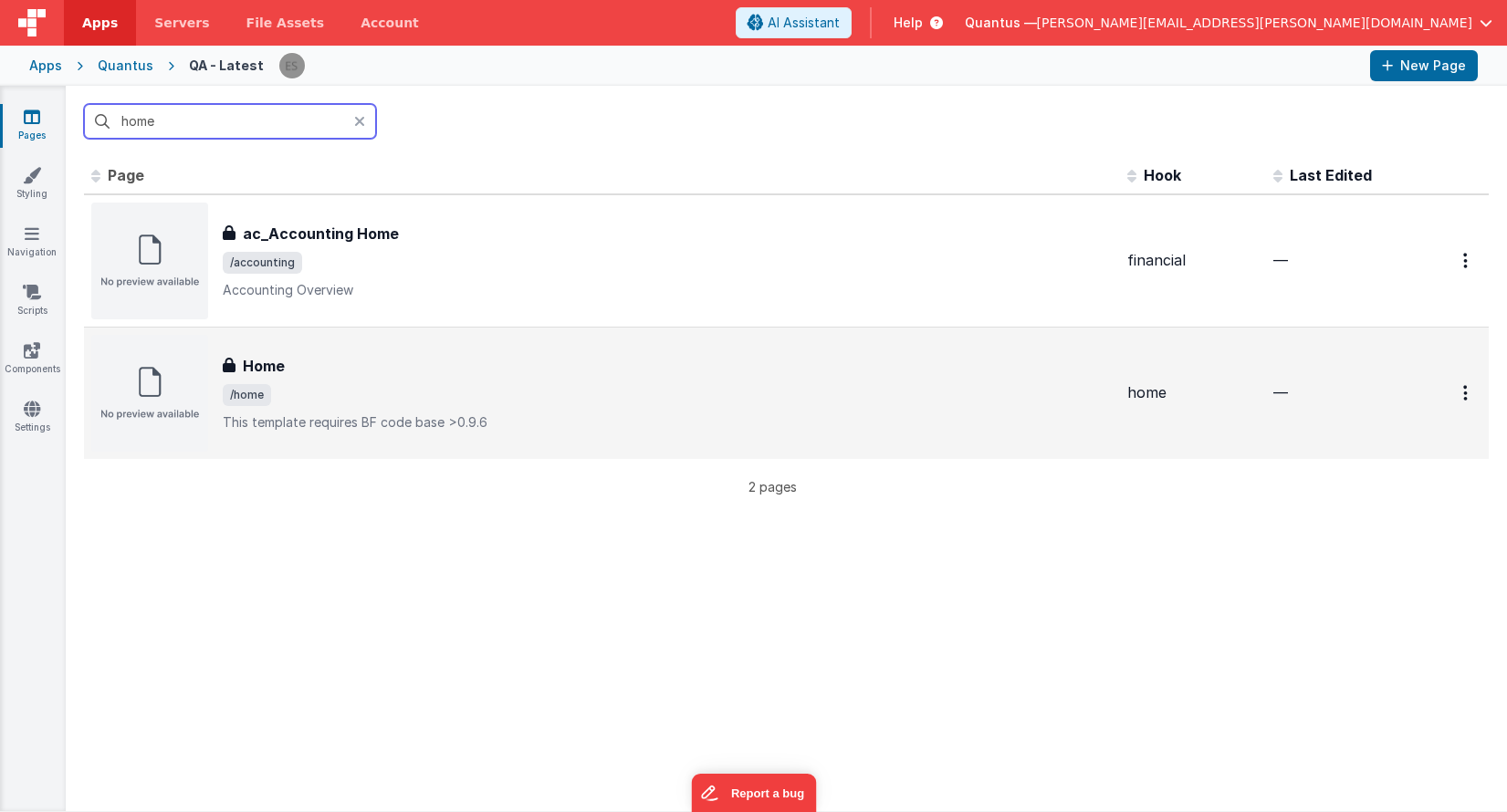
type input "home"
click at [140, 388] on img at bounding box center [149, 394] width 117 height 117
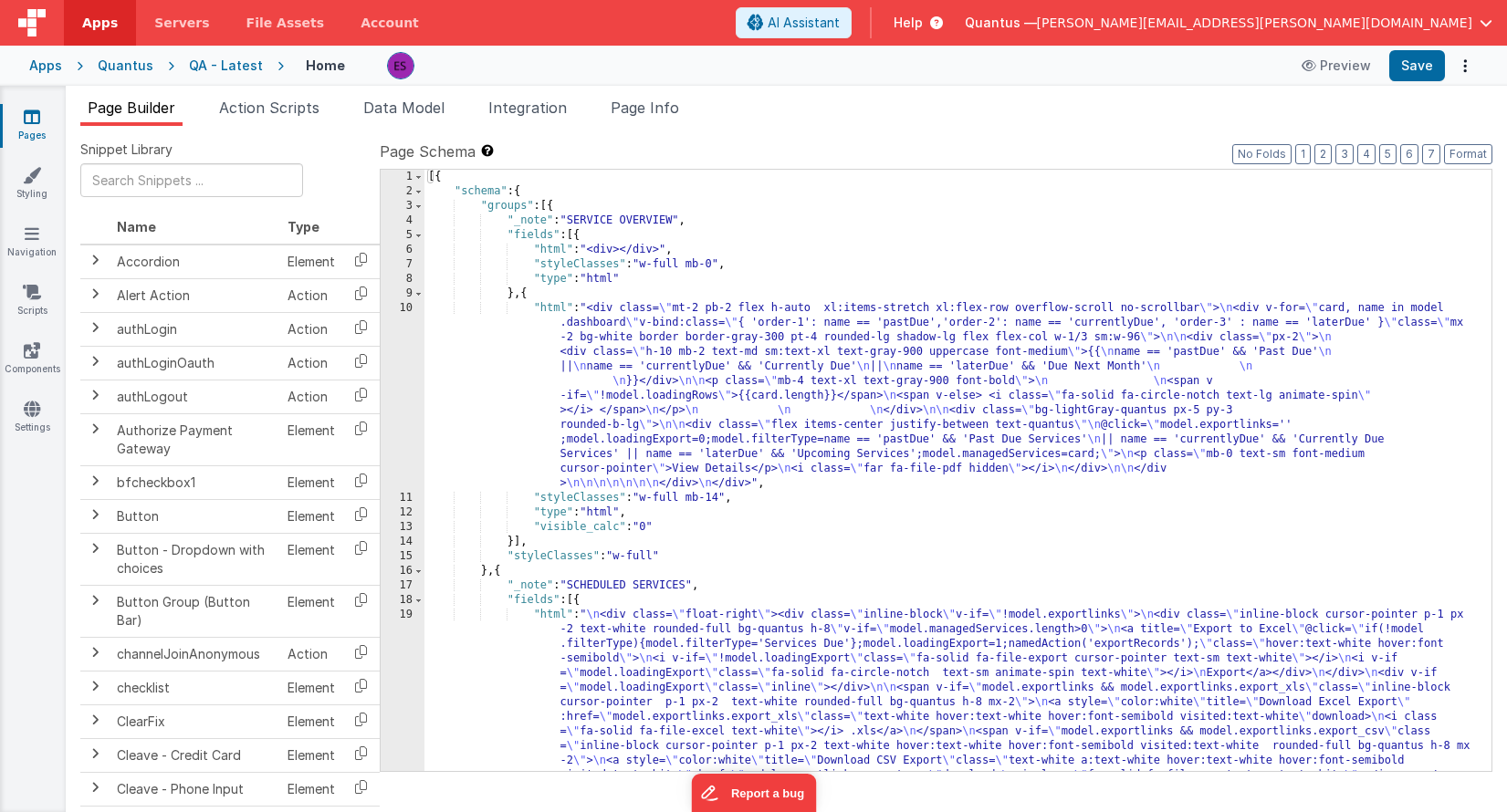
click at [269, 108] on span "Action Scripts" at bounding box center [269, 107] width 101 height 18
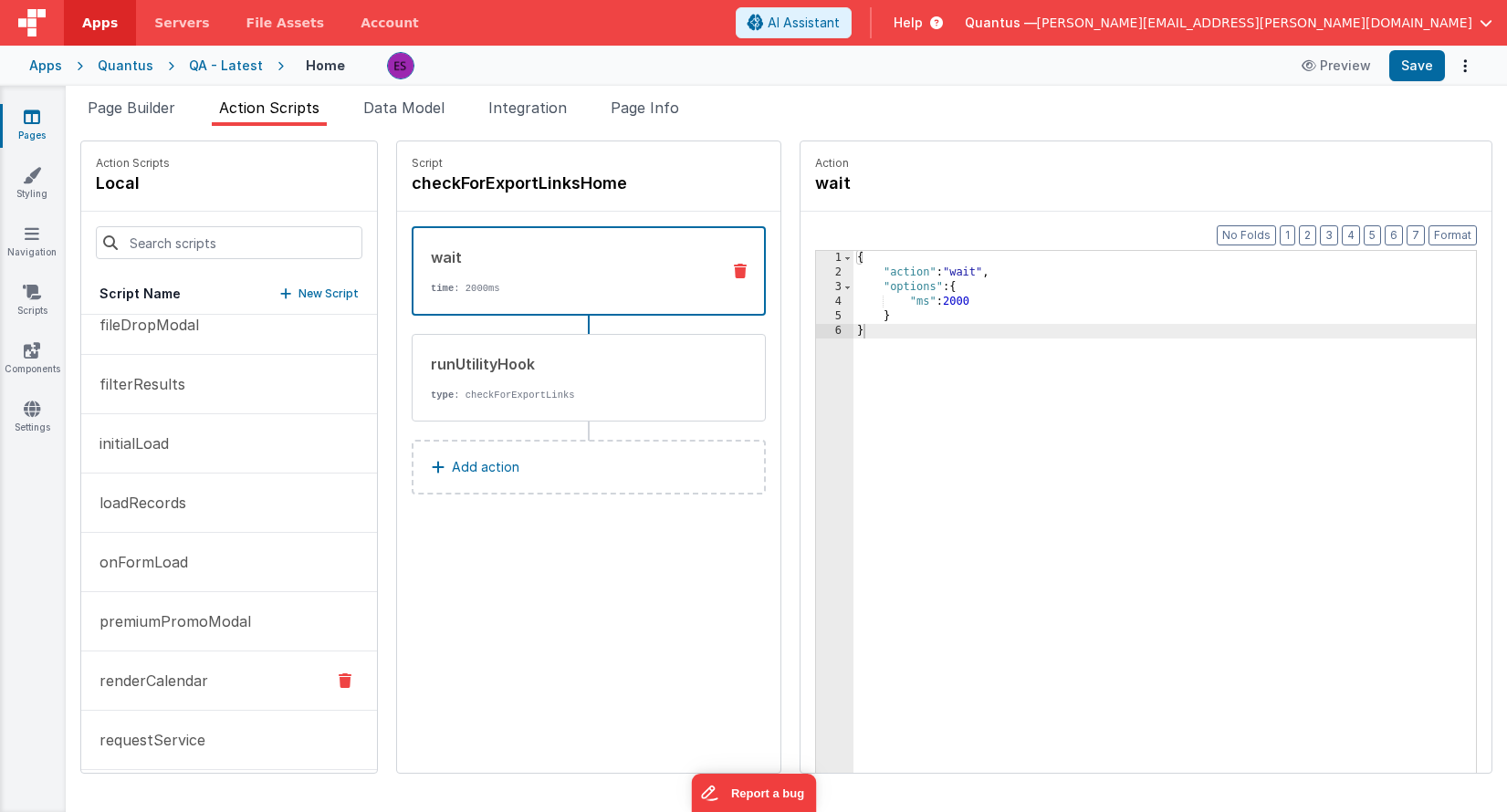
click at [169, 685] on p "renderCalendar" at bounding box center [148, 681] width 120 height 22
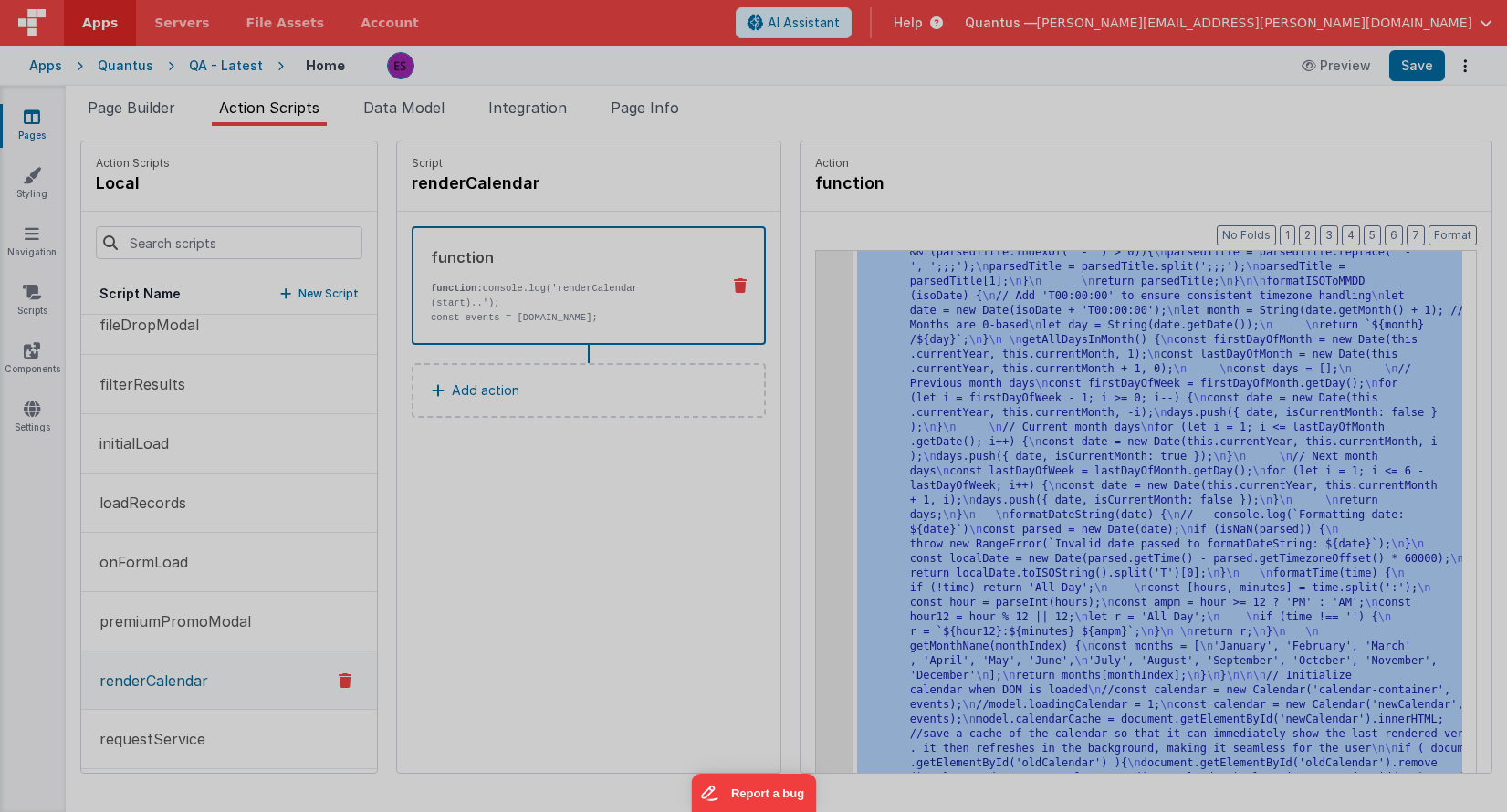
scroll to position [2459, 0]
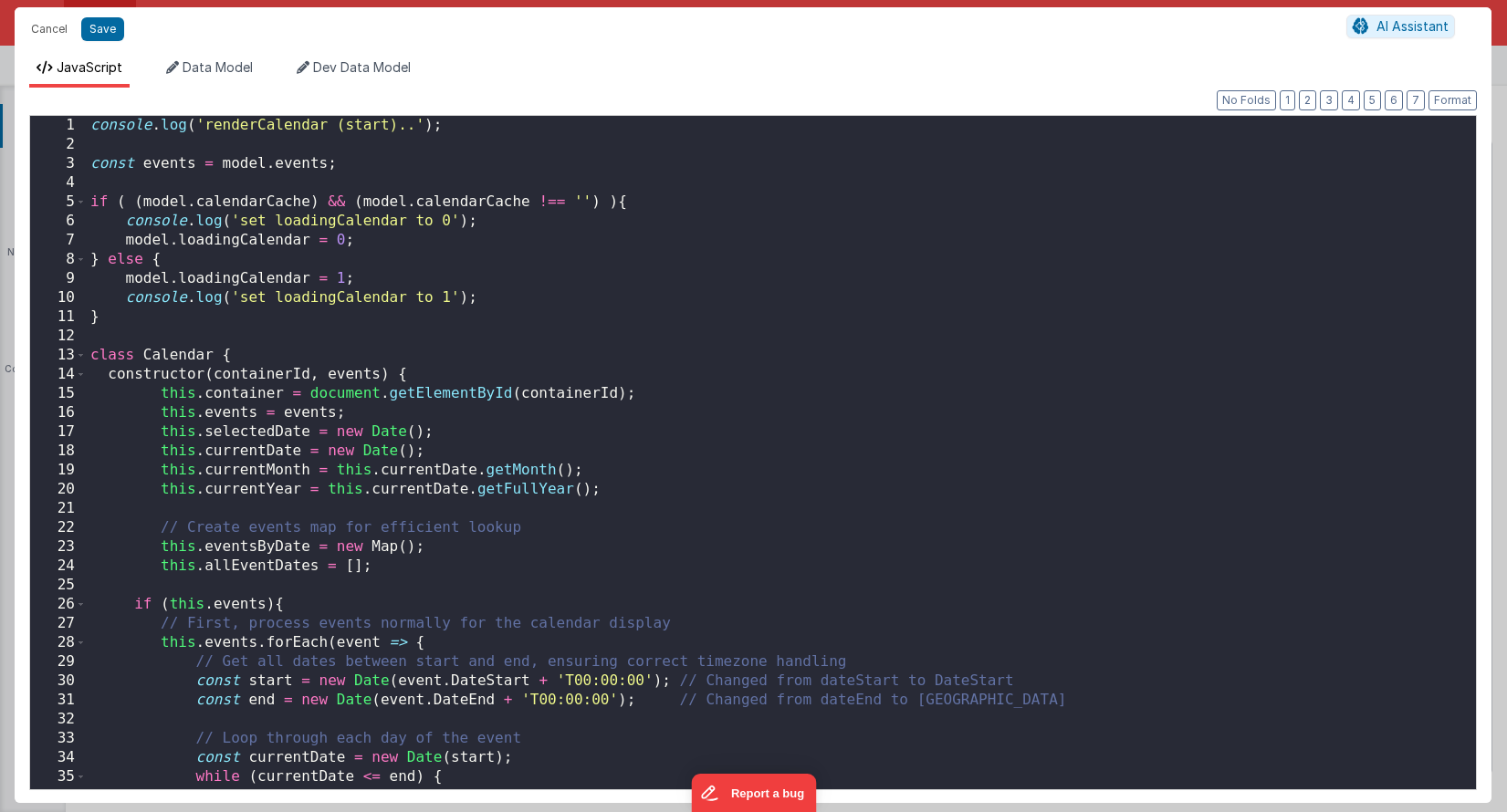
click at [781, 435] on div "console . log ( 'renderCalendar (start)..' ) ; const events = model . events ; …" at bounding box center [775, 471] width 1376 height 711
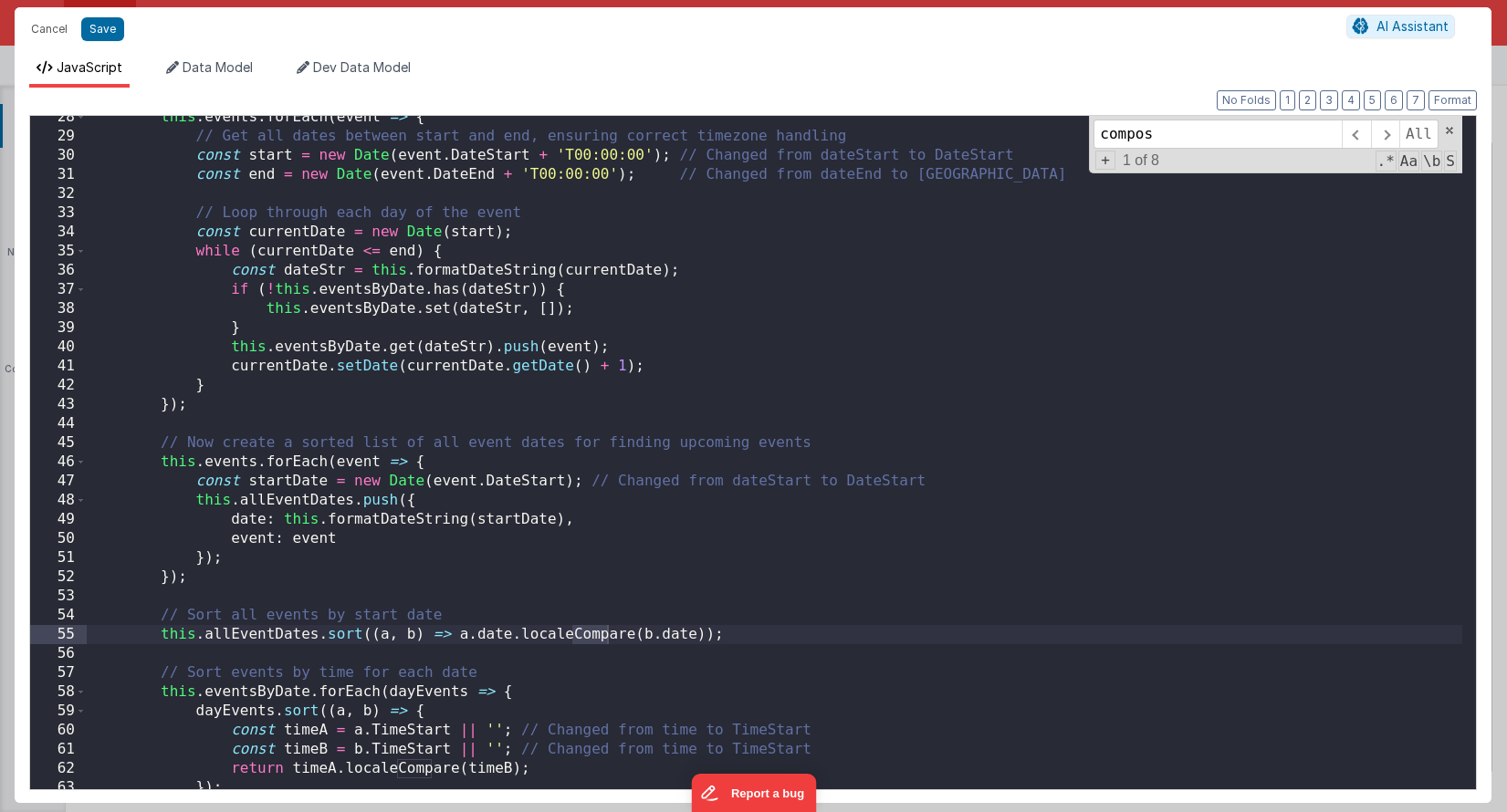
scroll to position [1388, 0]
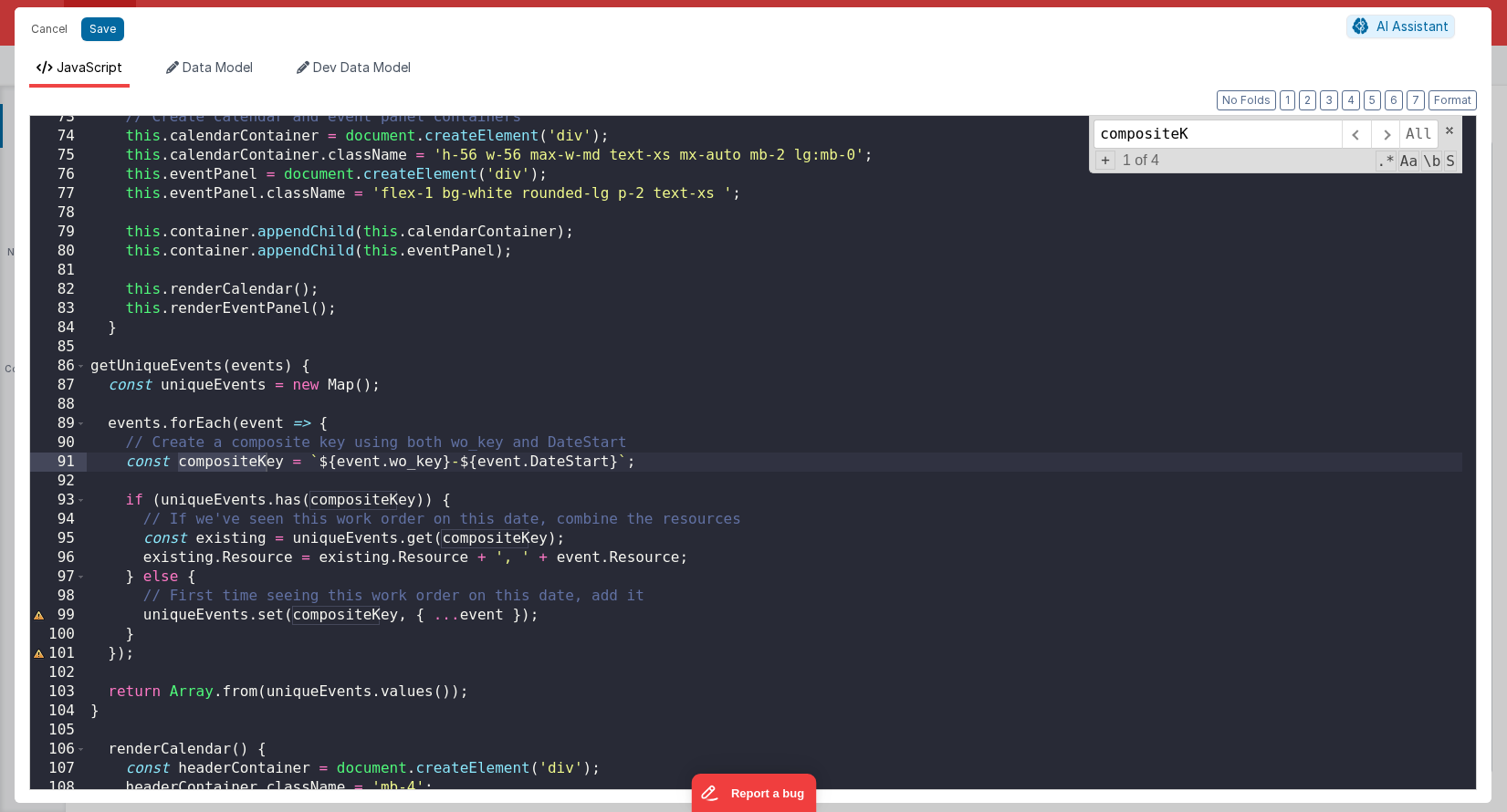
type input "compositeK"
click at [174, 471] on div "// Create calendar and event panel containers this . calendarContainer = docume…" at bounding box center [775, 462] width 1376 height 711
drag, startPoint x: 126, startPoint y: 460, endPoint x: 642, endPoint y: 461, distance: 516.0
click at [642, 461] on div "// Create calendar and event panel containers this . calendarContainer = docume…" at bounding box center [775, 462] width 1376 height 711
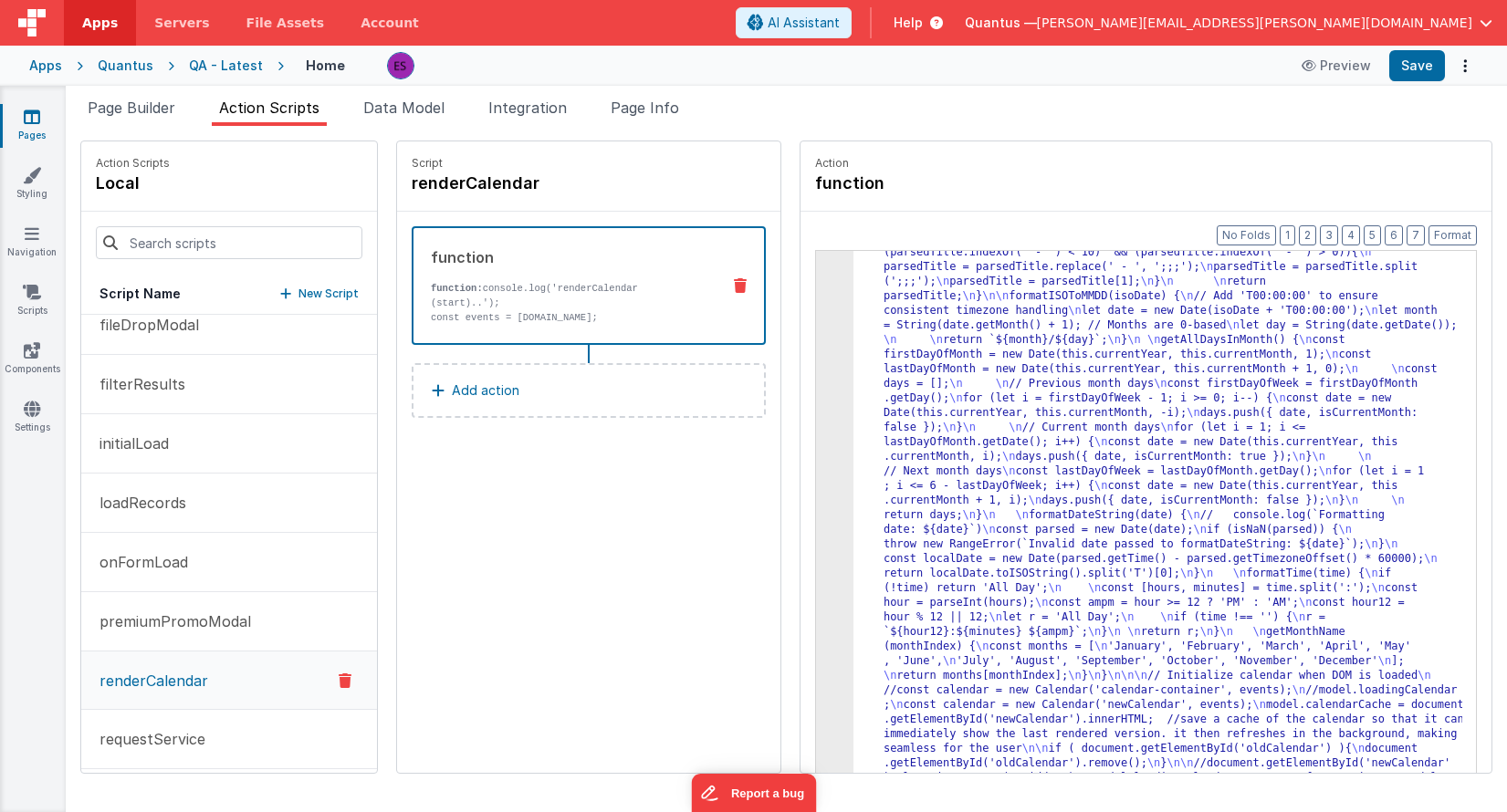
scroll to position [2415, 0]
